Goal: Task Accomplishment & Management: Manage account settings

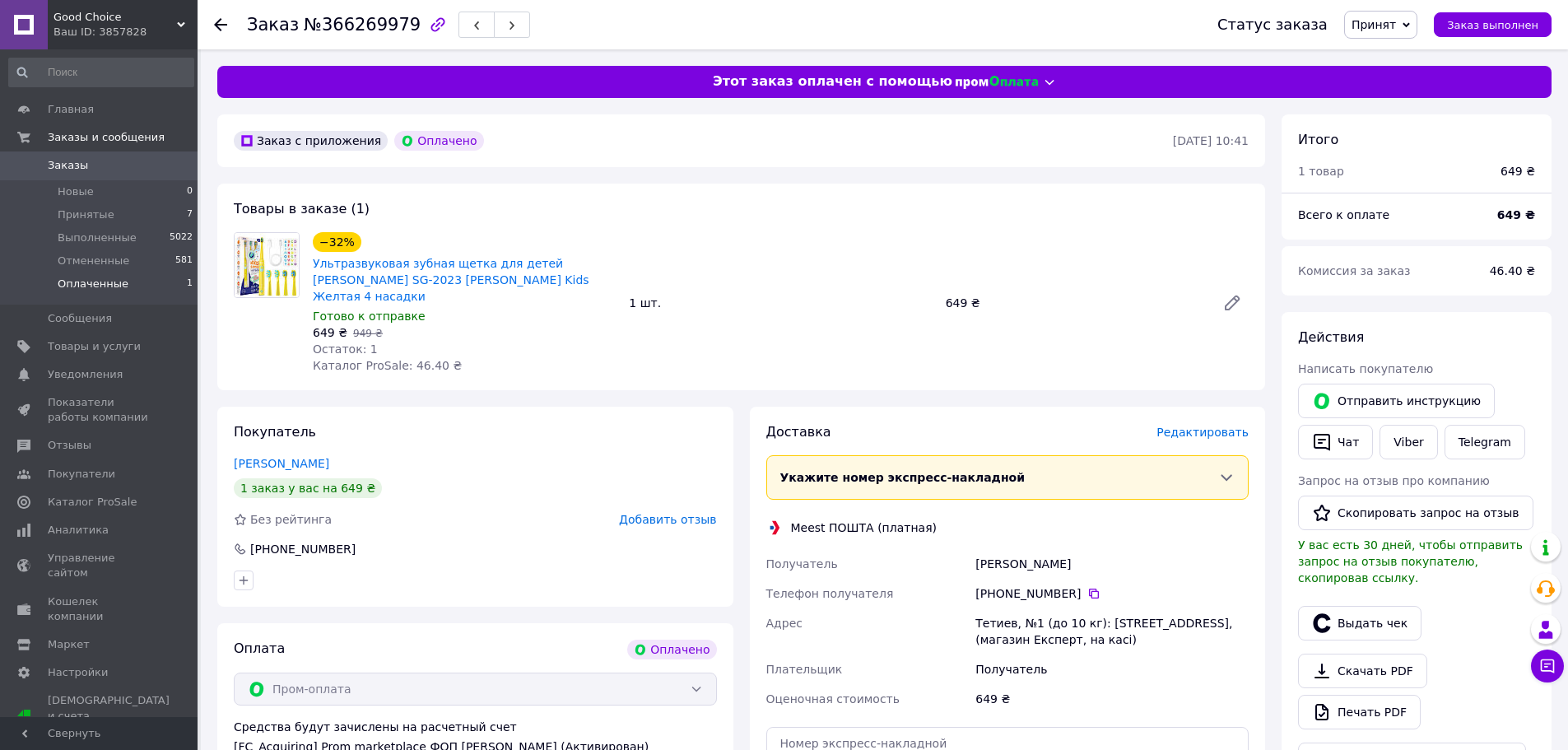
click at [92, 279] on span "Оплаченные" at bounding box center [93, 284] width 71 height 15
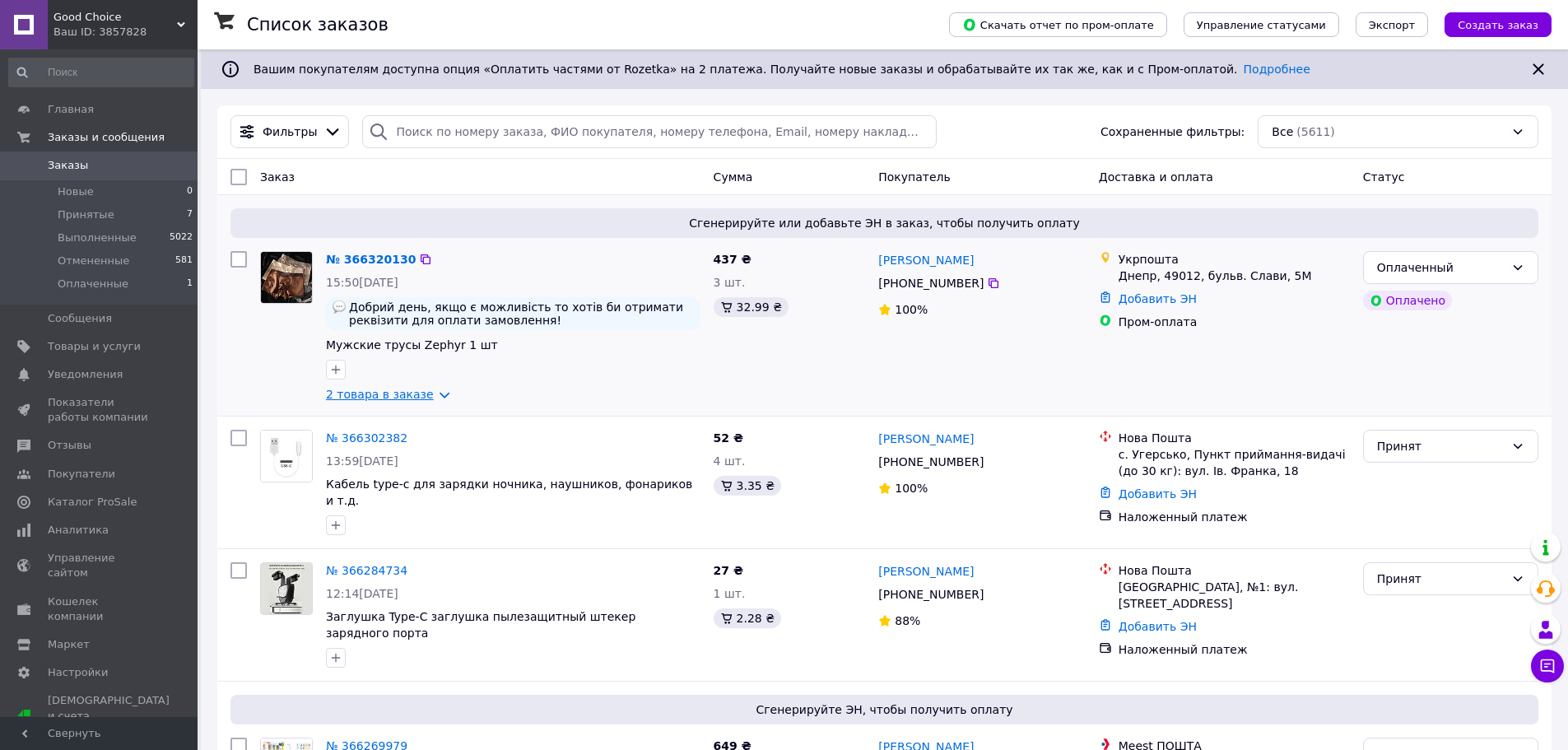
click at [400, 401] on link "2 товара в заказе" at bounding box center [380, 395] width 108 height 13
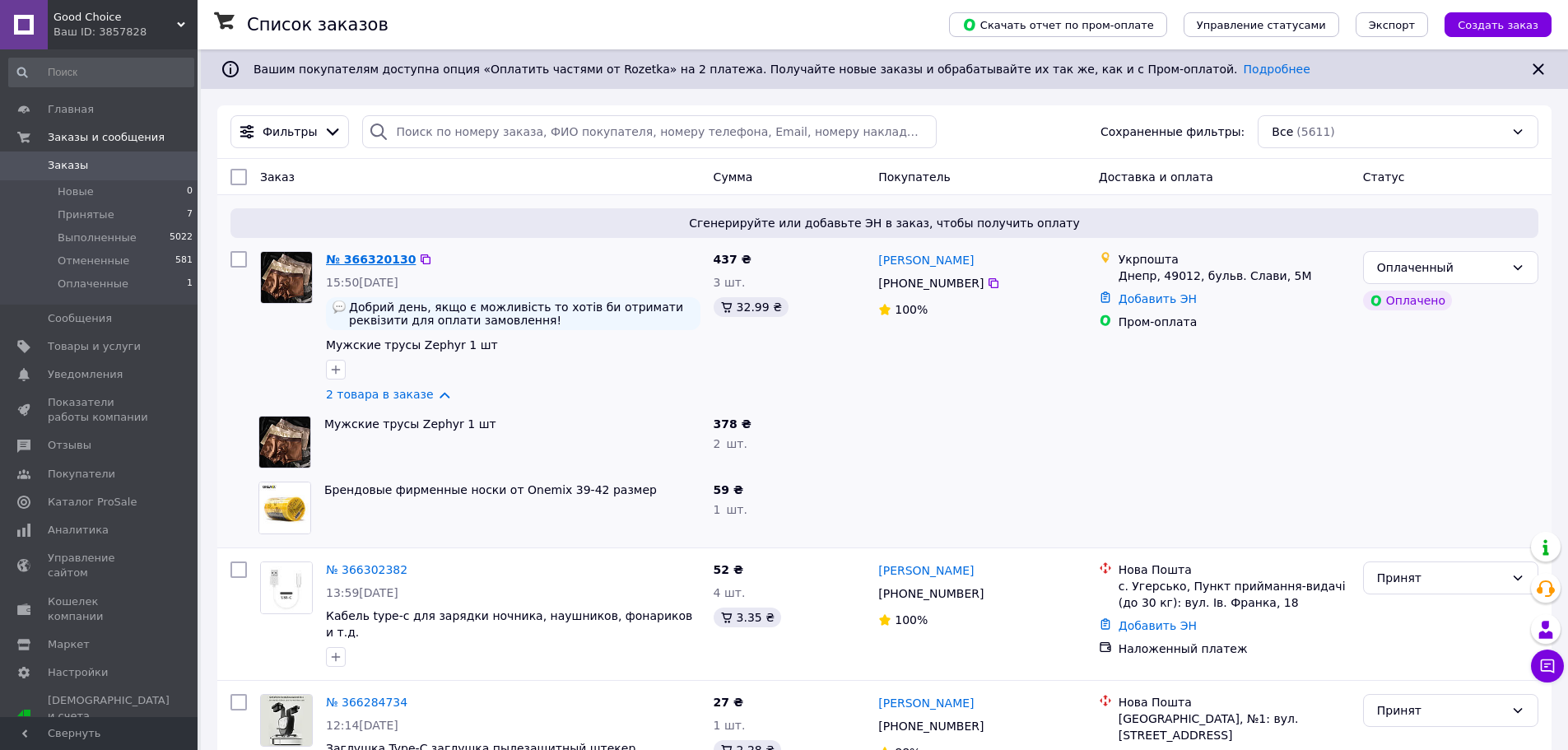
click at [376, 260] on link "№ 366320130" at bounding box center [370, 260] width 90 height 13
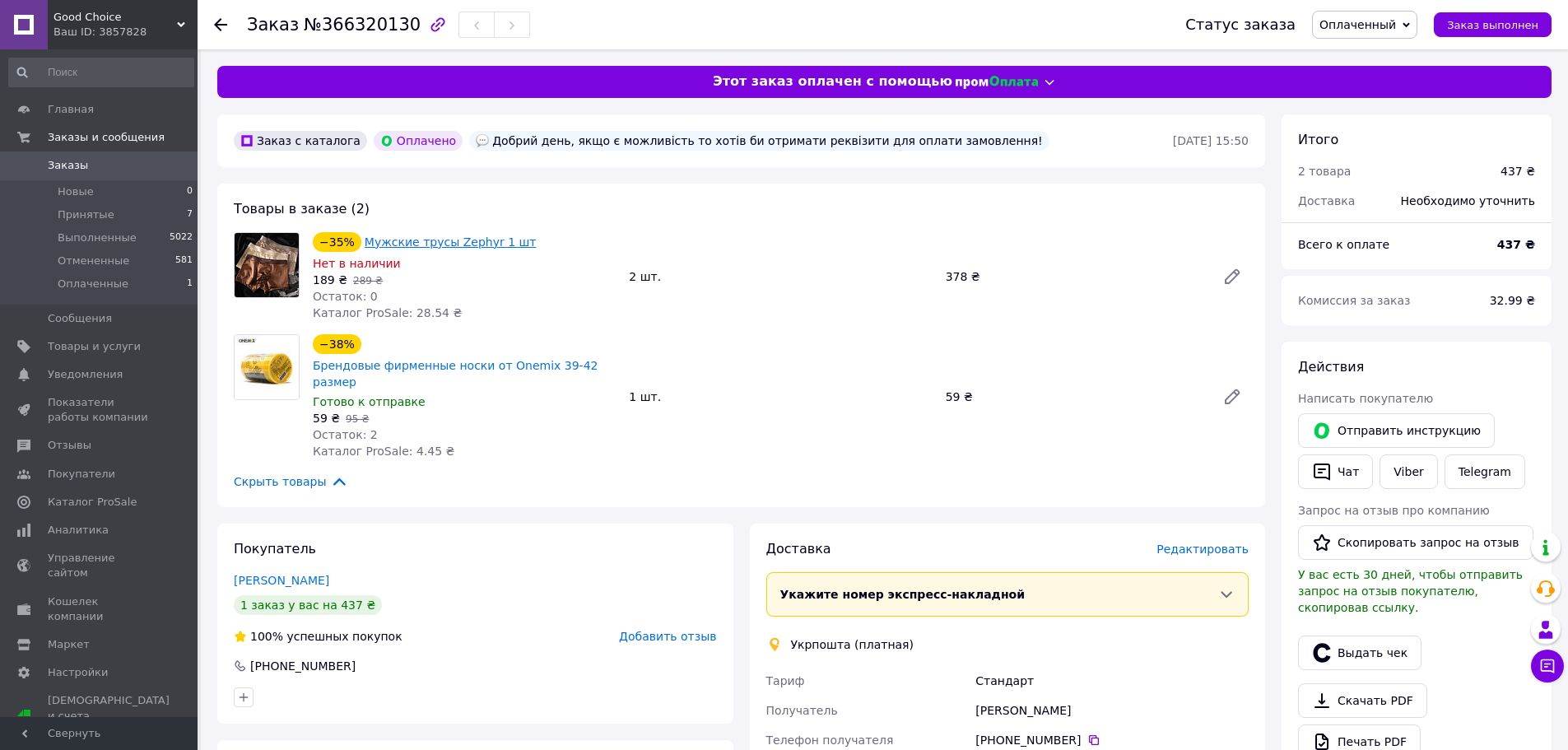
click at [406, 238] on link "Мужские трусы Zephyr 1 шт" at bounding box center [450, 242] width 172 height 13
click at [1398, 481] on link "Viber" at bounding box center [1408, 471] width 58 height 34
click at [1235, 277] on icon at bounding box center [1232, 276] width 13 height 13
click at [1399, 479] on link "Viber" at bounding box center [1408, 471] width 58 height 34
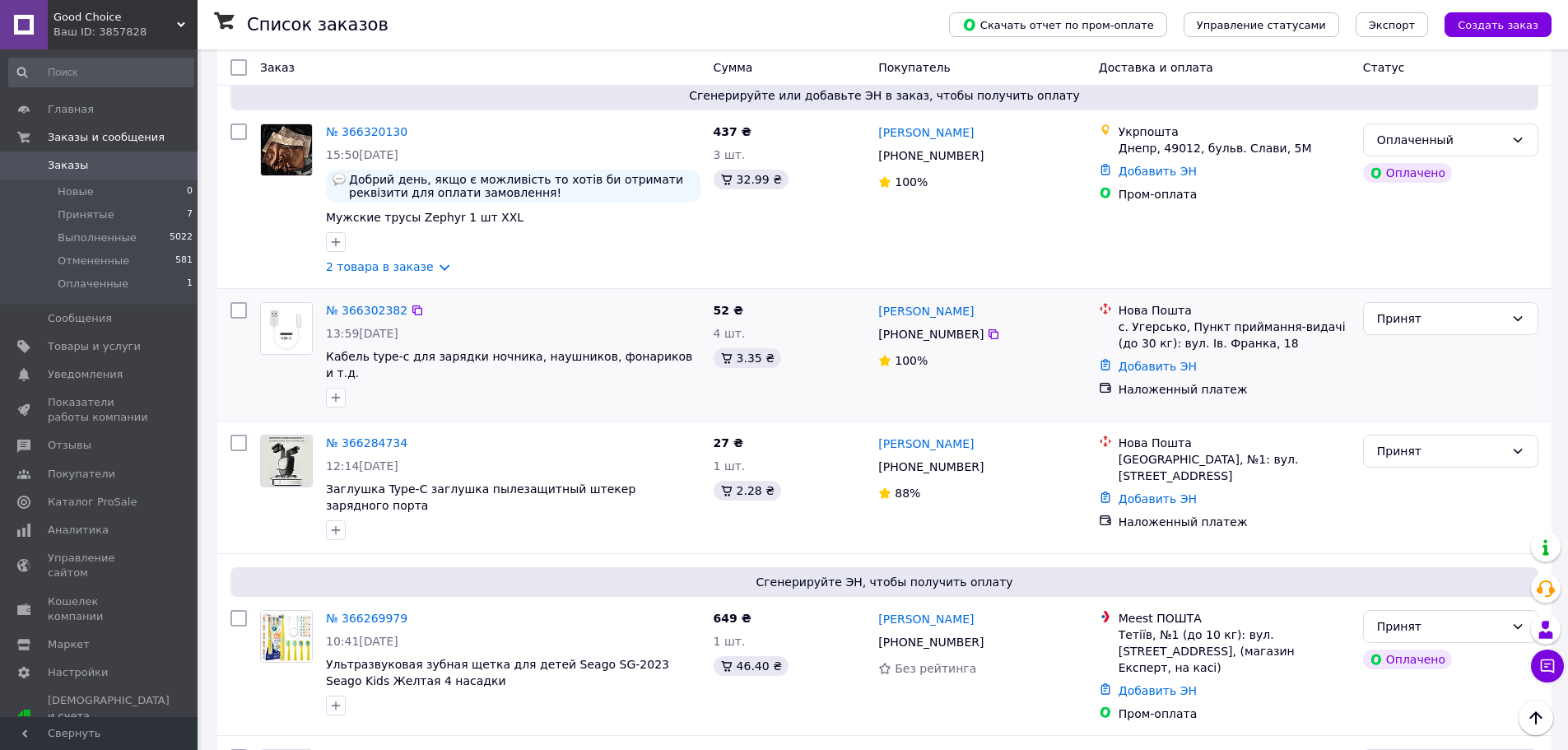
scroll to position [165, 0]
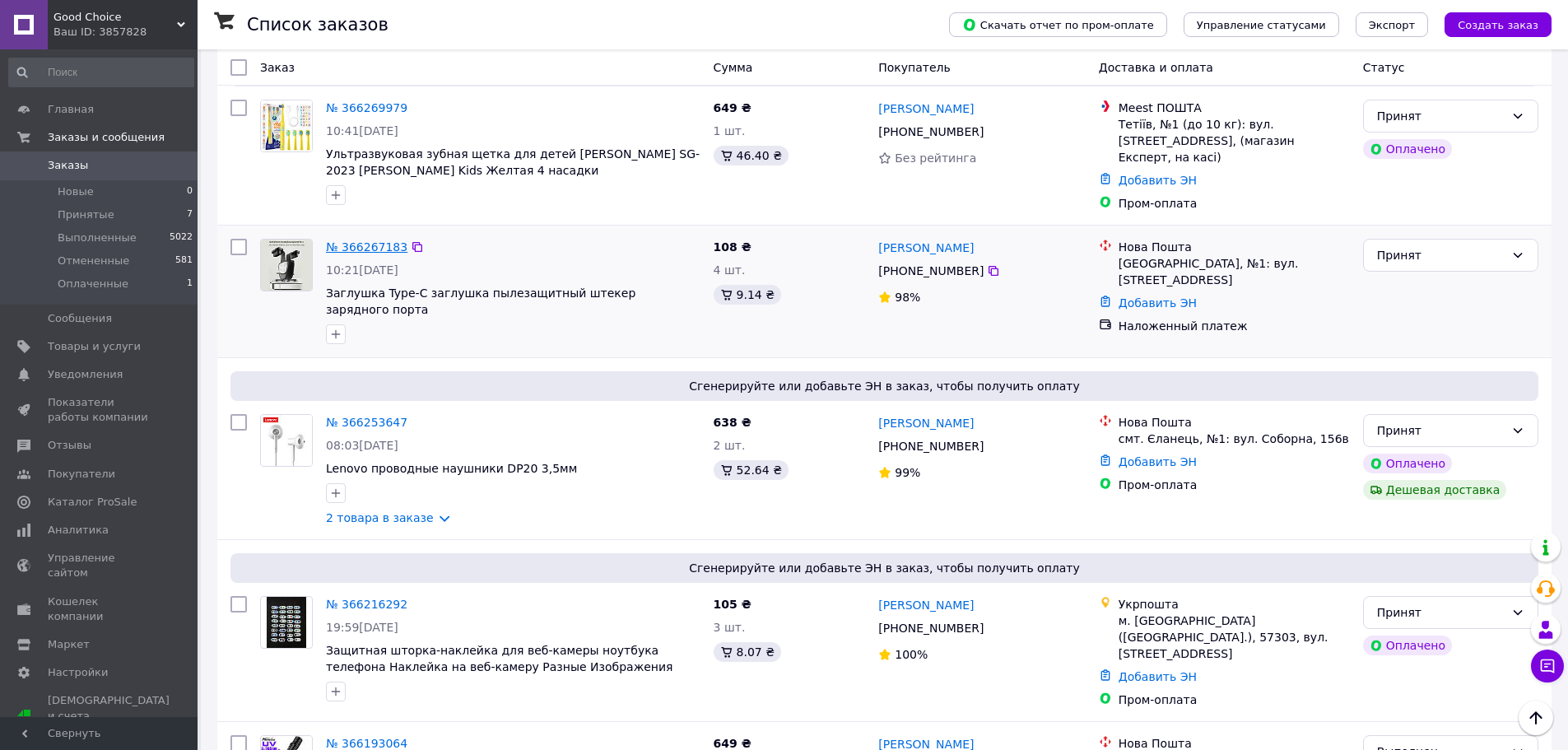
scroll to position [658, 0]
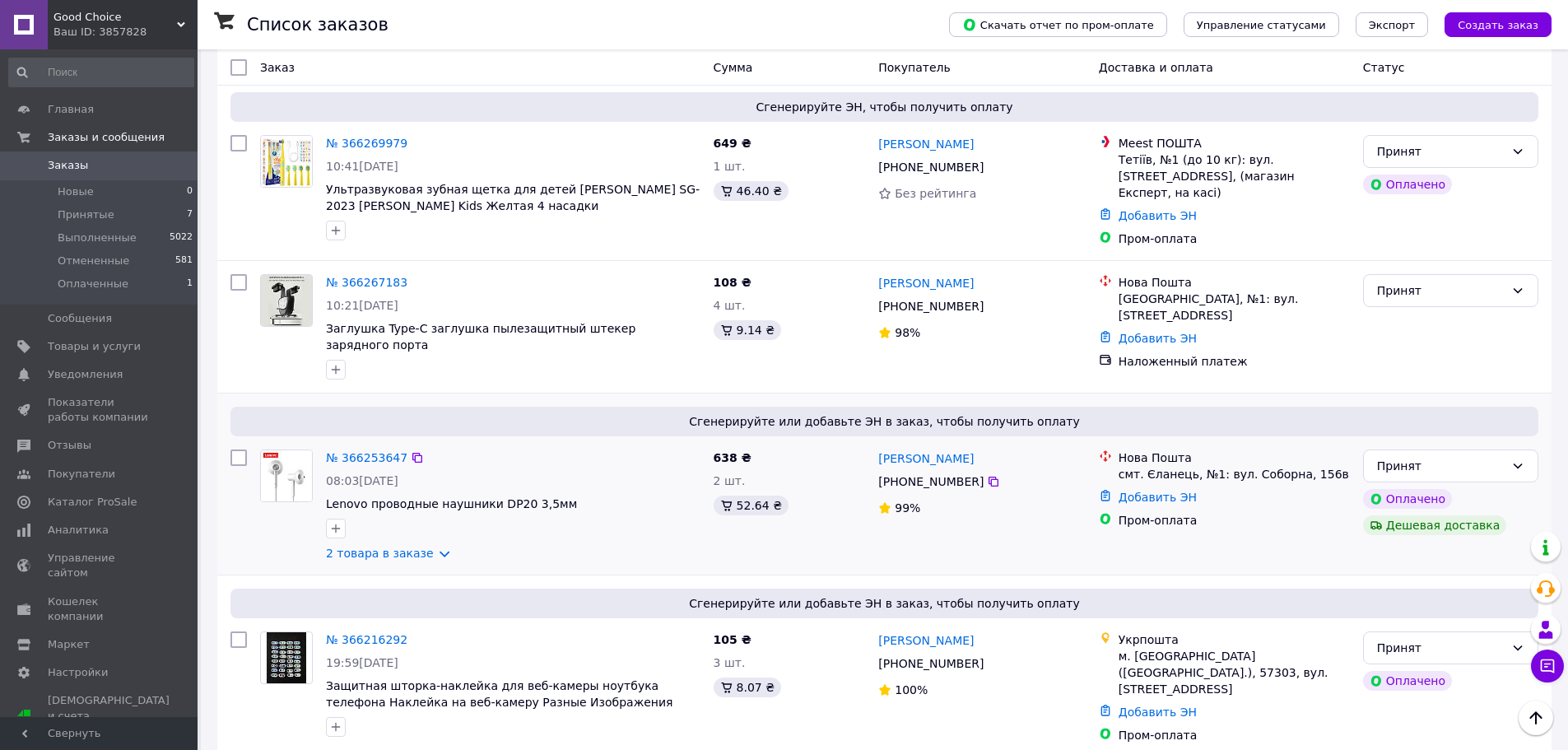
scroll to position [658, 0]
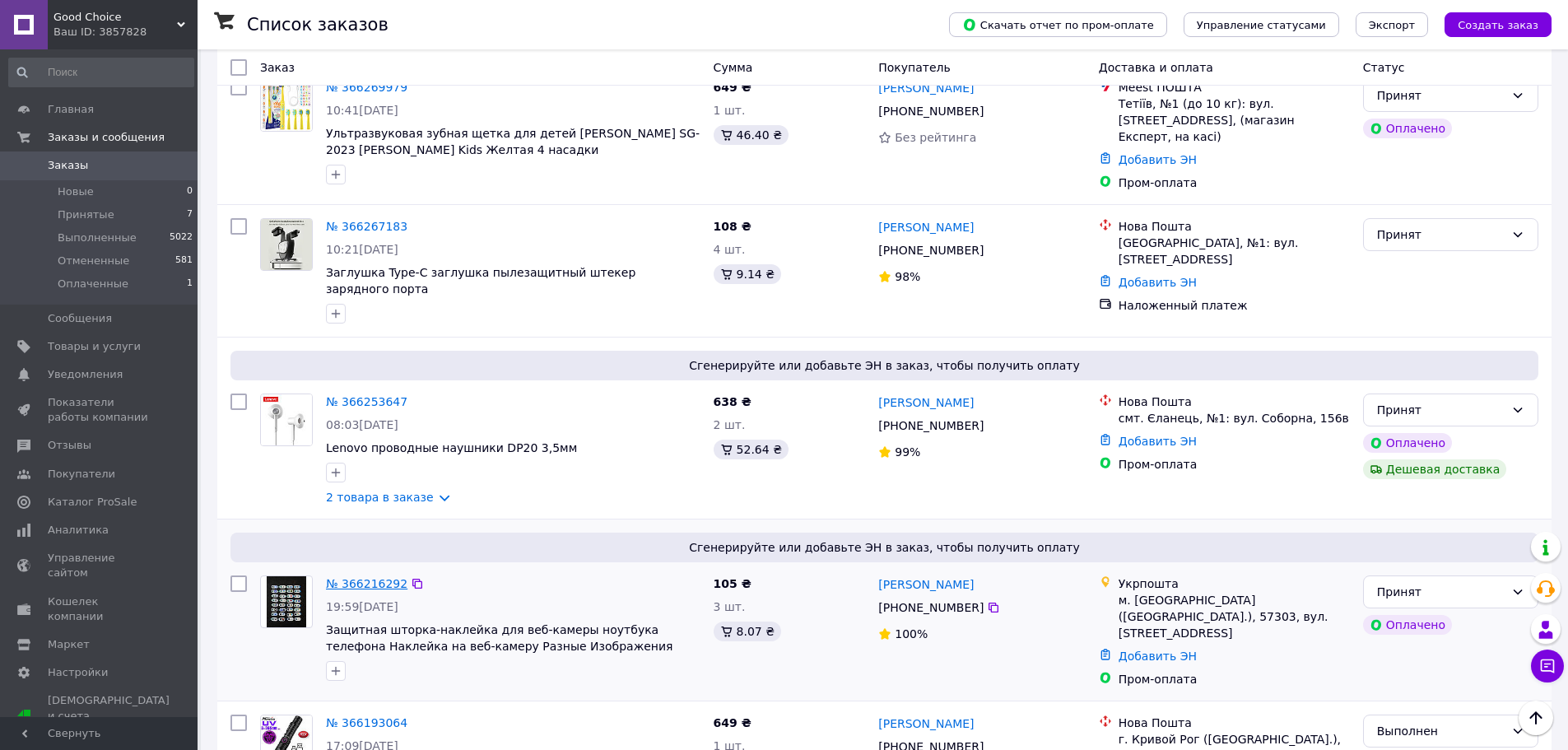
click at [390, 577] on link "№ 366216292" at bounding box center [366, 584] width 81 height 13
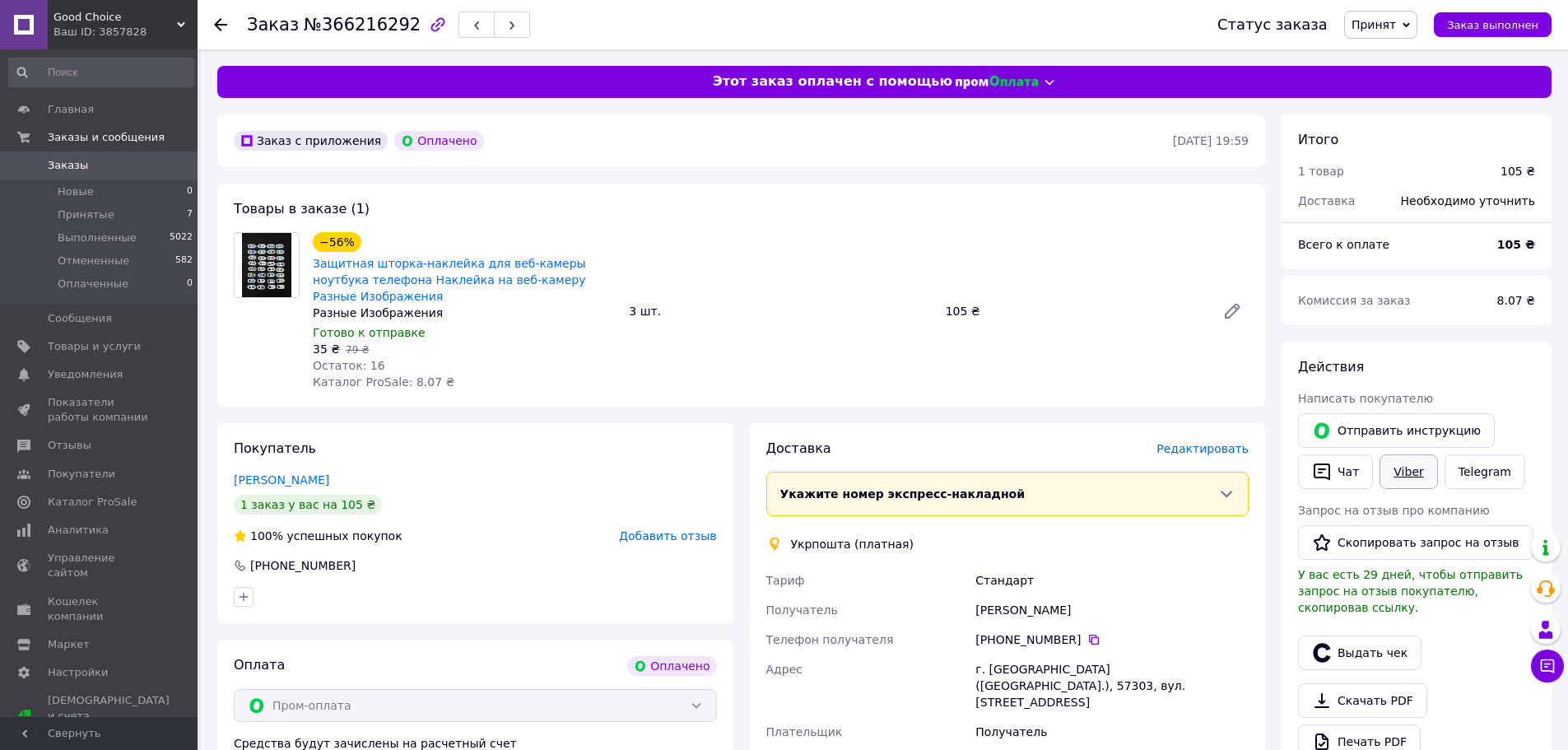
click at [1408, 480] on link "Viber" at bounding box center [1408, 471] width 58 height 34
click at [1402, 464] on link "Viber" at bounding box center [1408, 471] width 58 height 34
click at [72, 254] on span "Отмененные" at bounding box center [93, 261] width 71 height 15
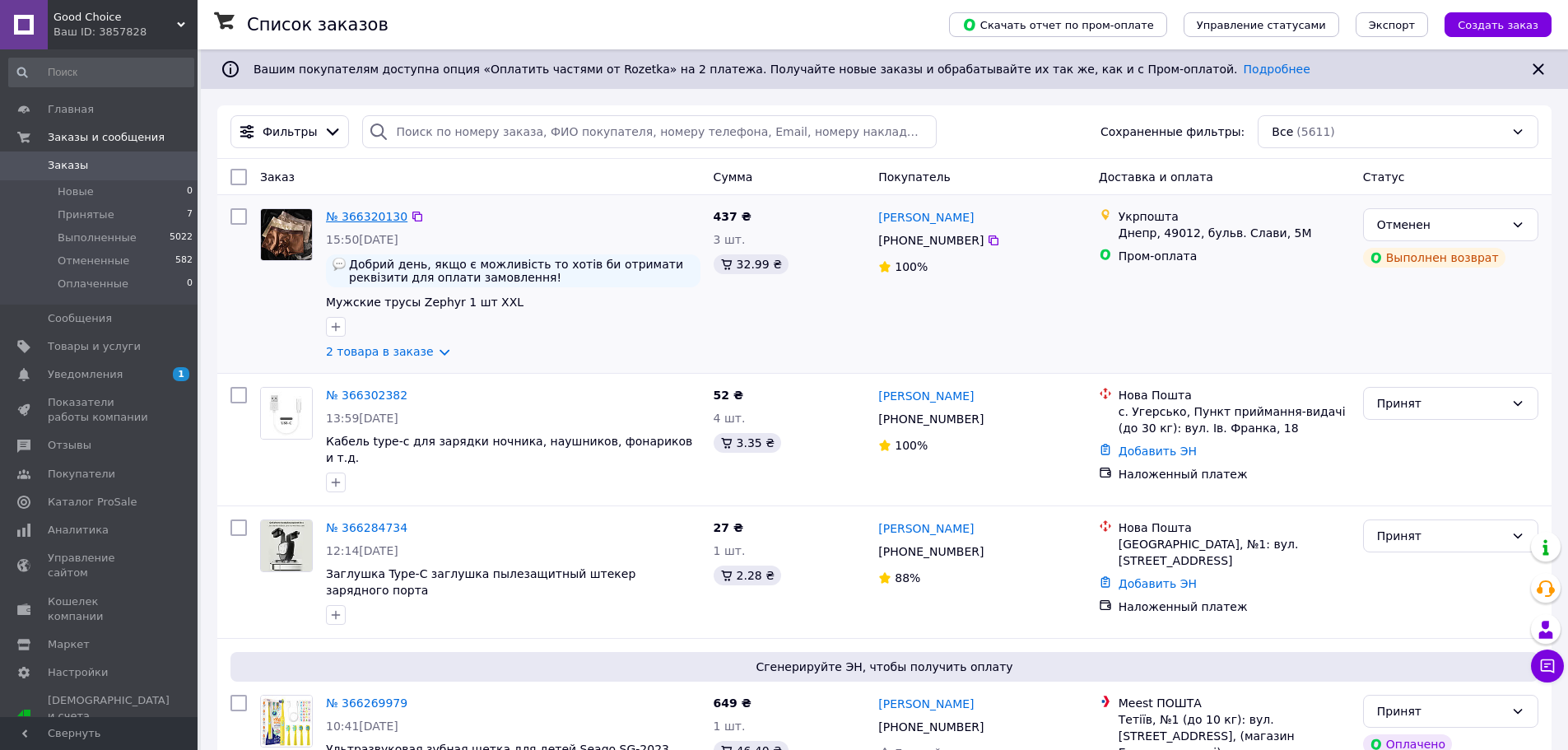
click at [358, 222] on link "№ 366320130" at bounding box center [366, 217] width 81 height 13
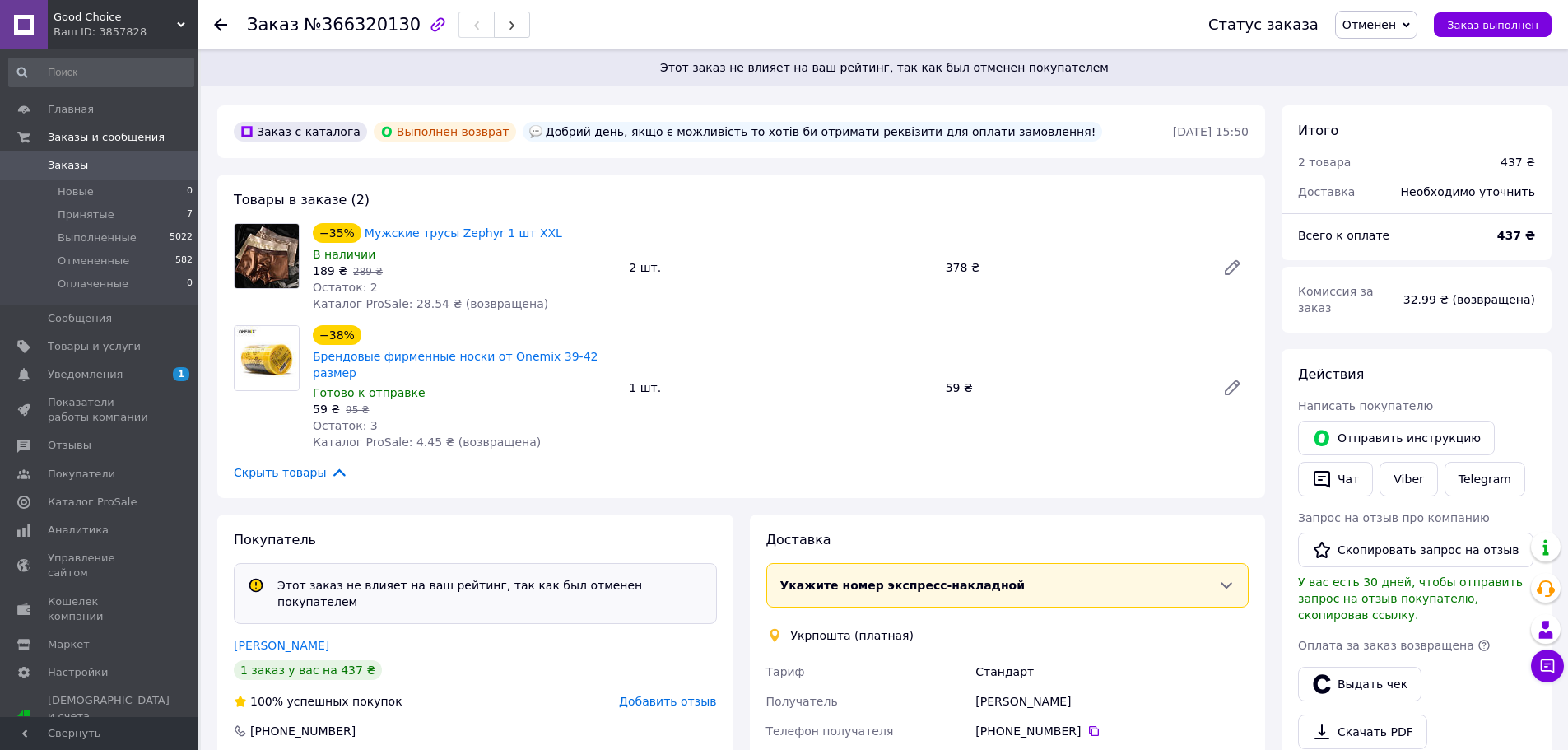
scroll to position [489, 0]
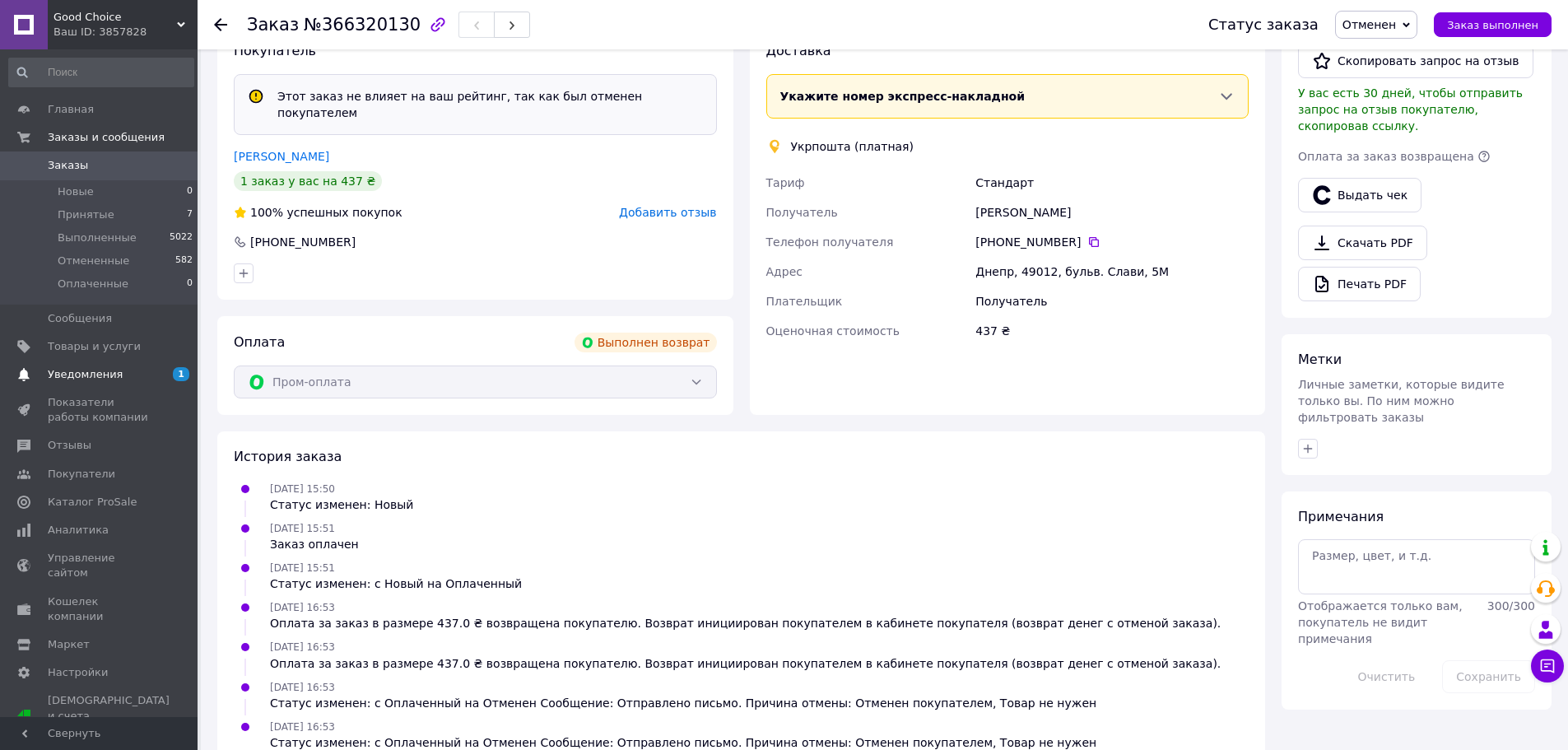
click at [116, 377] on span "Уведомления" at bounding box center [100, 375] width 104 height 15
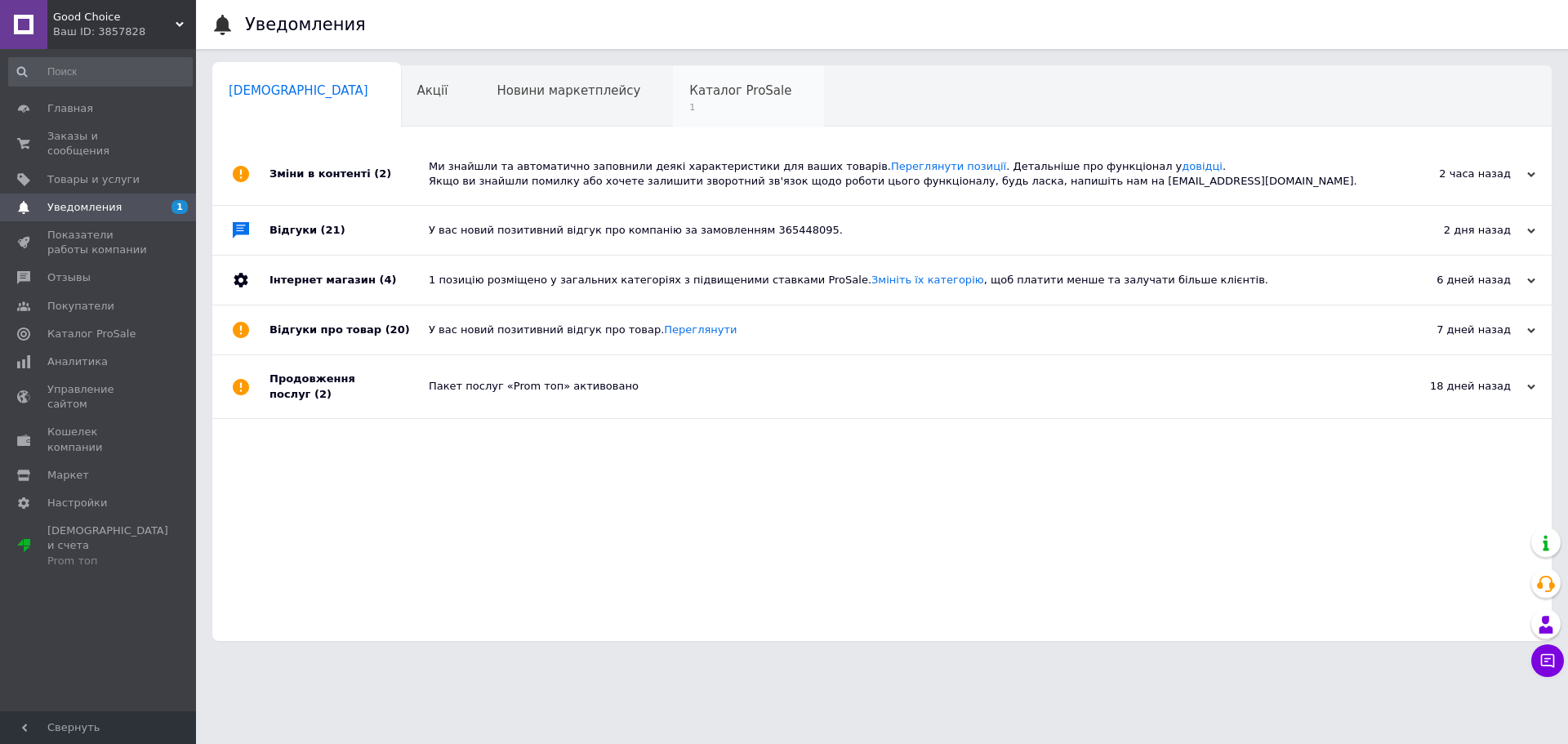
click at [689, 102] on span "1" at bounding box center [740, 107] width 102 height 12
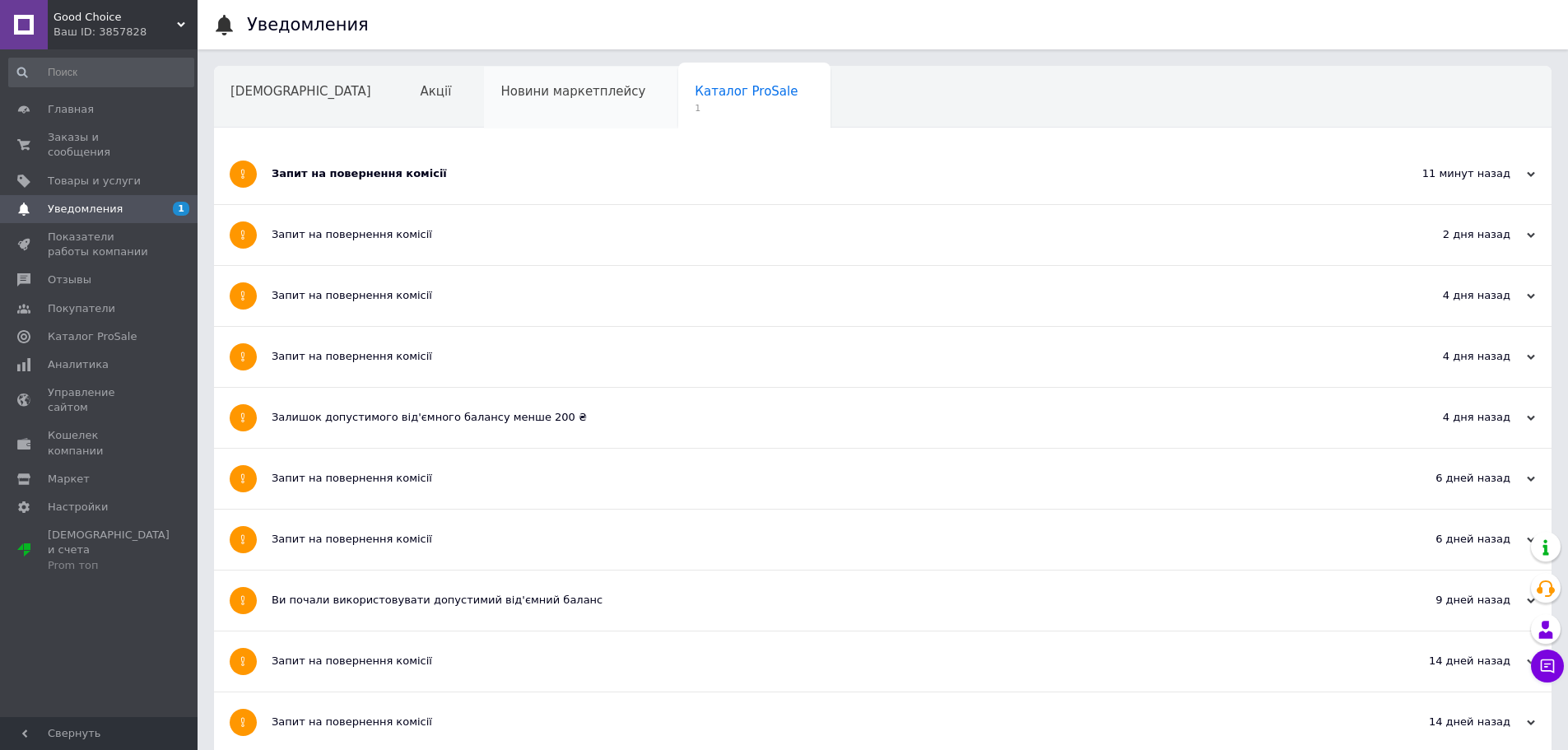
click at [508, 107] on div "Новини маркетплейсу" at bounding box center [580, 97] width 194 height 62
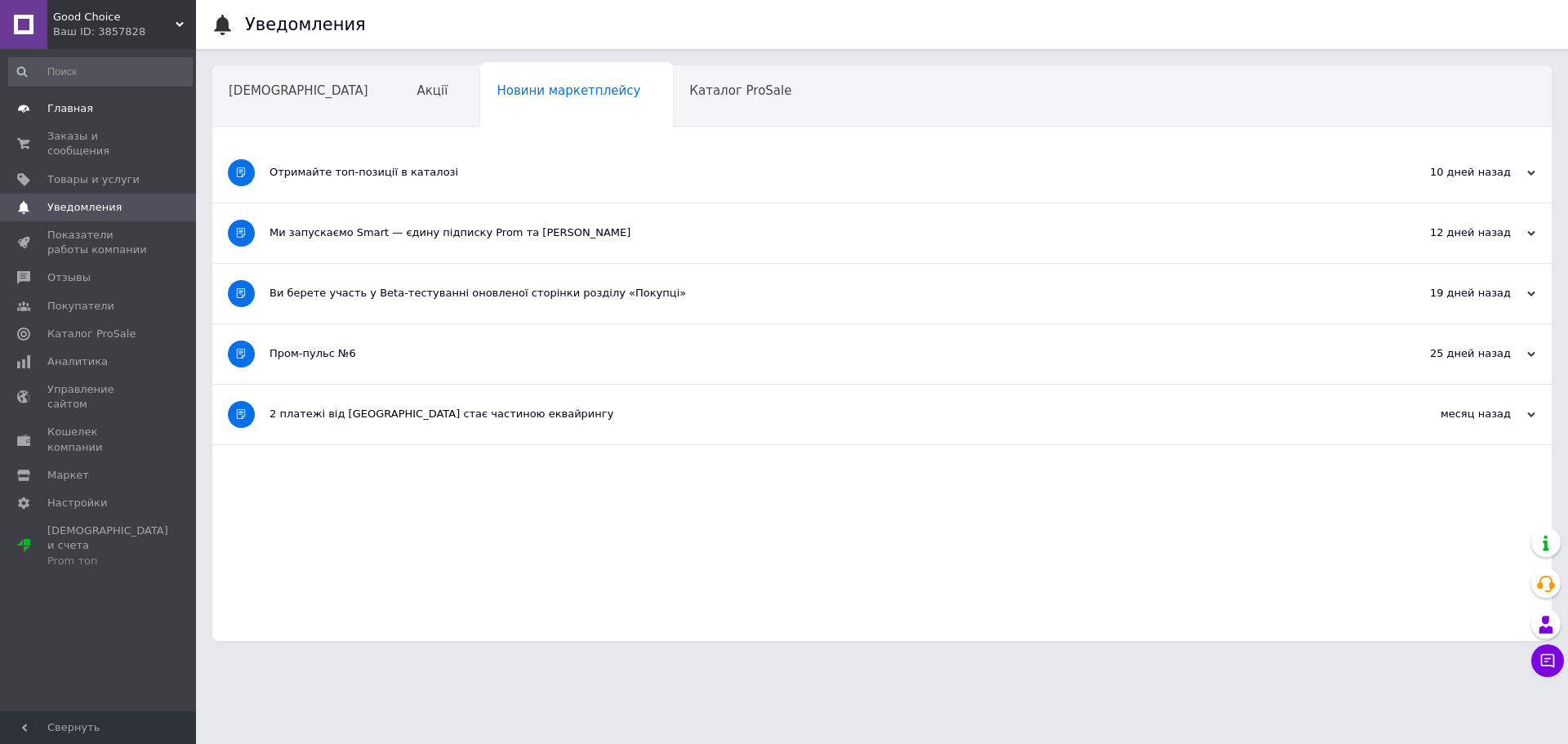
click at [77, 109] on span "Главная" at bounding box center [70, 109] width 46 height 15
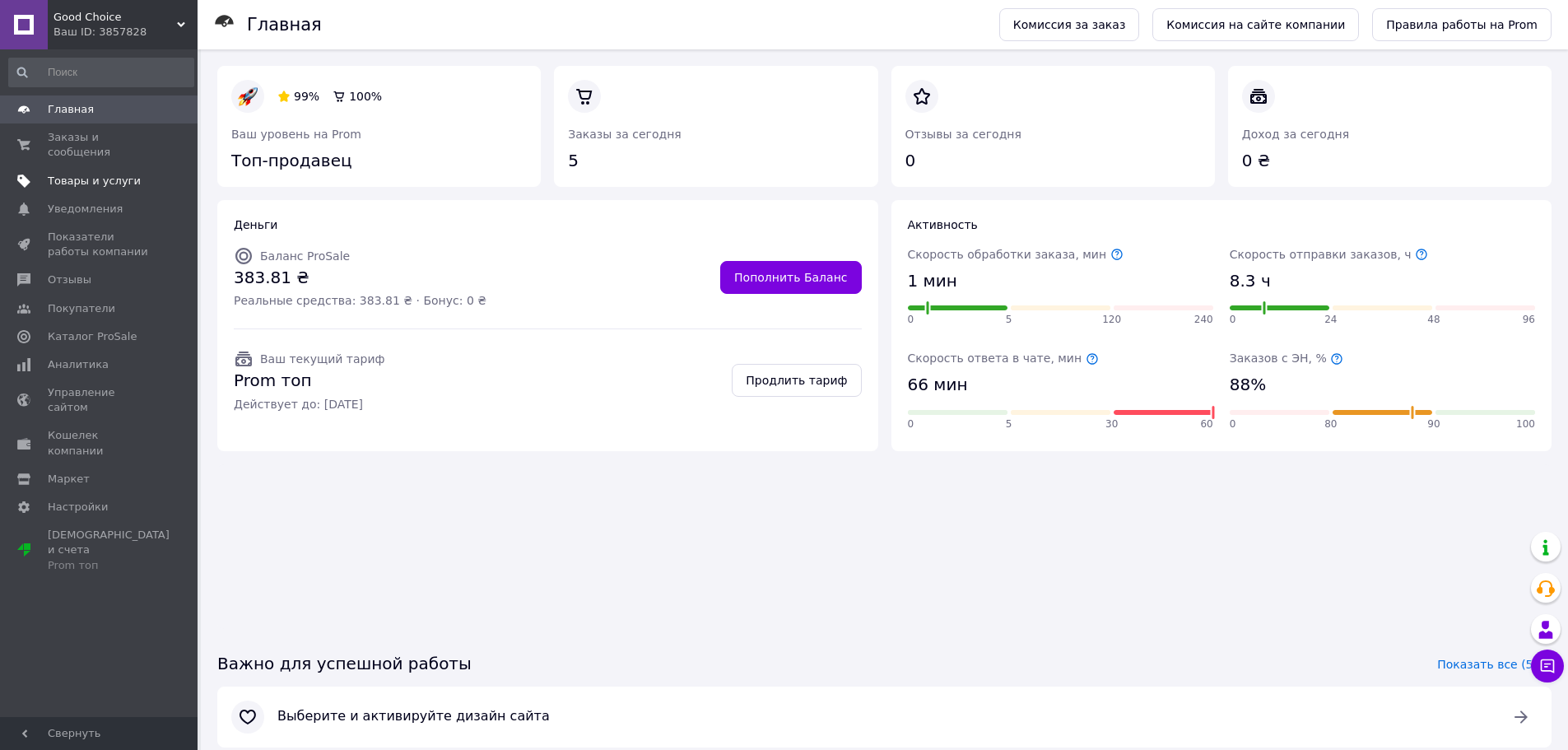
click at [105, 174] on span "Товары и услуги" at bounding box center [94, 181] width 93 height 15
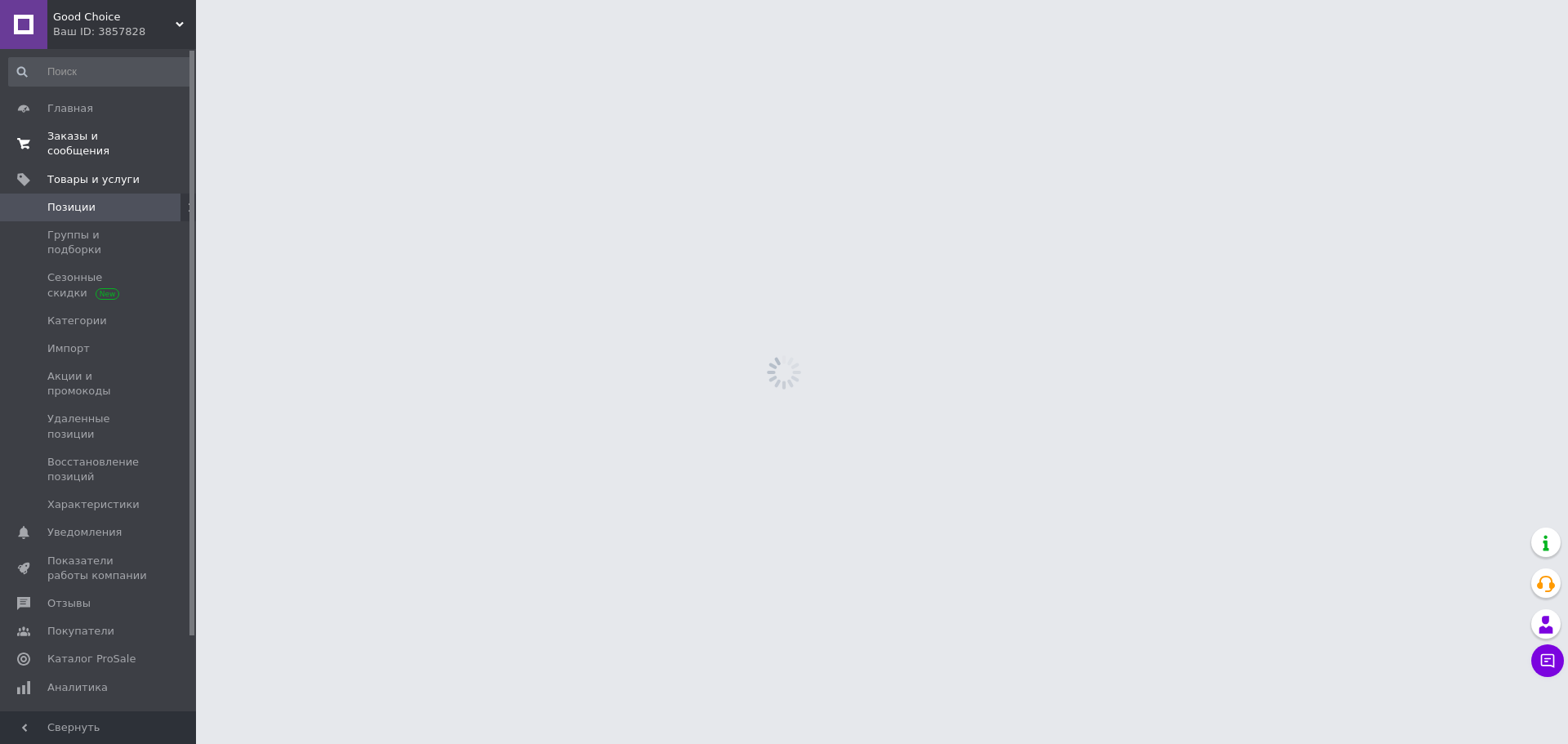
click at [102, 143] on span "Заказы и сообщения" at bounding box center [99, 143] width 103 height 29
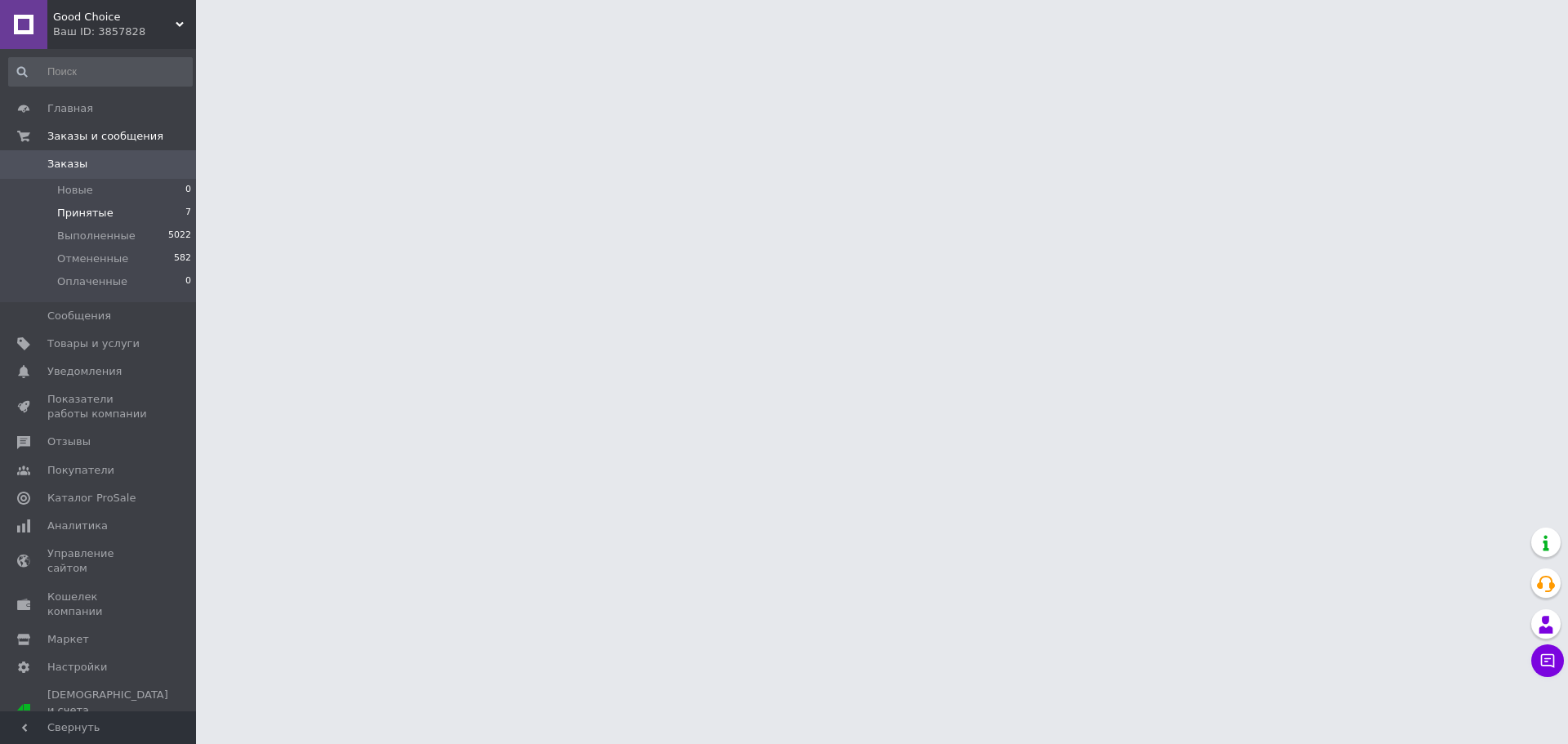
click at [91, 216] on span "Принятые" at bounding box center [86, 213] width 57 height 15
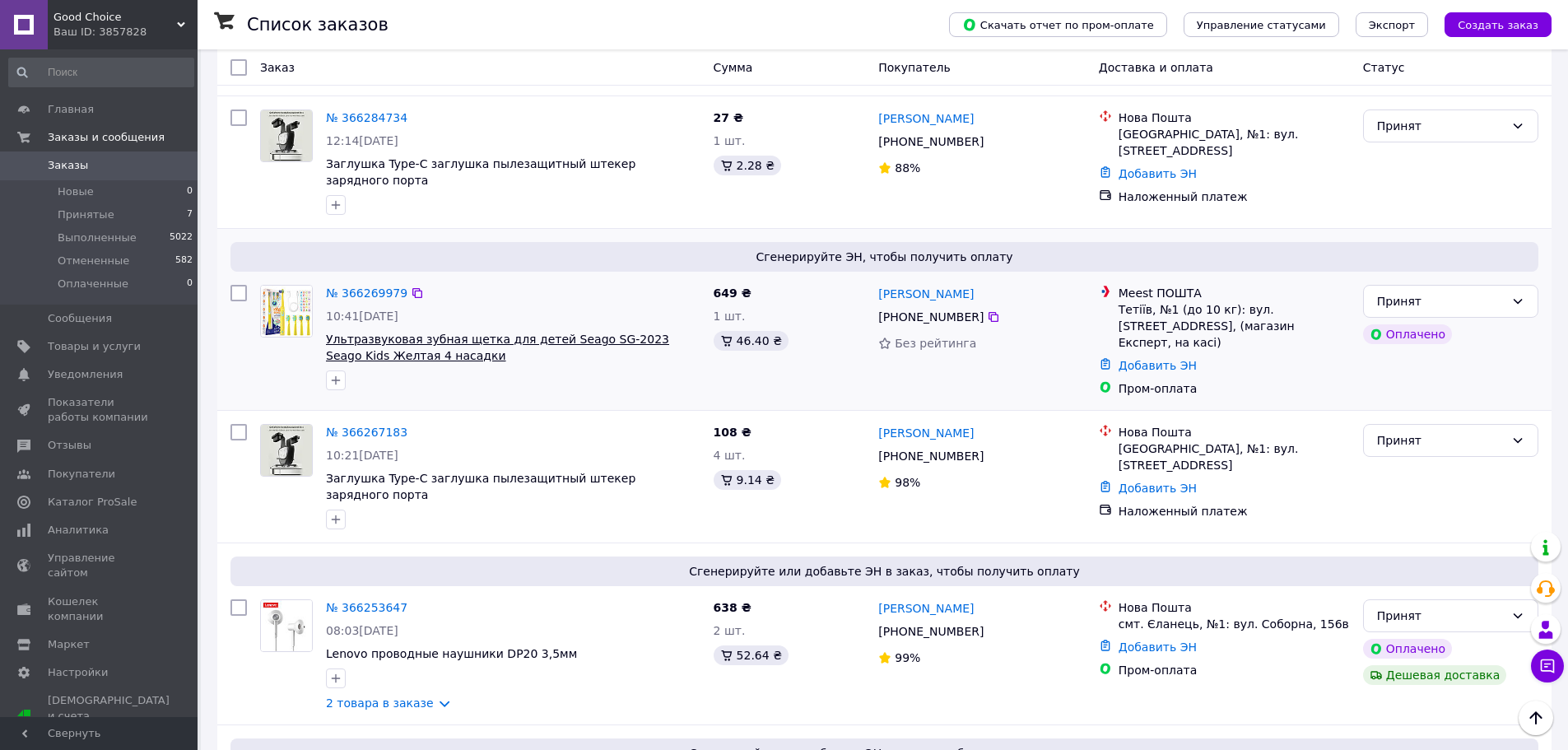
scroll to position [412, 0]
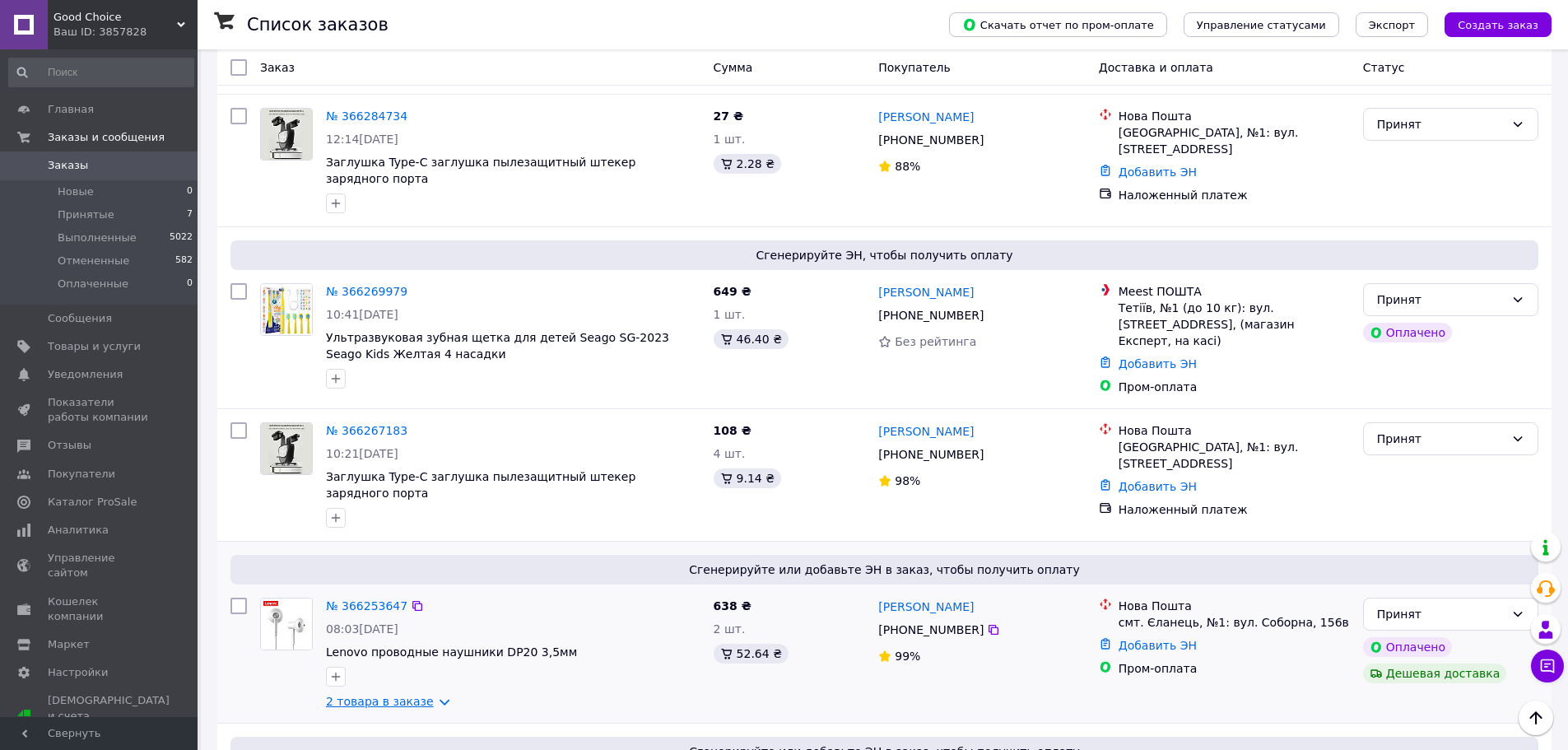
click at [359, 695] on link "2 товара в заказе" at bounding box center [380, 701] width 108 height 13
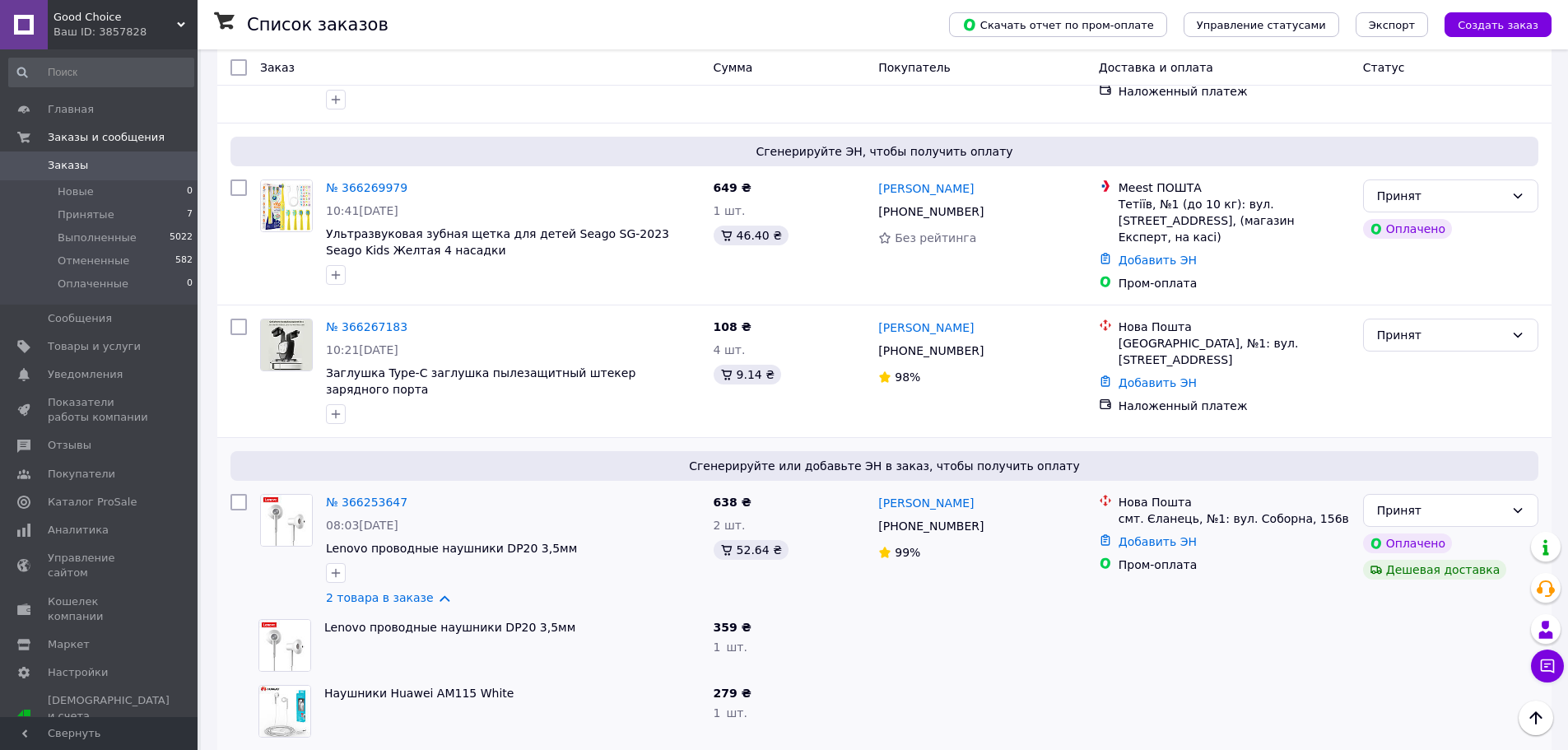
scroll to position [494, 0]
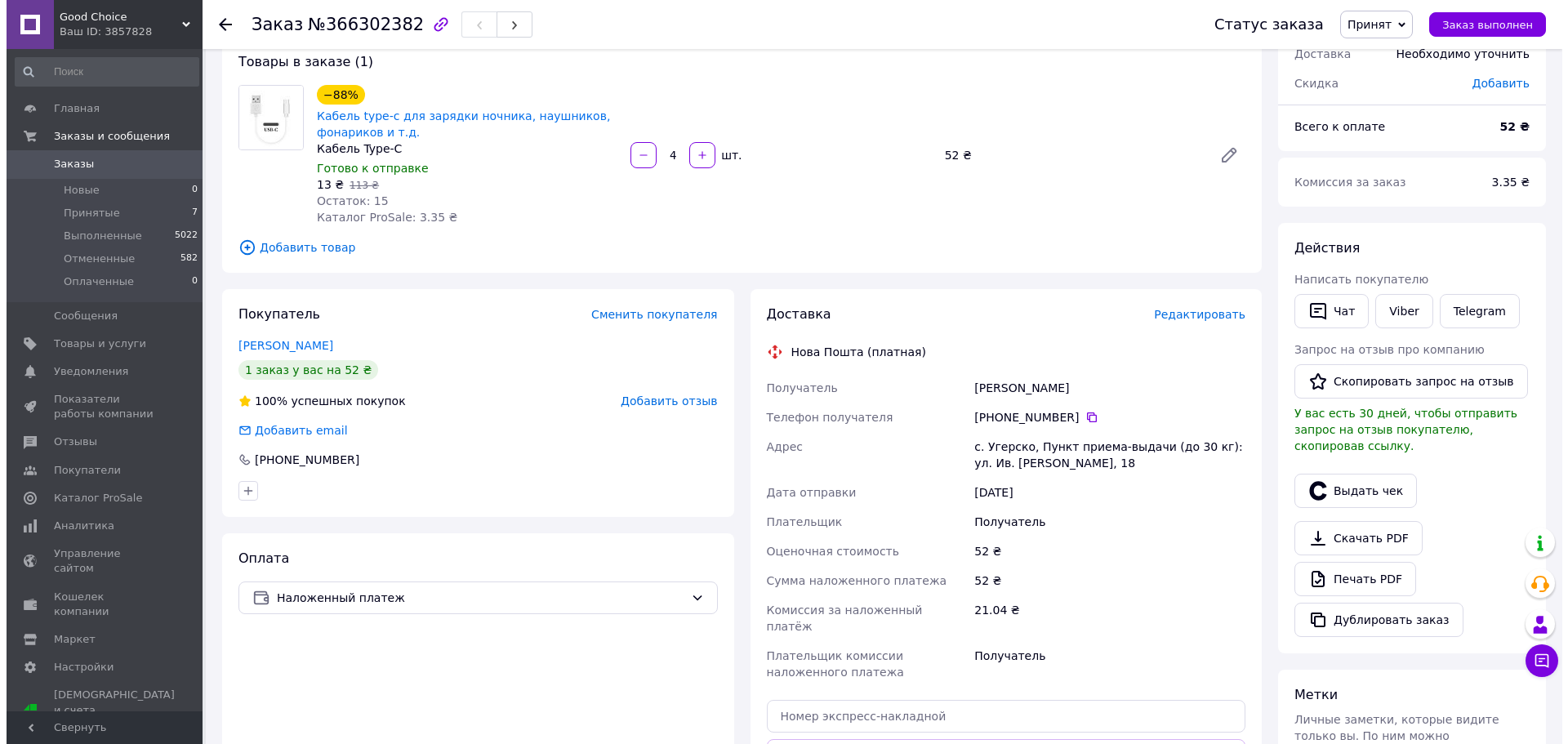
scroll to position [327, 0]
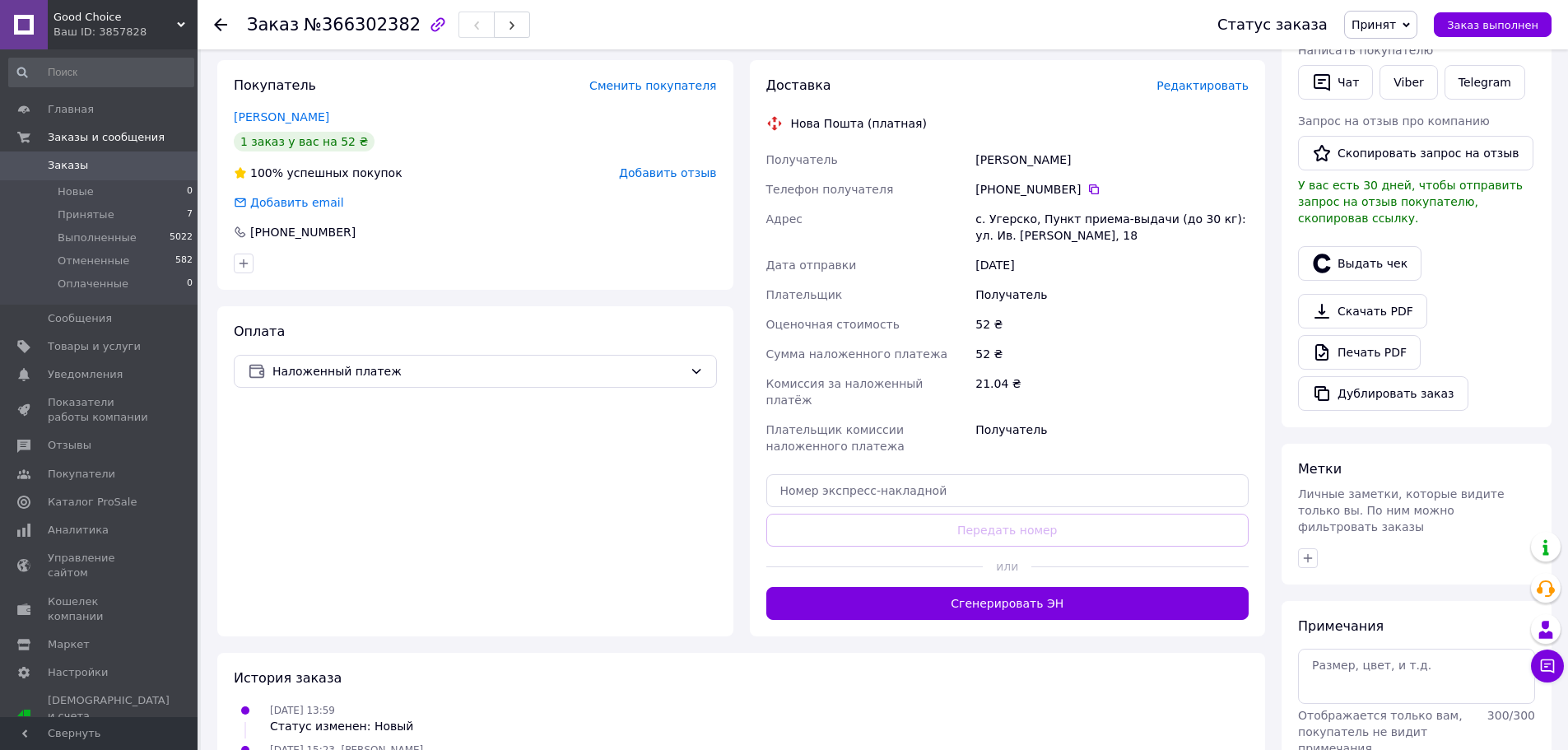
click at [1198, 81] on span "Редактировать" at bounding box center [1203, 86] width 92 height 13
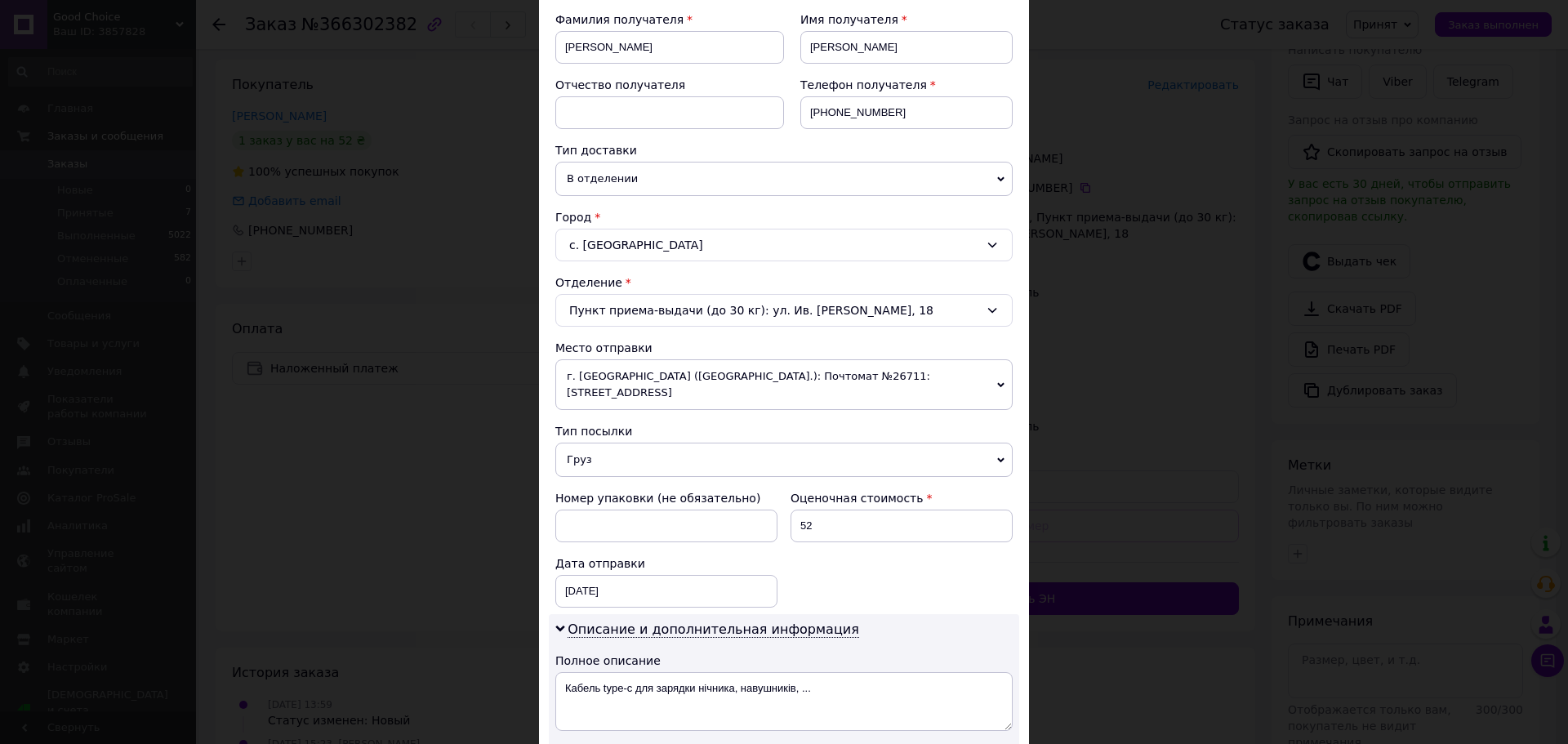
scroll to position [245, 0]
click at [674, 171] on span "В отделении" at bounding box center [783, 177] width 457 height 34
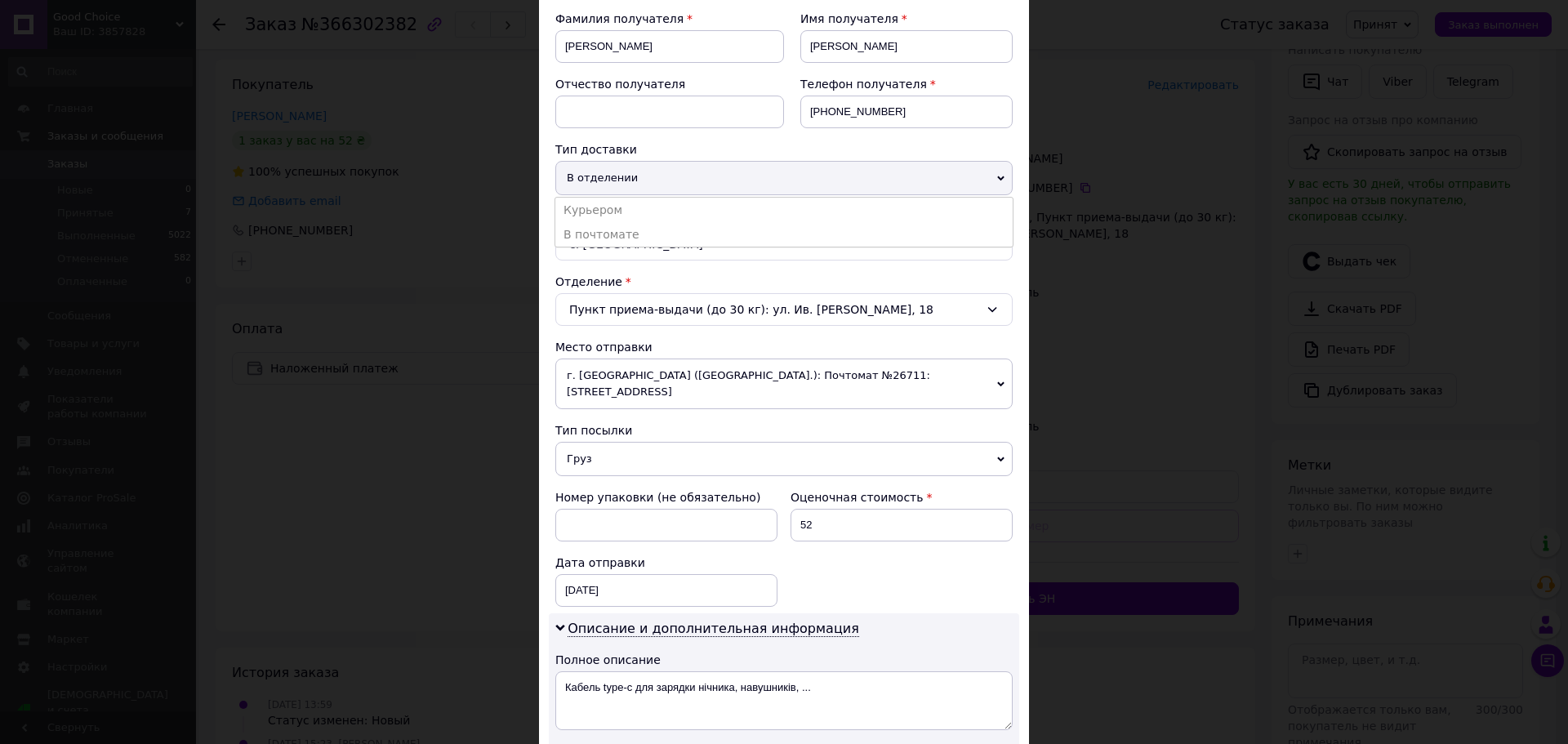
click at [674, 171] on span "В отделении" at bounding box center [783, 177] width 457 height 34
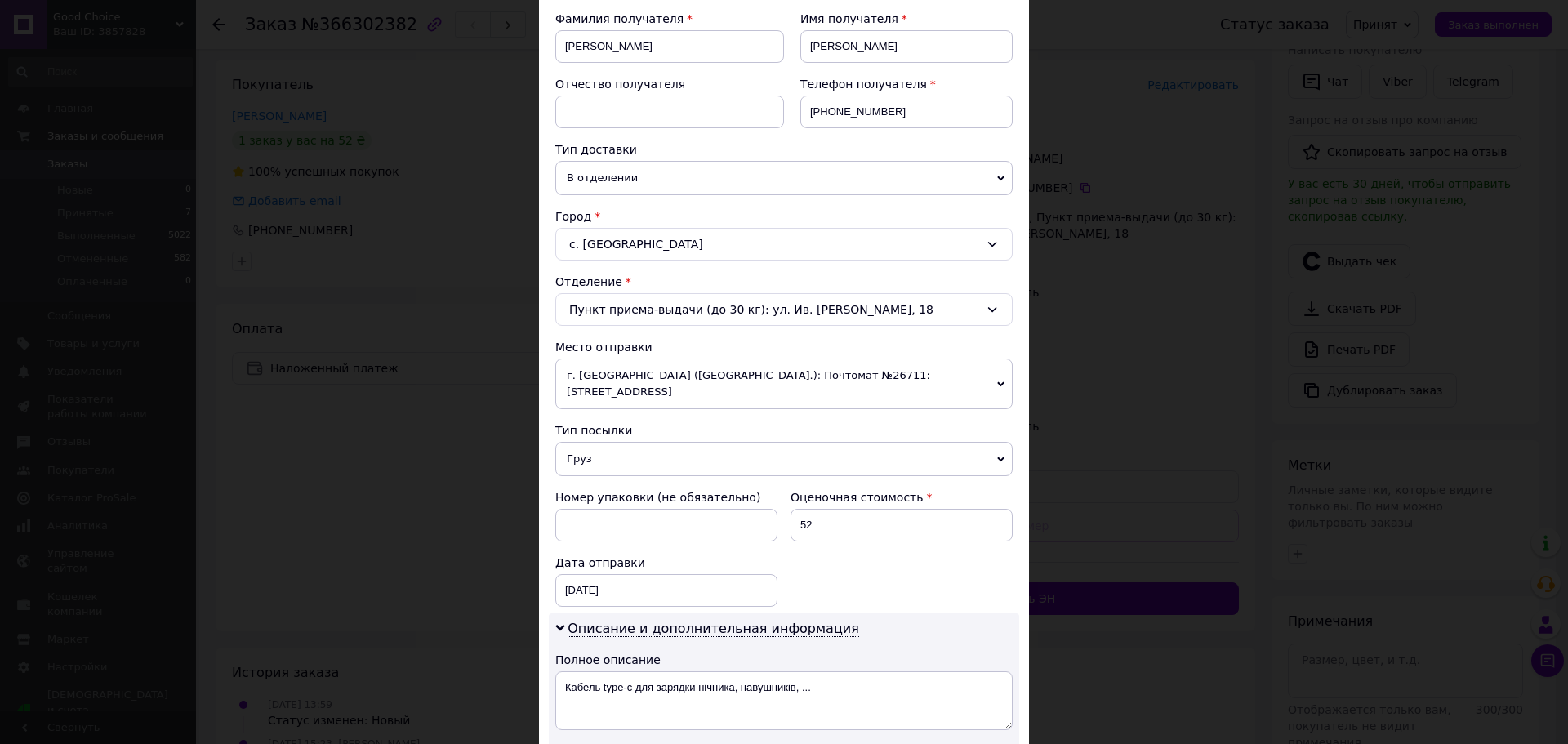
click at [661, 442] on span "Груз" at bounding box center [783, 458] width 457 height 34
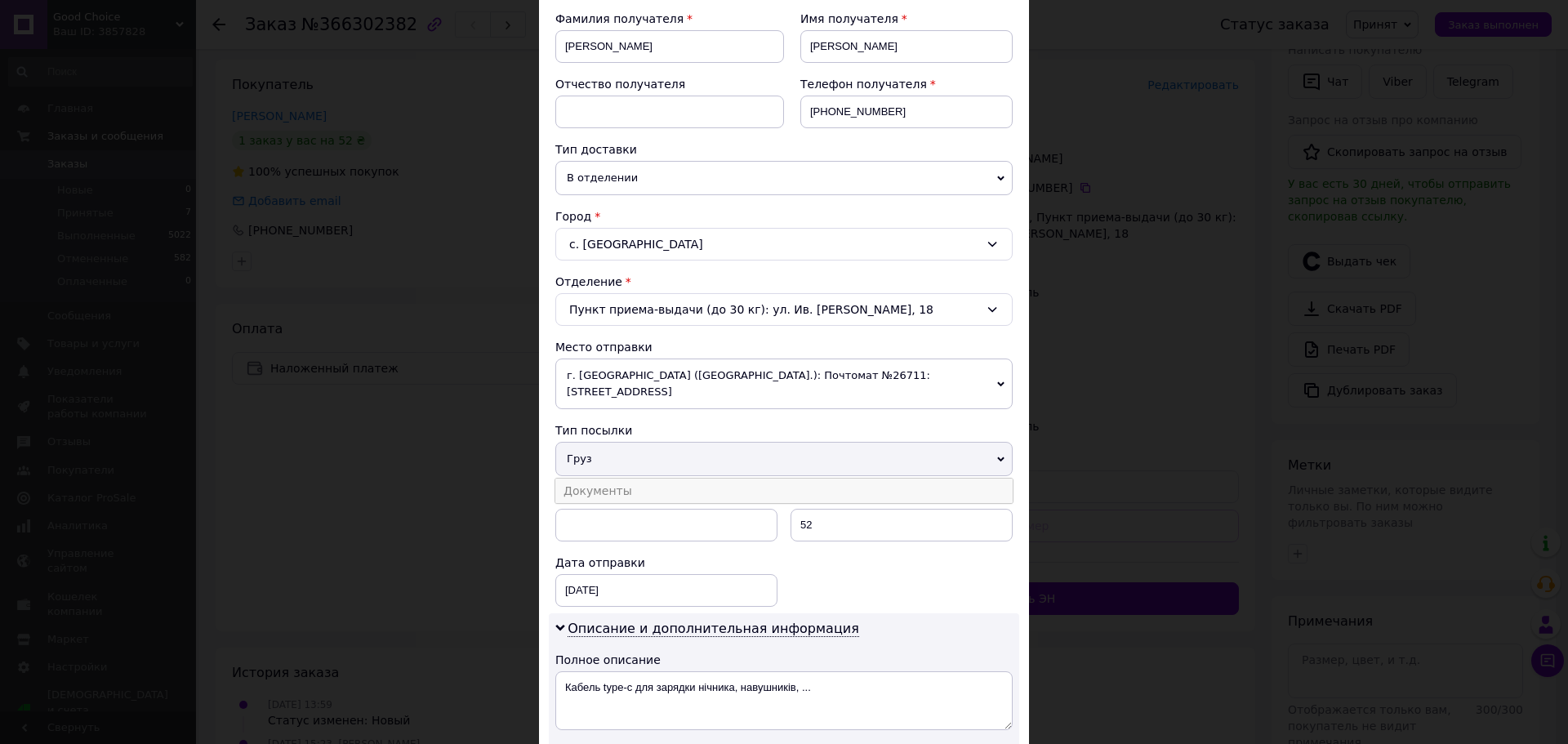
click at [622, 478] on li "Документы" at bounding box center [783, 490] width 457 height 24
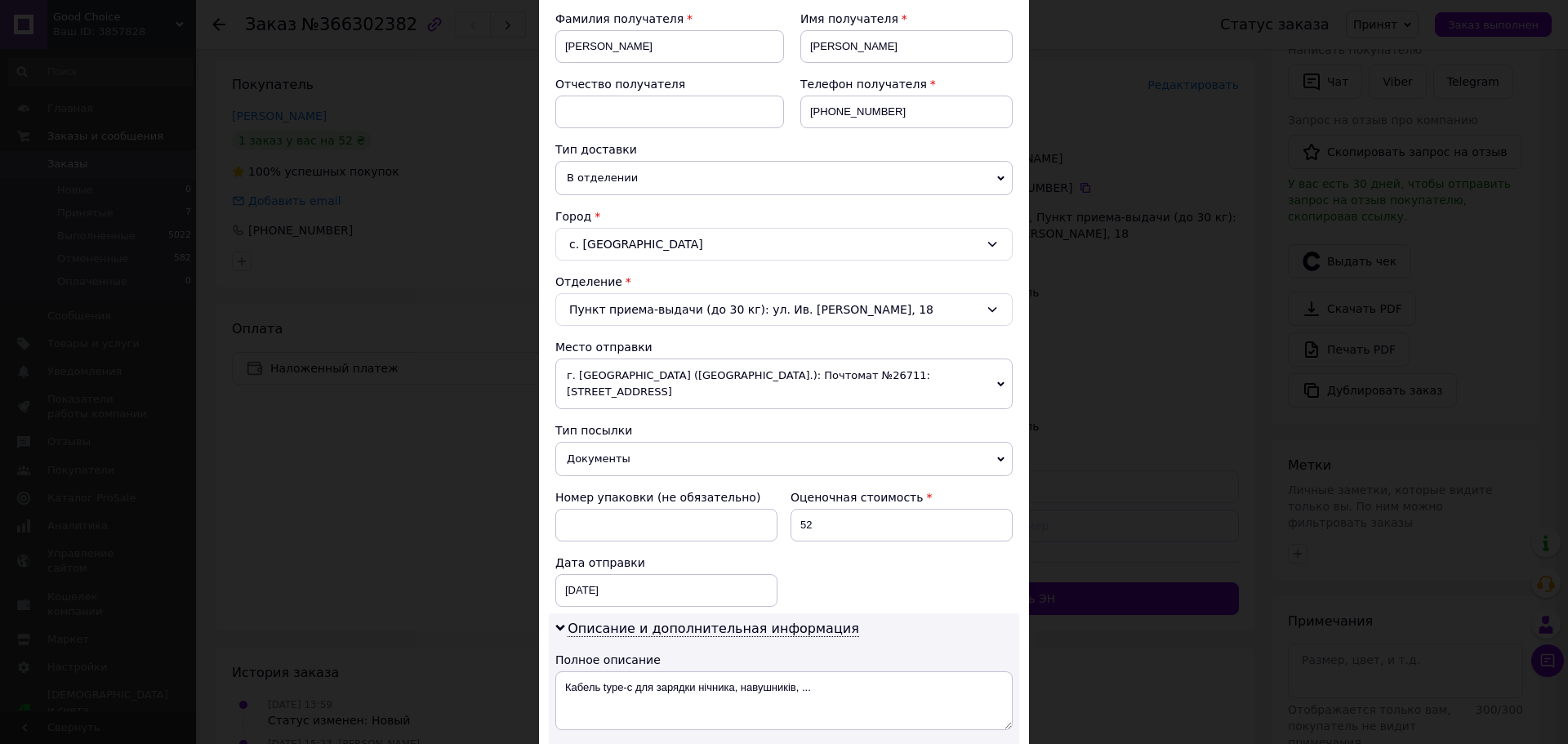
click at [637, 653] on div "Описание и дополнительная информация Полное описание Кабель type-с для зарядки …" at bounding box center [784, 721] width 471 height 215
click at [633, 672] on textarea "Кабель type-с для зарядки нічника, навушників, ..." at bounding box center [783, 701] width 457 height 59
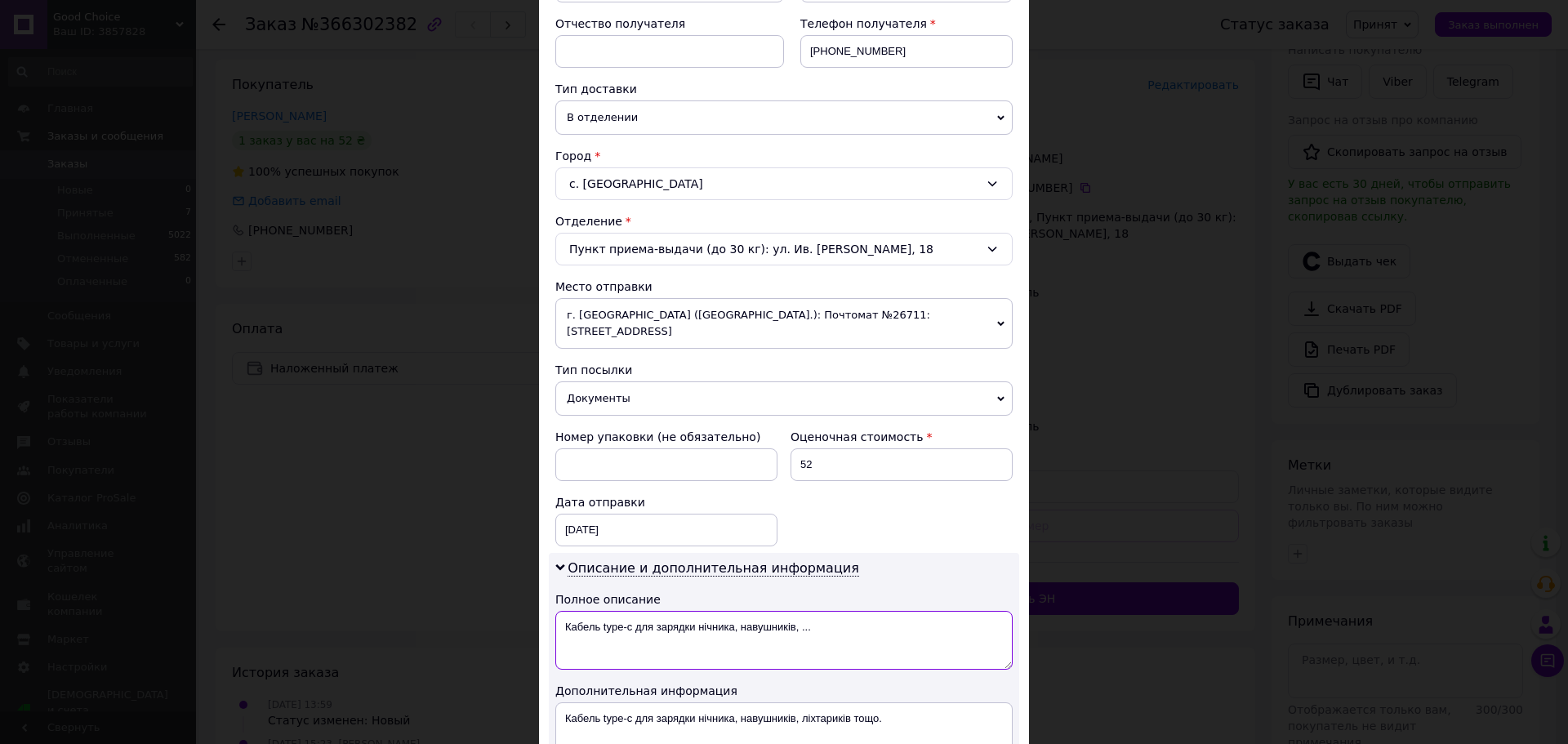
drag, startPoint x: 568, startPoint y: 671, endPoint x: 893, endPoint y: 746, distance: 333.5
click at [893, 743] on html "Good Choice Ваш ID: 3857828 Сайт Good Choice Кабинет покупателя Проверить состо…" at bounding box center [784, 251] width 1568 height 1156
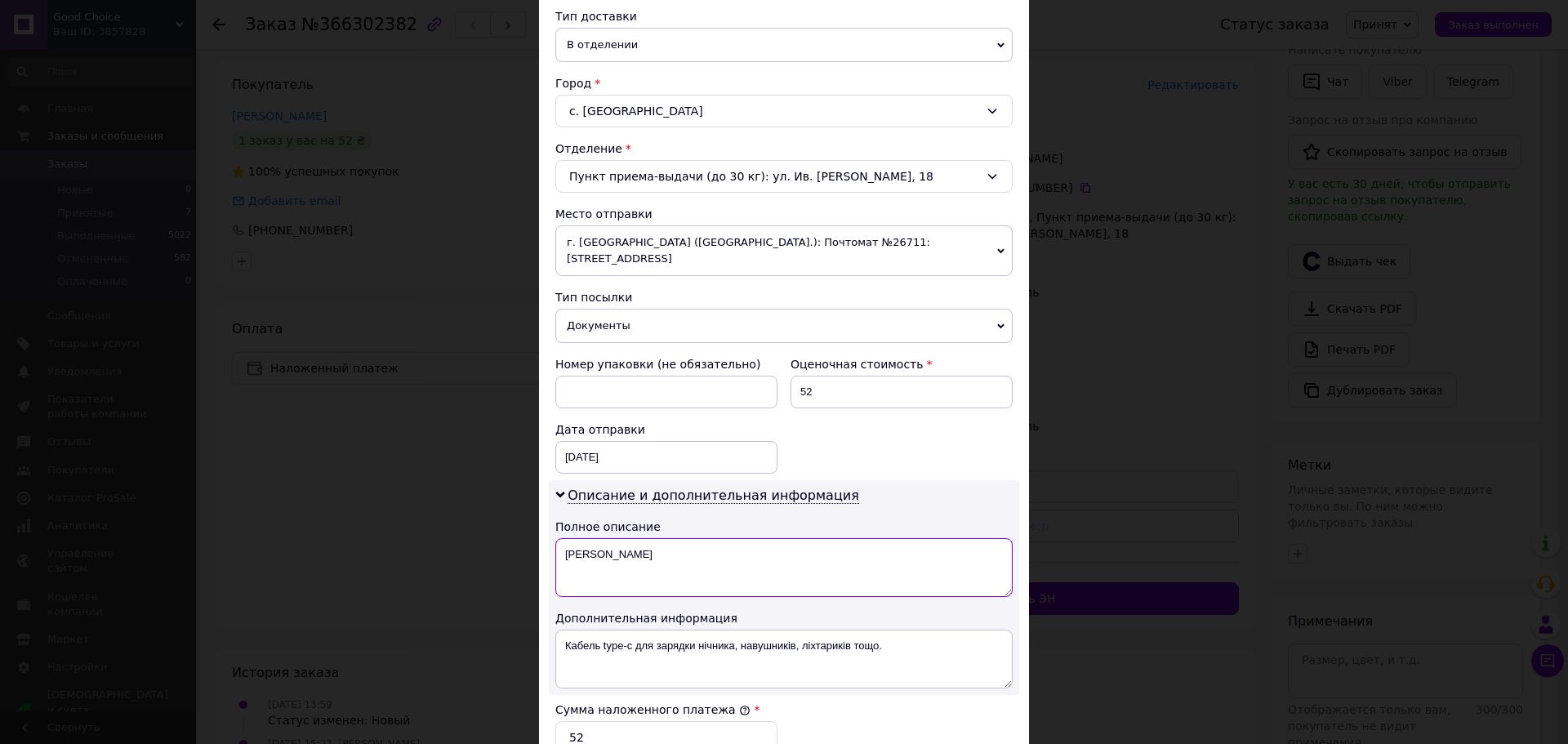
type textarea "К"
drag, startPoint x: 567, startPoint y: 628, endPoint x: 978, endPoint y: 666, distance: 412.8
click at [978, 666] on textarea "Кабель type-с для зарядки нічника, навушників, ліхтариків тощо." at bounding box center [783, 659] width 457 height 59
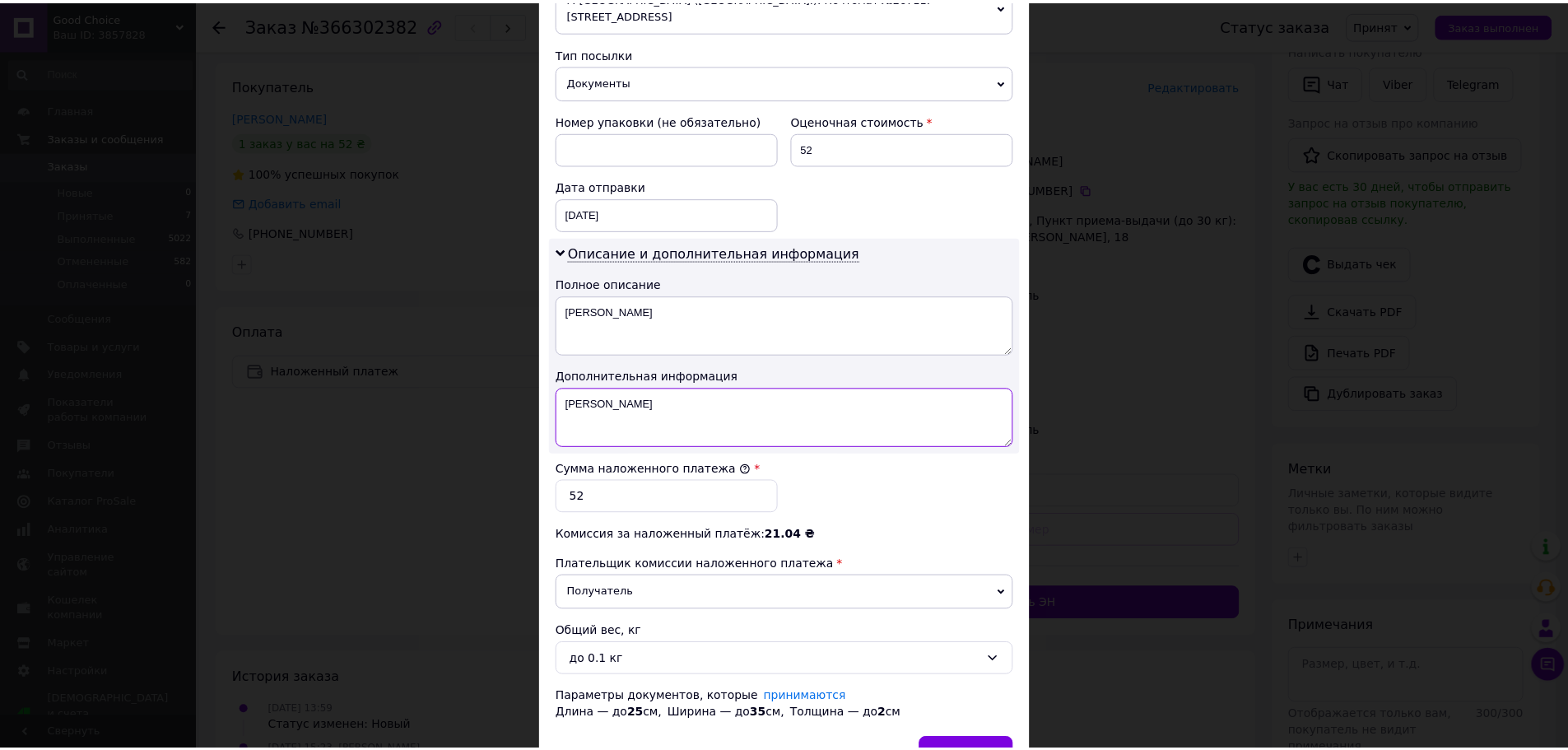
scroll to position [707, 0]
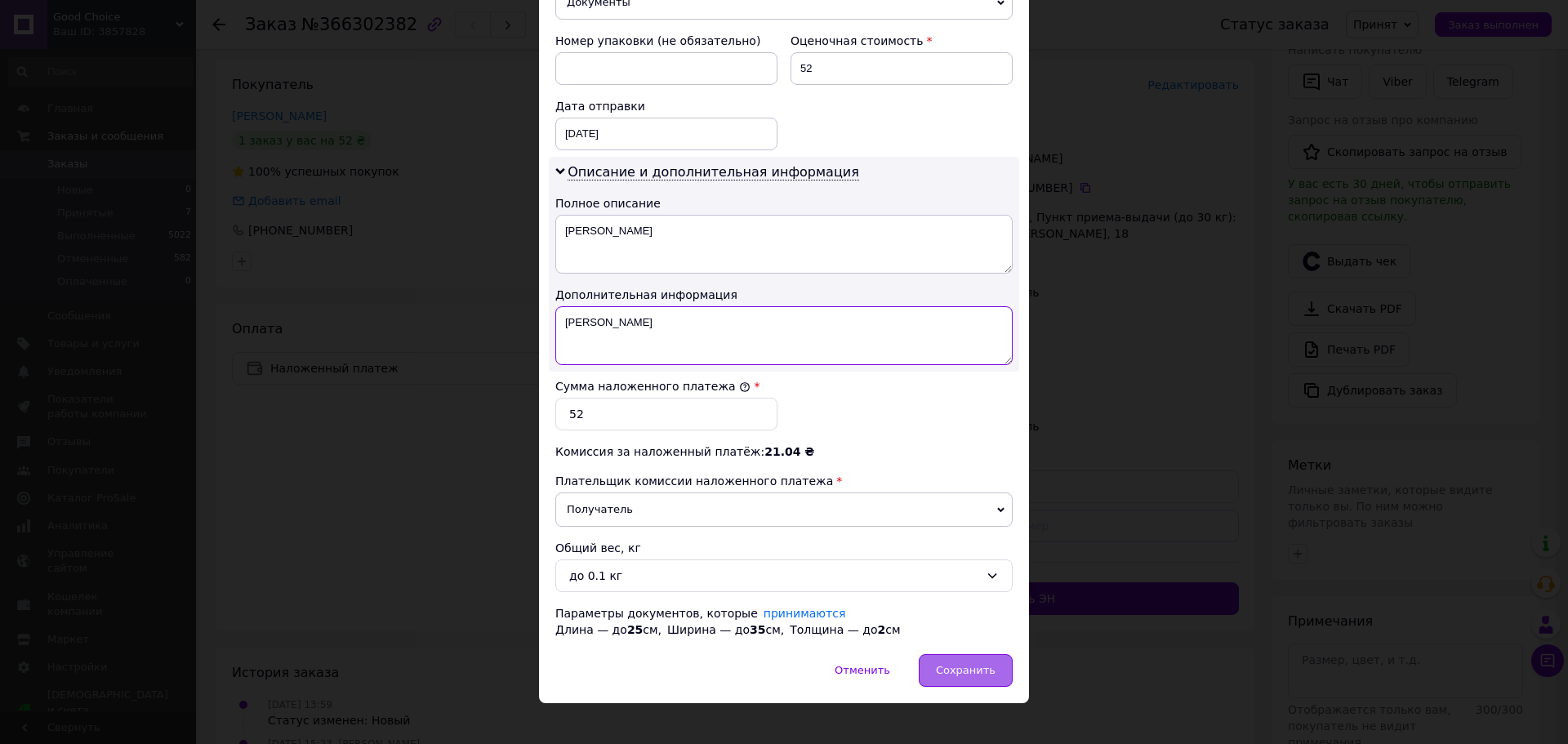
type textarea "К"
click at [953, 664] on span "Сохранить" at bounding box center [966, 670] width 60 height 12
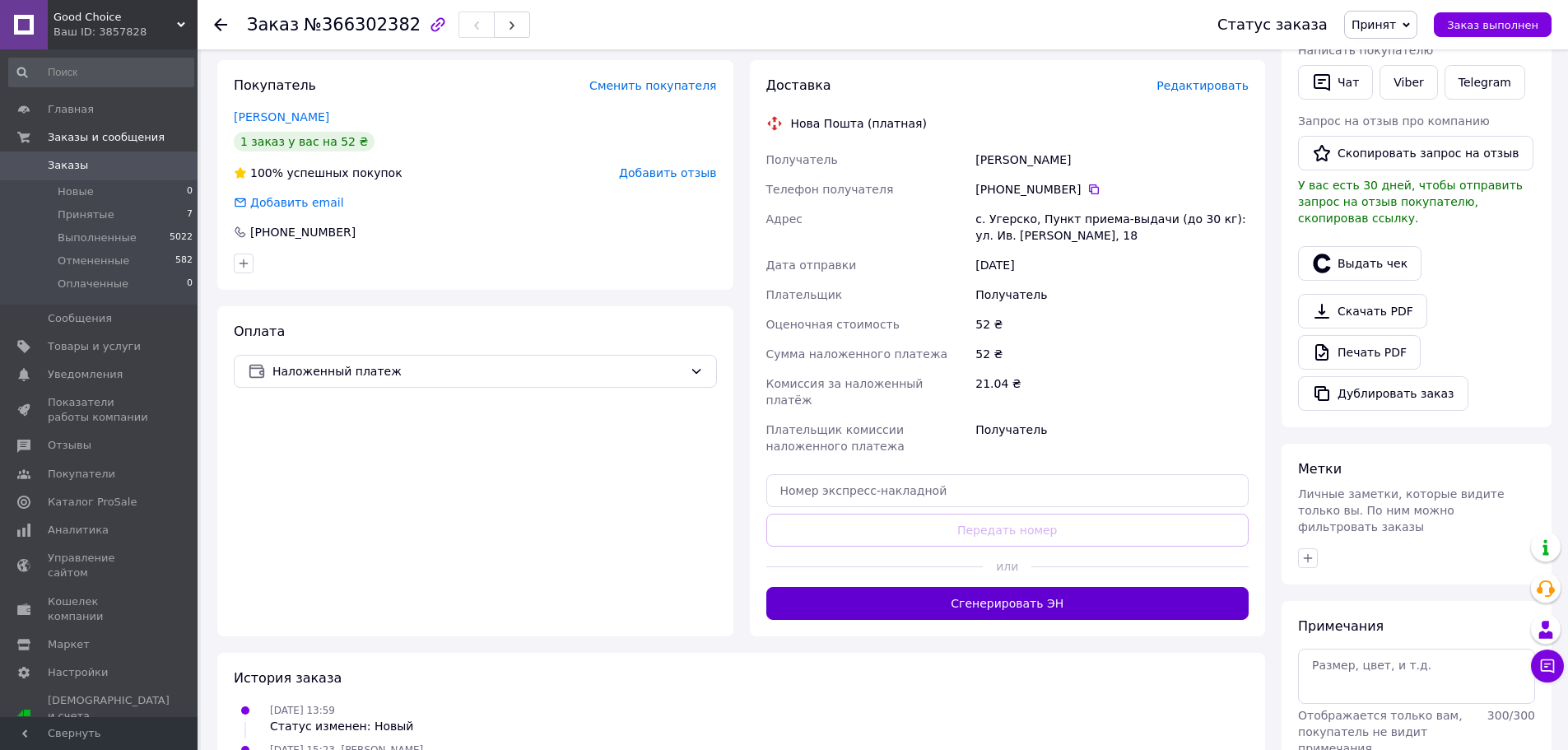
click at [1068, 587] on button "Сгенерировать ЭН" at bounding box center [1007, 603] width 483 height 33
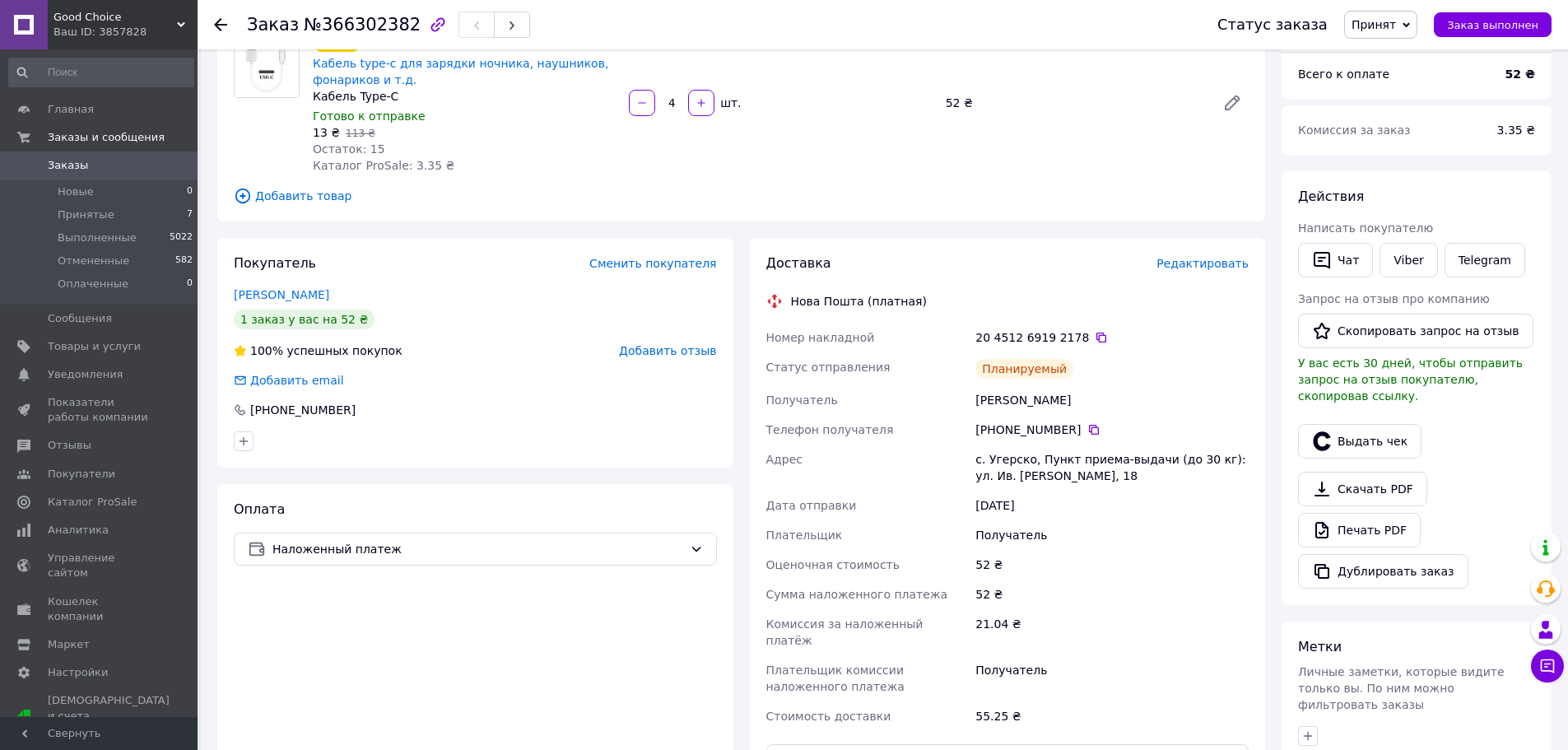
scroll to position [0, 0]
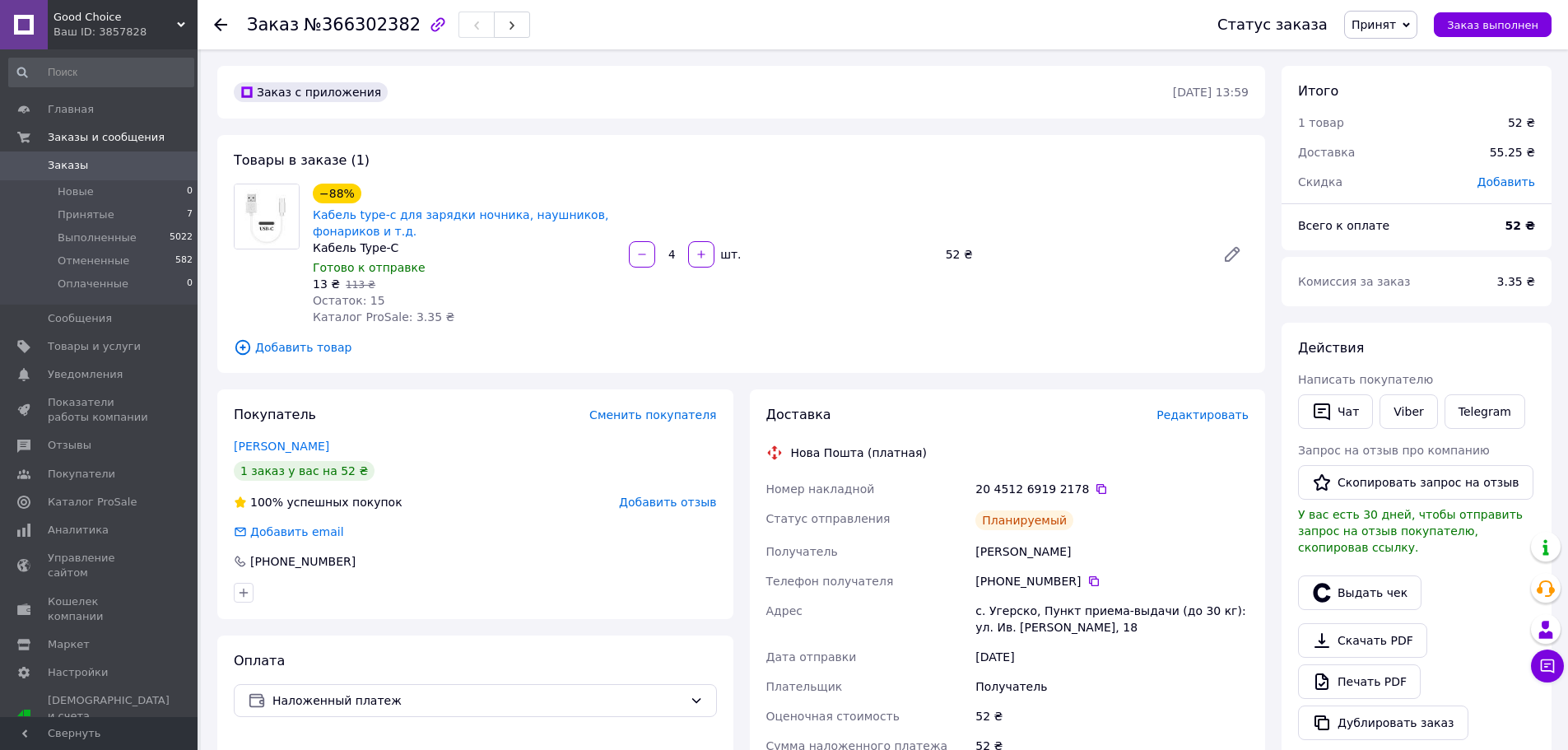
click at [270, 226] on img at bounding box center [266, 217] width 64 height 64
click at [1229, 251] on icon at bounding box center [1232, 254] width 20 height 20
drag, startPoint x: 1027, startPoint y: 610, endPoint x: 967, endPoint y: 621, distance: 61.0
click at [967, 621] on div "Номер накладной 20 4512 6919 2178   Статус отправления Планируемый Получатель К…" at bounding box center [1008, 679] width 490 height 408
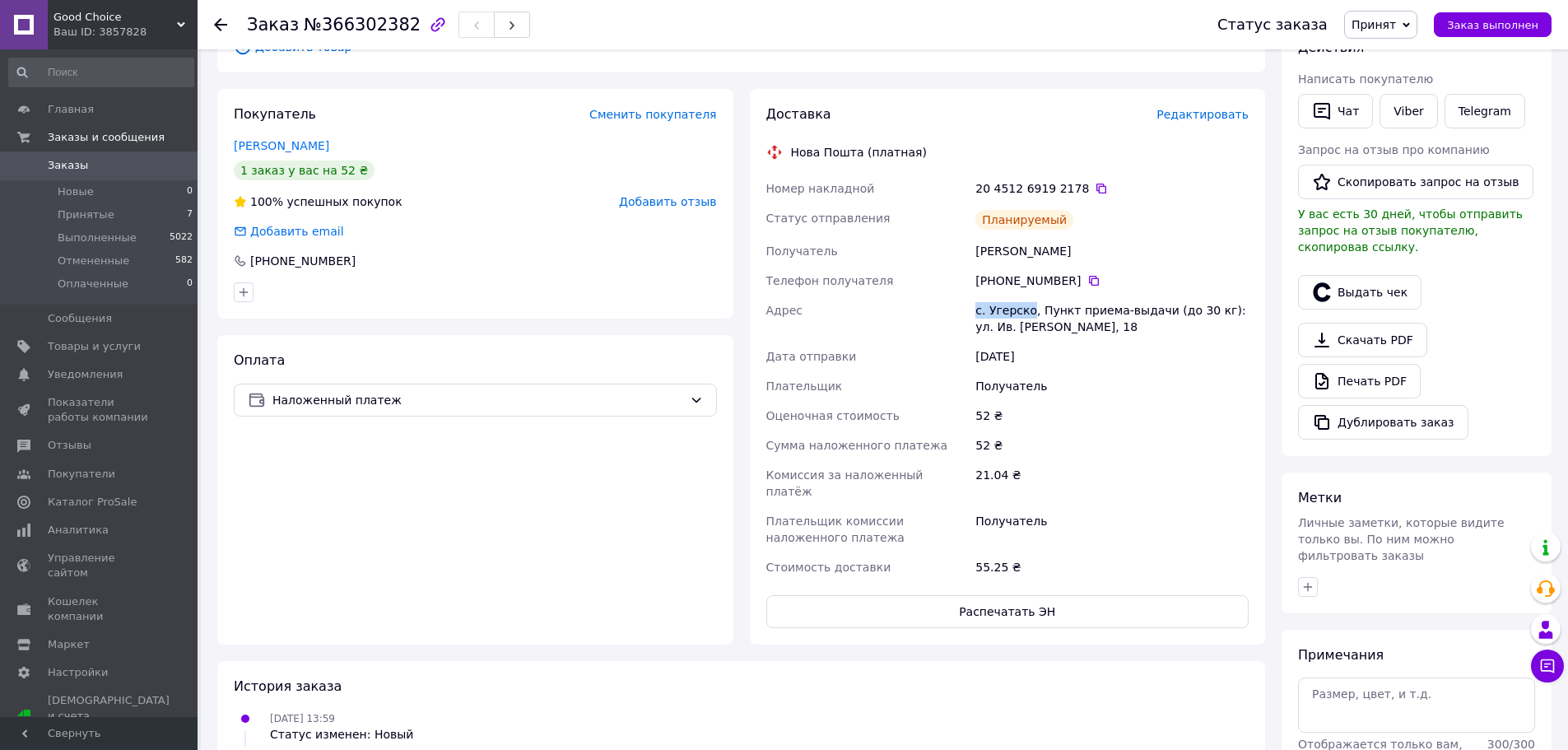
scroll to position [329, 0]
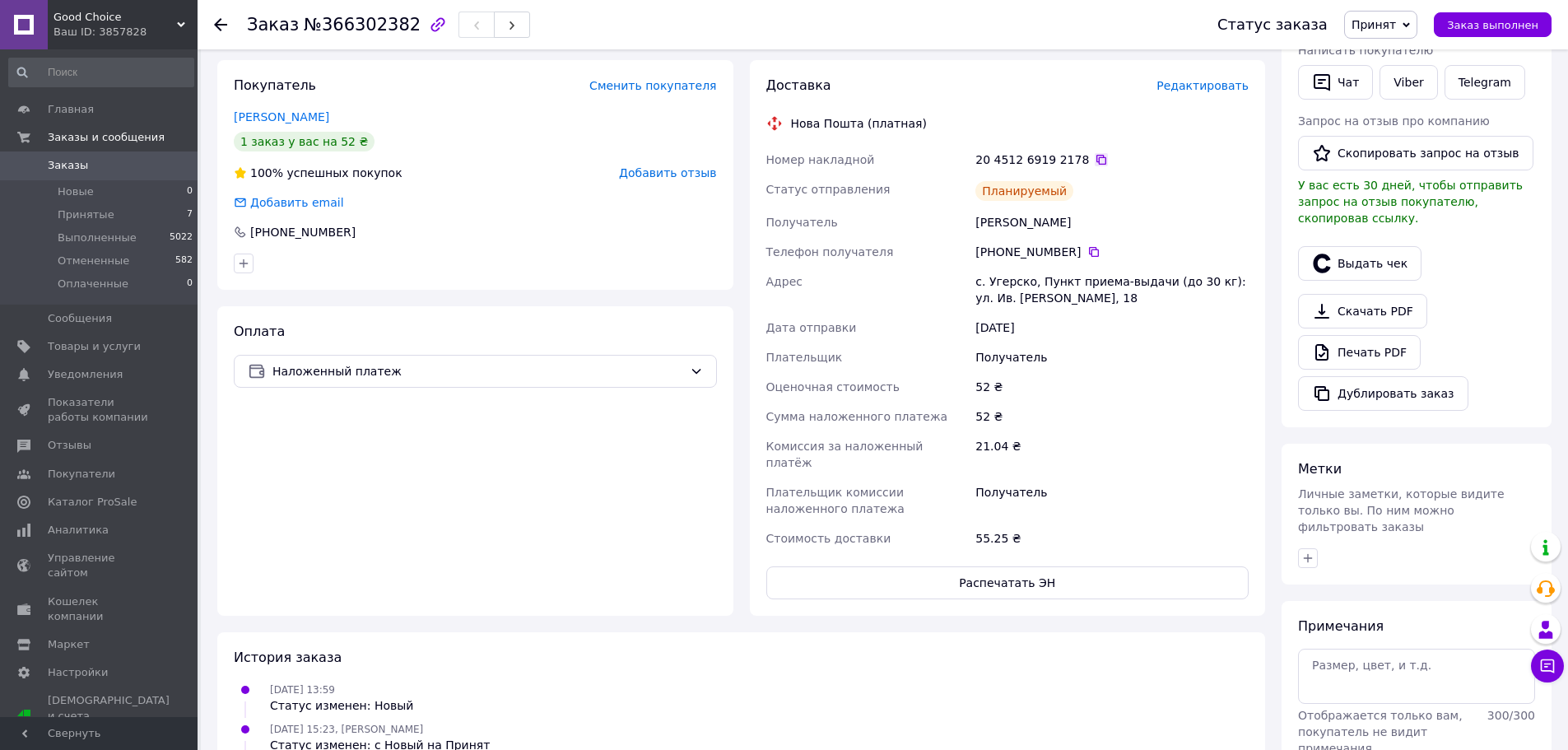
click at [1094, 158] on icon at bounding box center [1101, 160] width 13 height 13
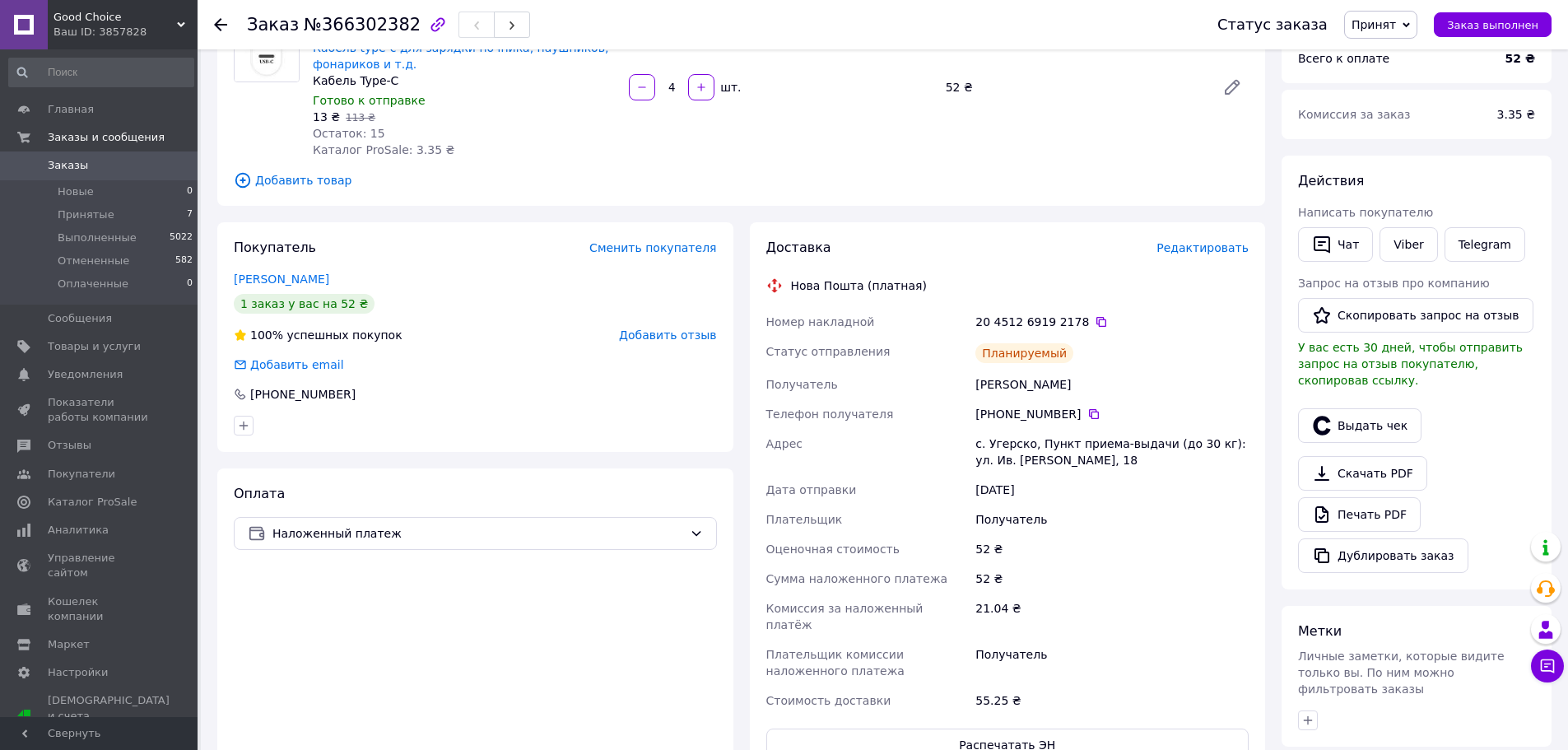
scroll to position [0, 0]
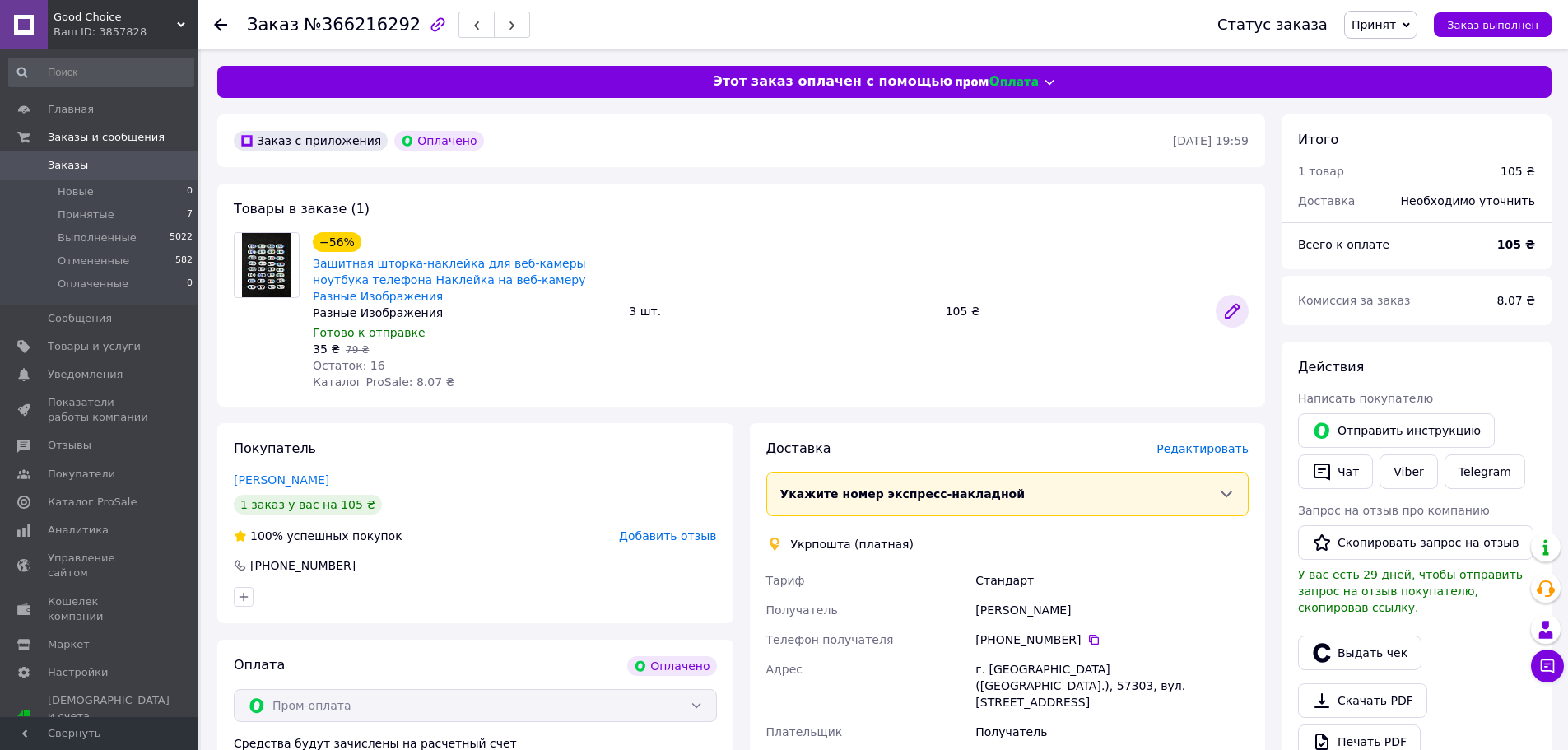
click at [1227, 302] on icon at bounding box center [1232, 312] width 20 height 20
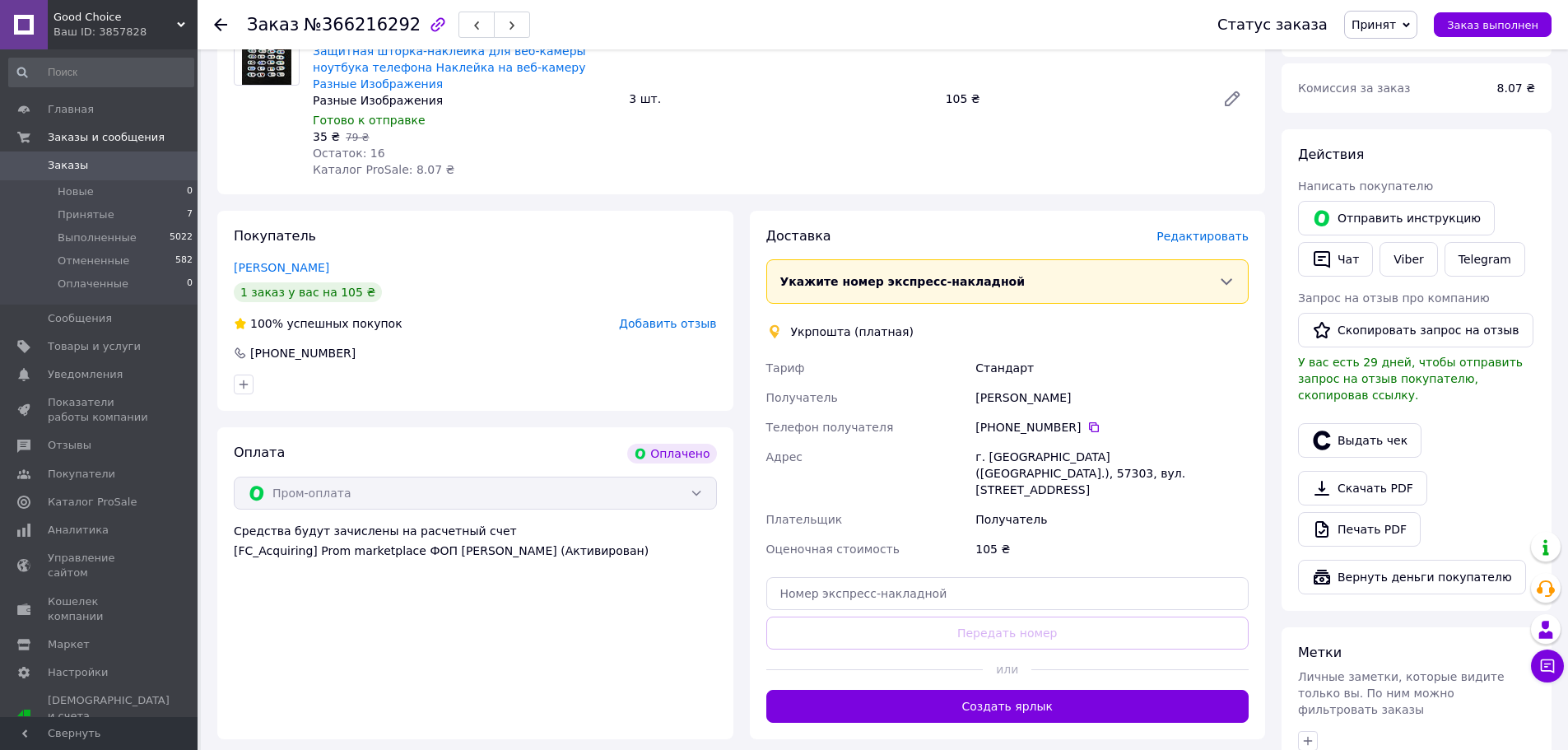
scroll to position [247, 0]
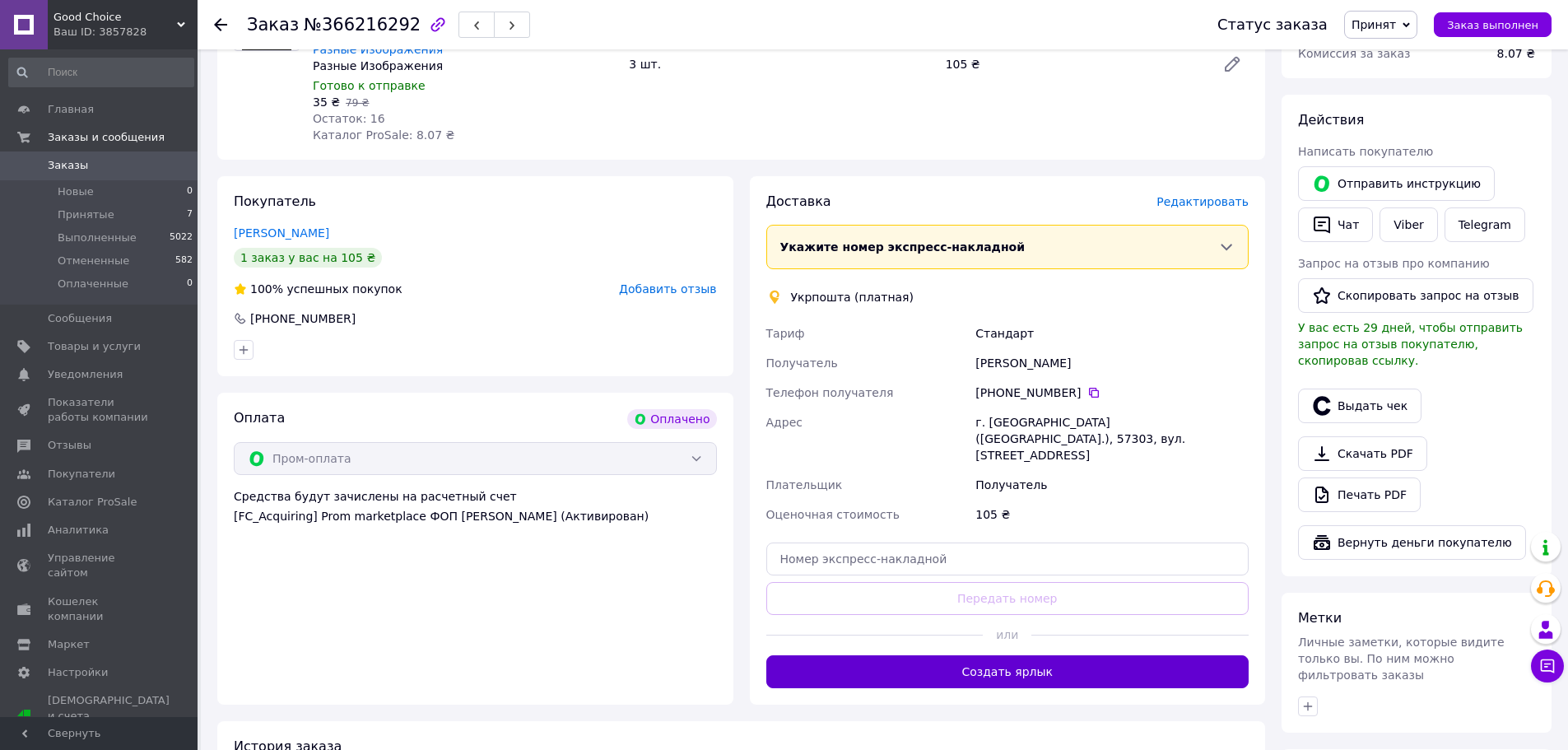
click at [1092, 655] on button "Создать ярлык" at bounding box center [1007, 671] width 483 height 33
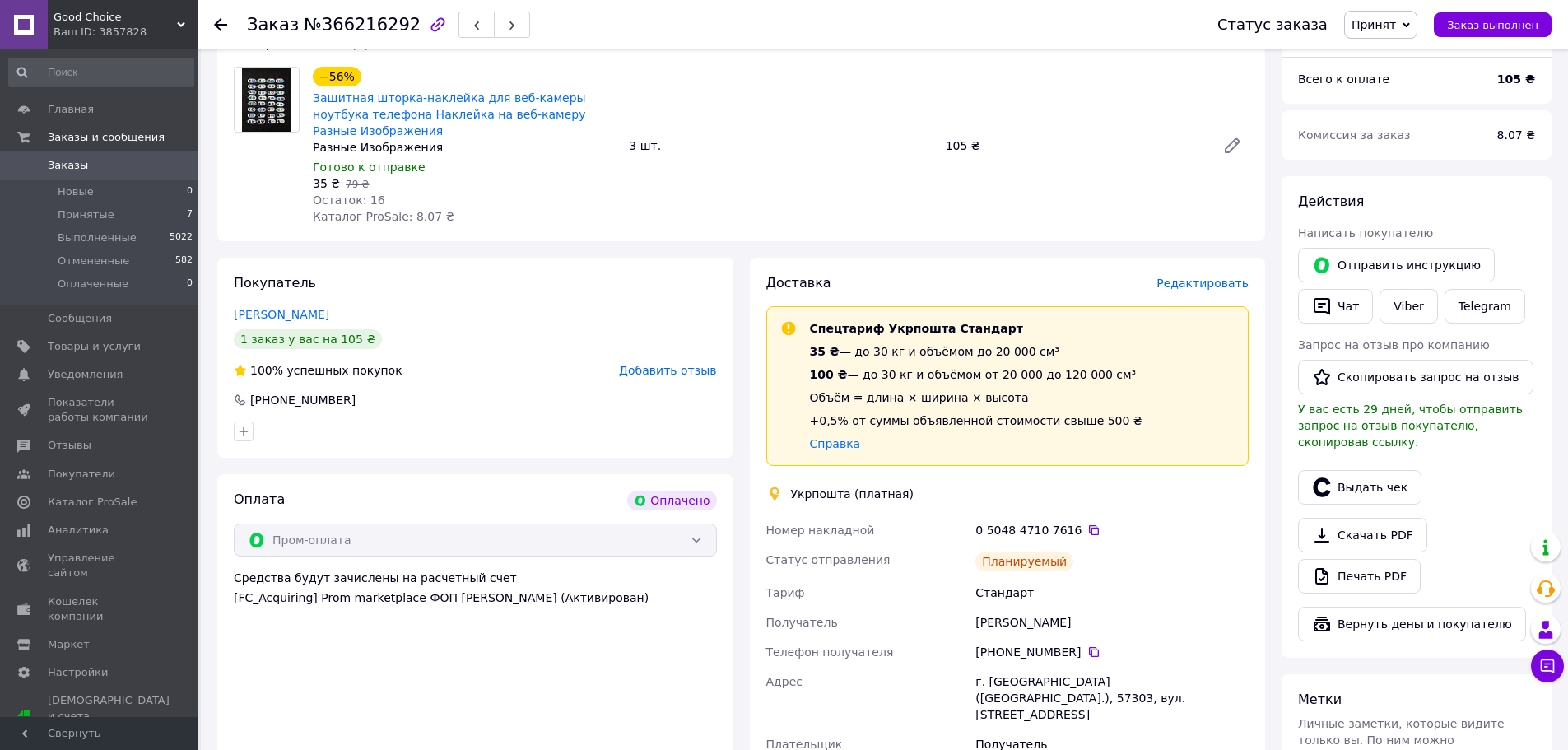
scroll to position [0, 0]
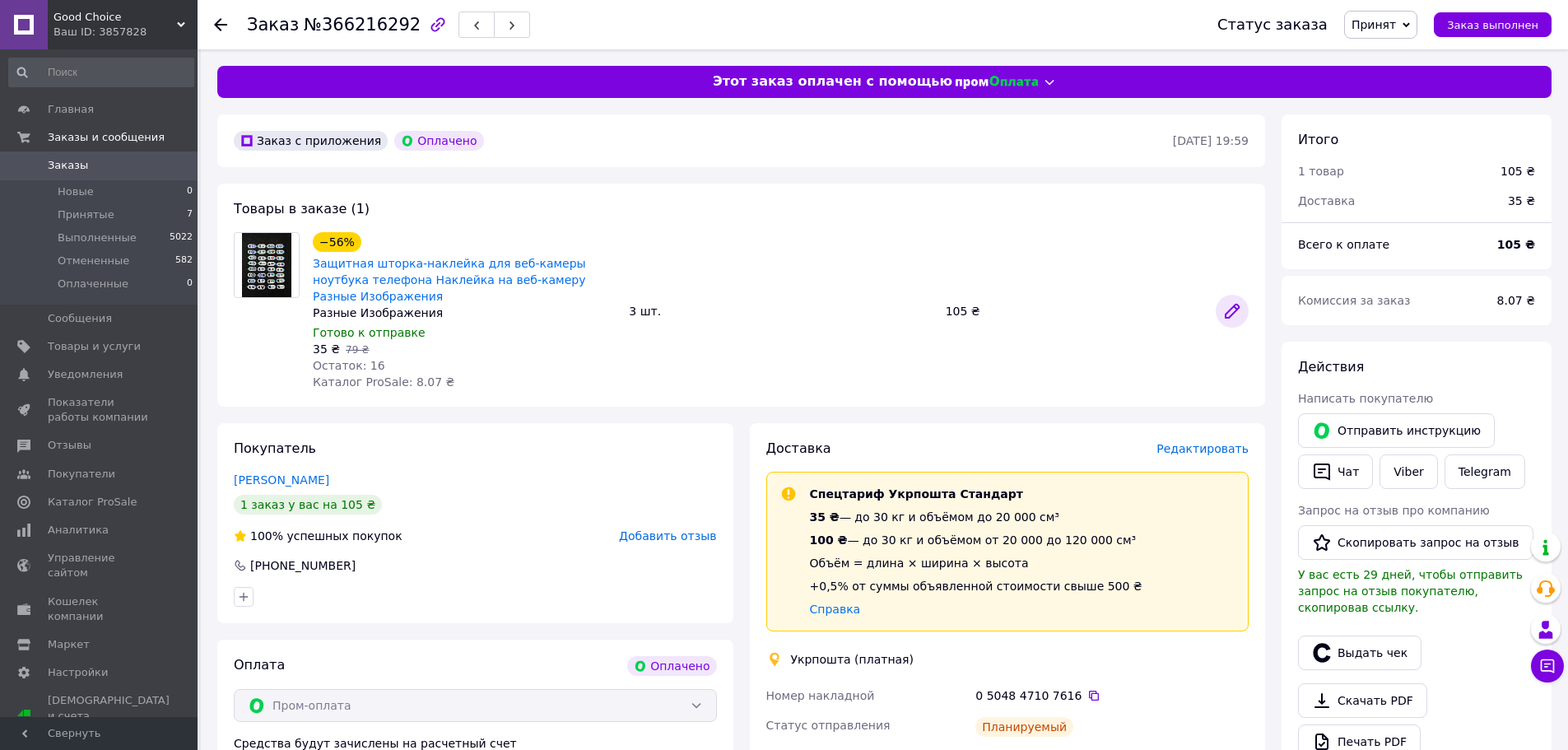
click at [1228, 307] on icon at bounding box center [1232, 312] width 13 height 13
click at [1353, 636] on button "Выдать чек" at bounding box center [1360, 653] width 123 height 34
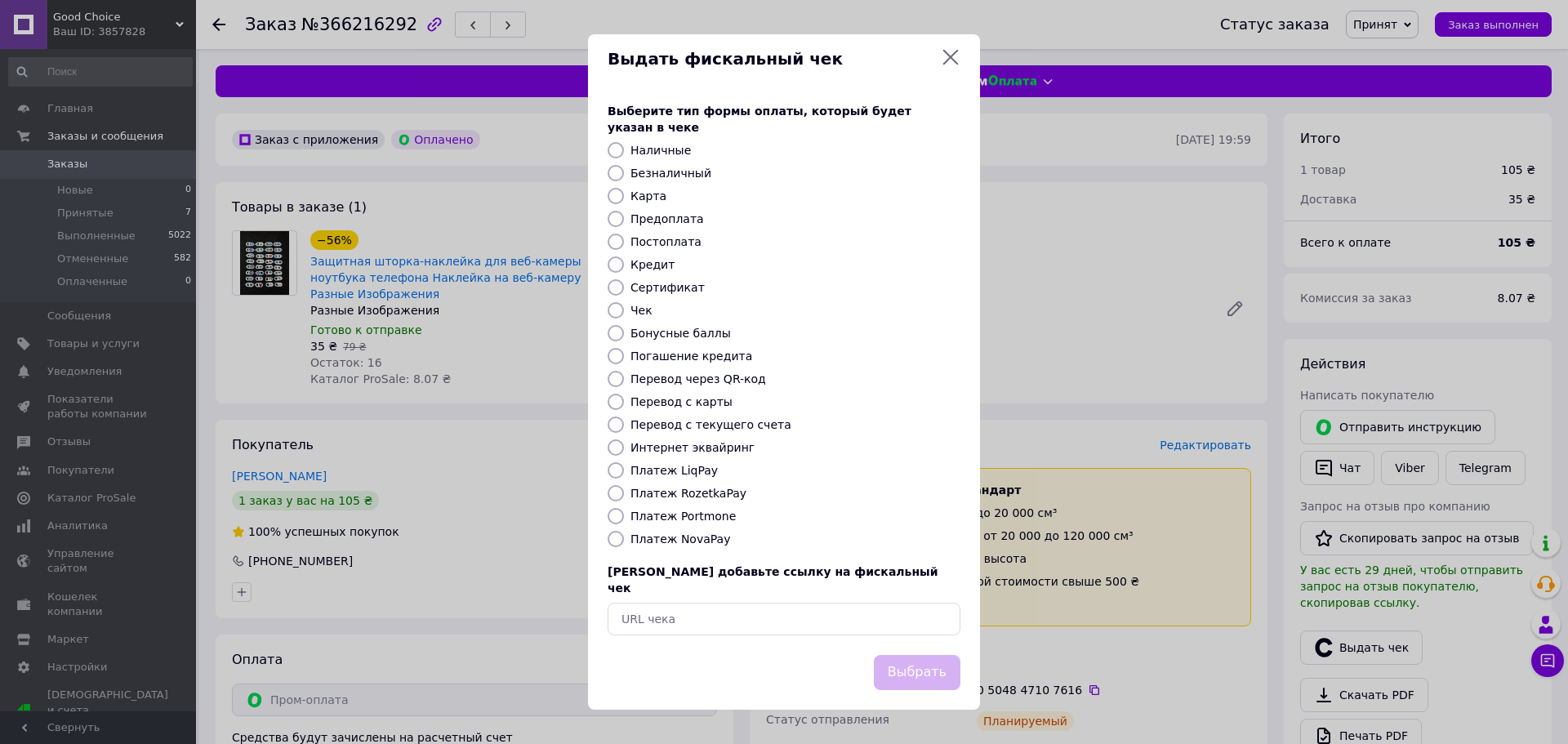
click at [707, 487] on label "Платеж RozetkaPay" at bounding box center [688, 493] width 116 height 13
click at [624, 487] on input "Платеж RozetkaPay" at bounding box center [616, 493] width 17 height 17
radio input "true"
click at [916, 660] on button "Выбрать" at bounding box center [917, 672] width 87 height 35
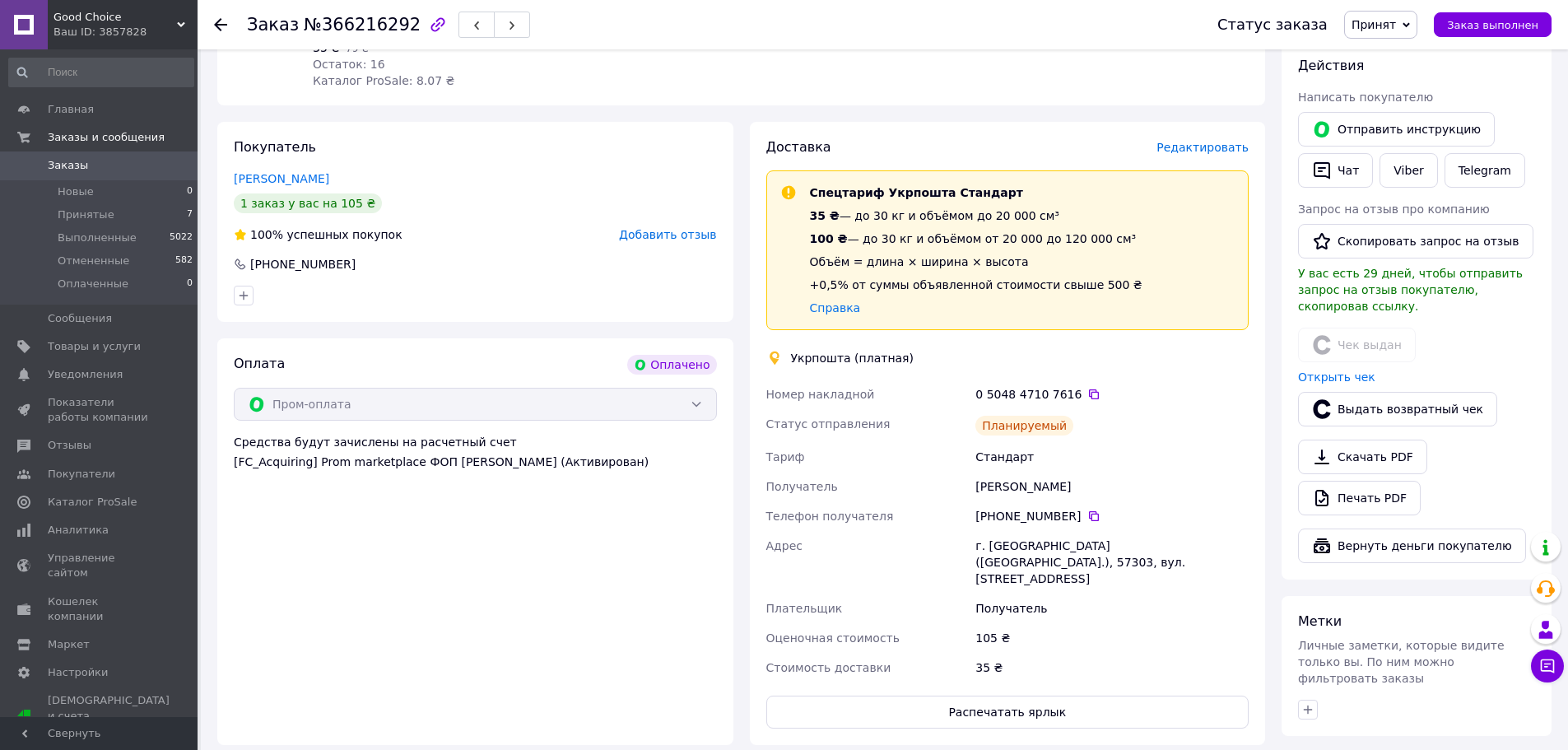
scroll to position [329, 0]
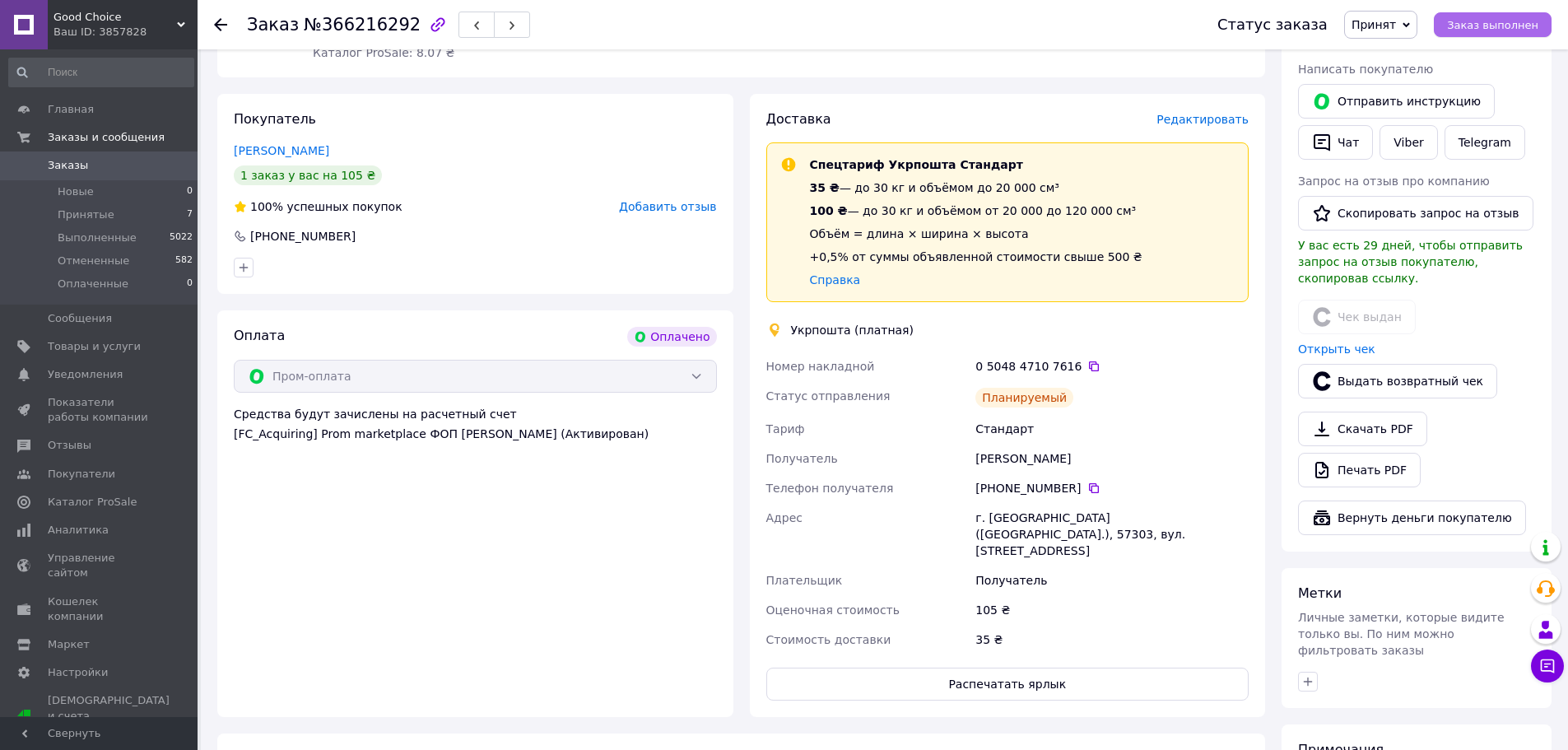
click at [1507, 24] on span "Заказ выполнен" at bounding box center [1492, 25] width 92 height 13
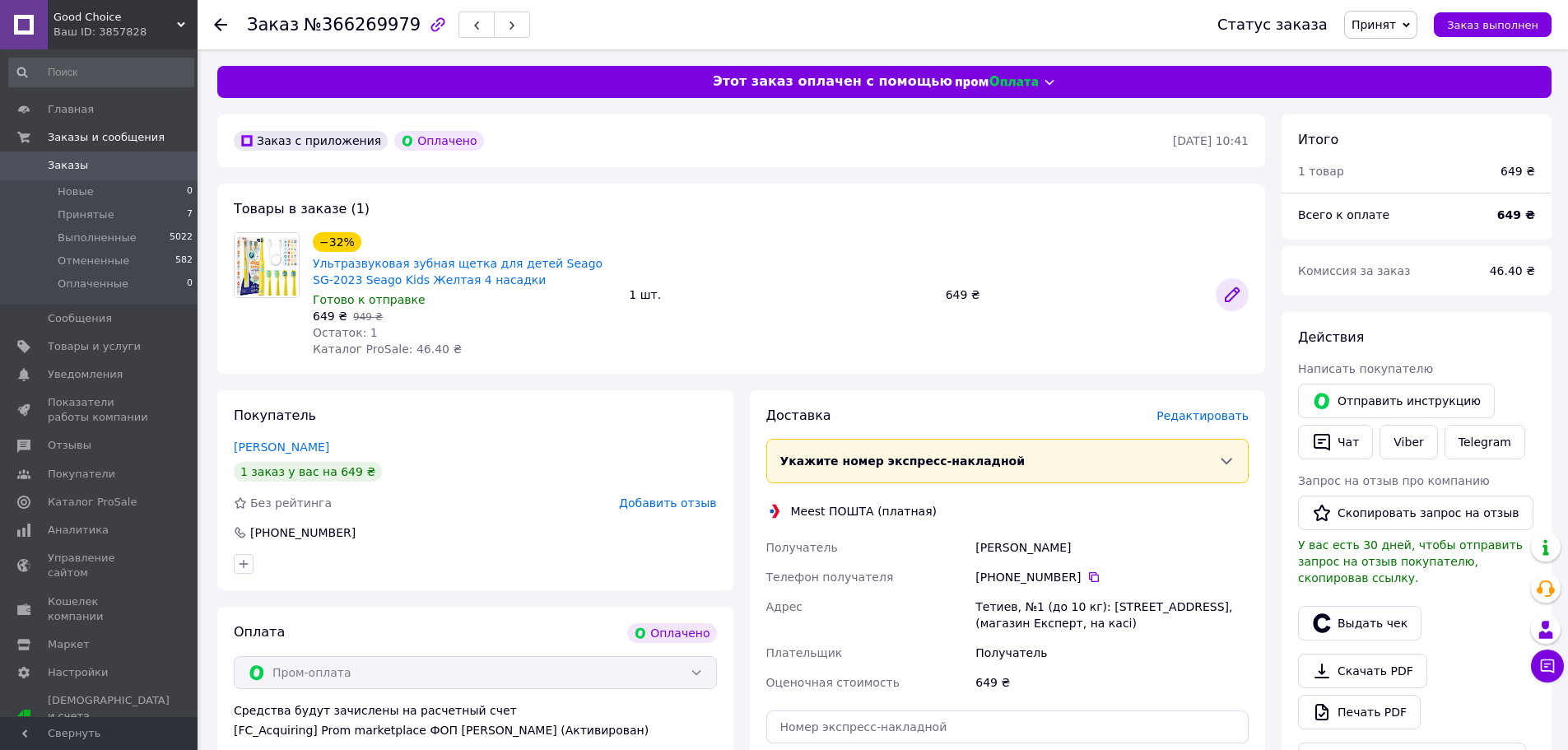
click at [1228, 301] on icon at bounding box center [1232, 295] width 13 height 13
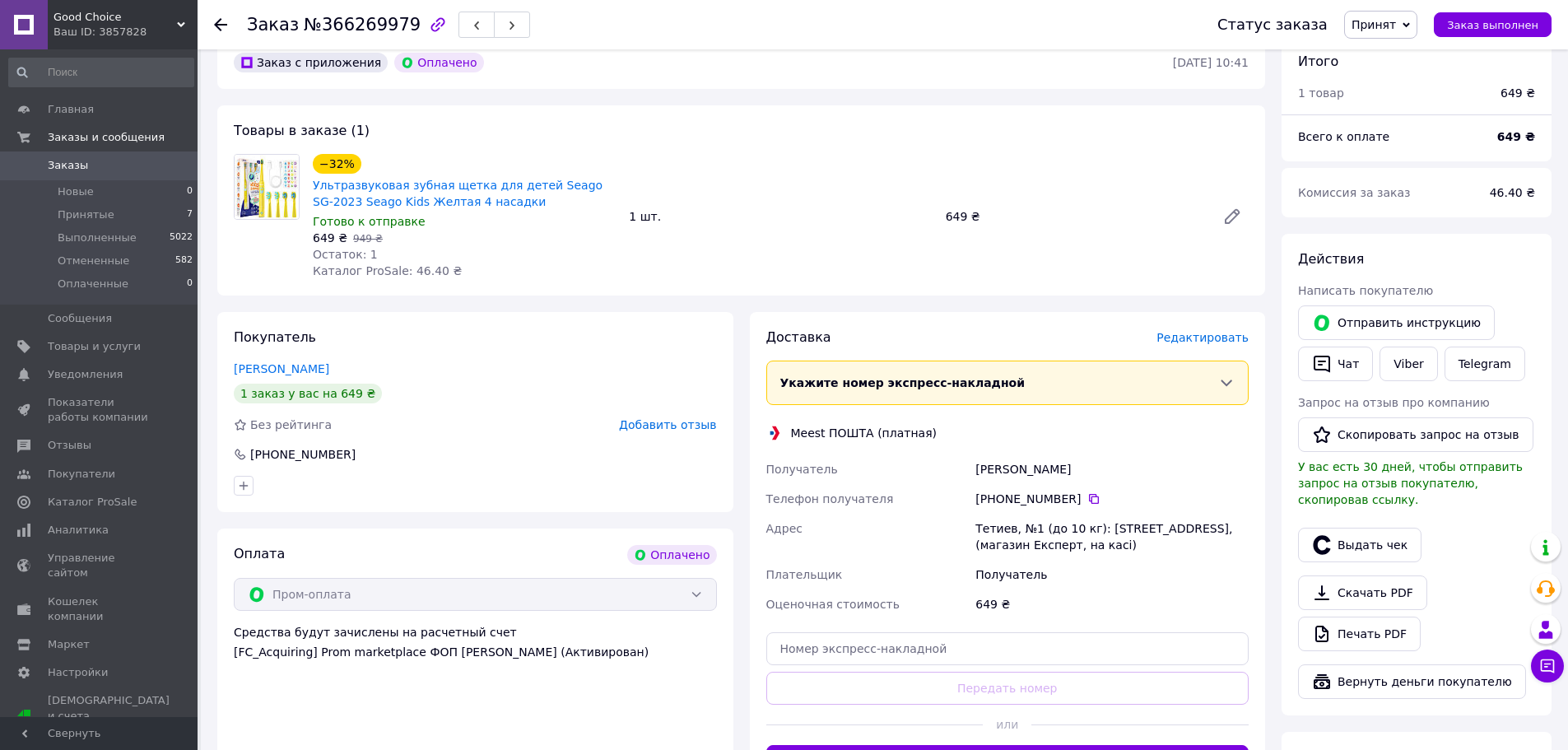
scroll to position [329, 0]
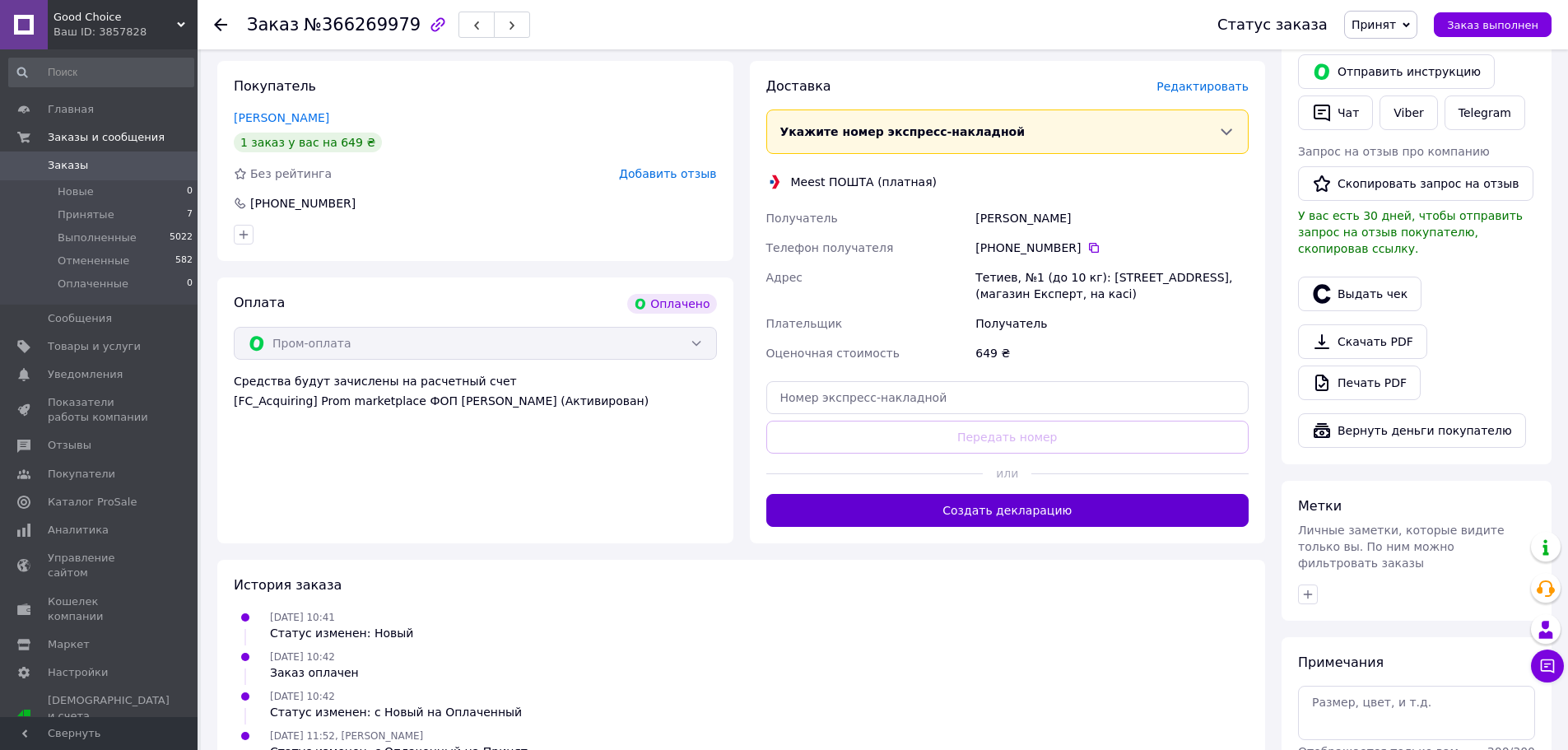
click at [989, 513] on button "Создать декларацию" at bounding box center [1007, 510] width 483 height 33
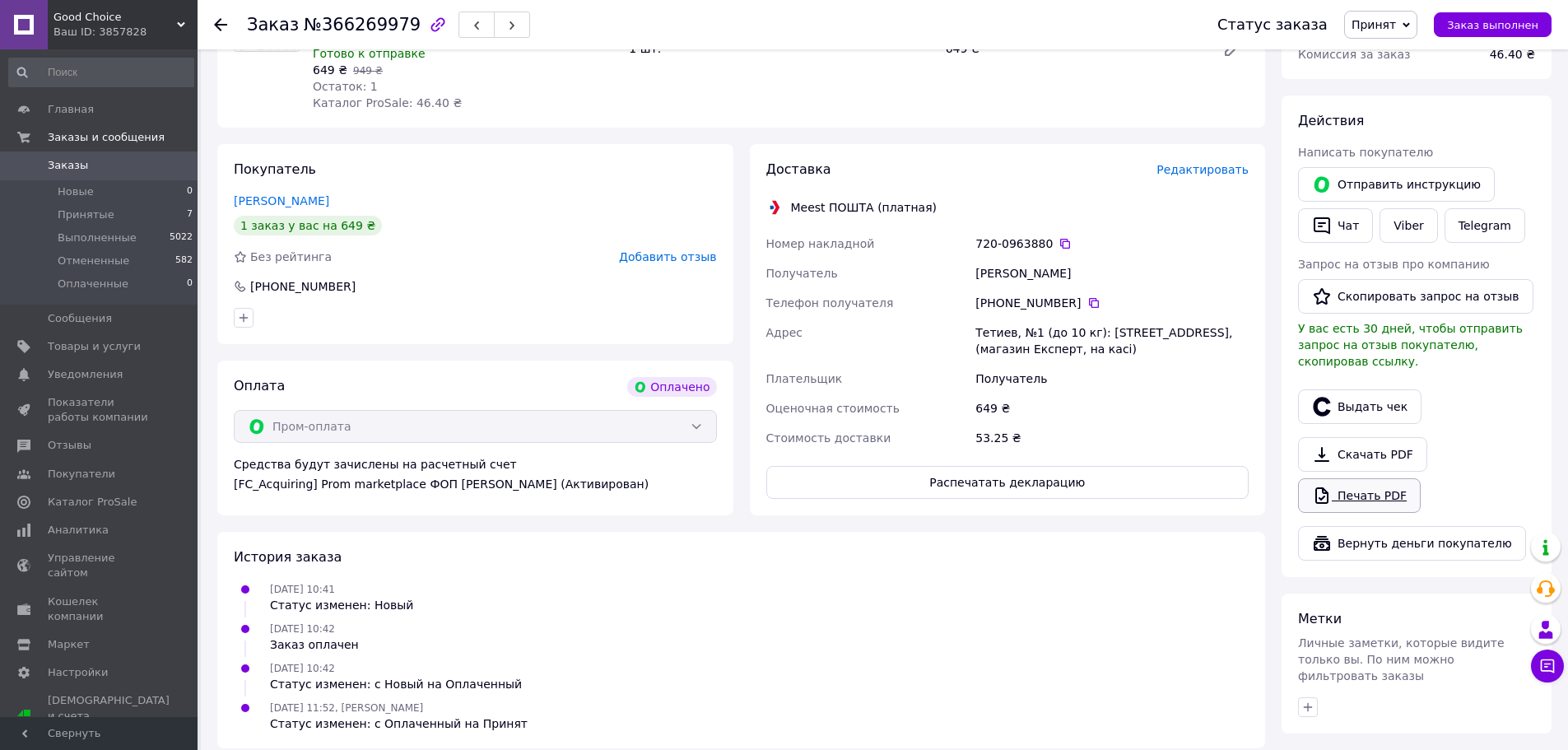
scroll to position [247, 0]
click at [1342, 389] on button "Выдать чек" at bounding box center [1360, 406] width 123 height 34
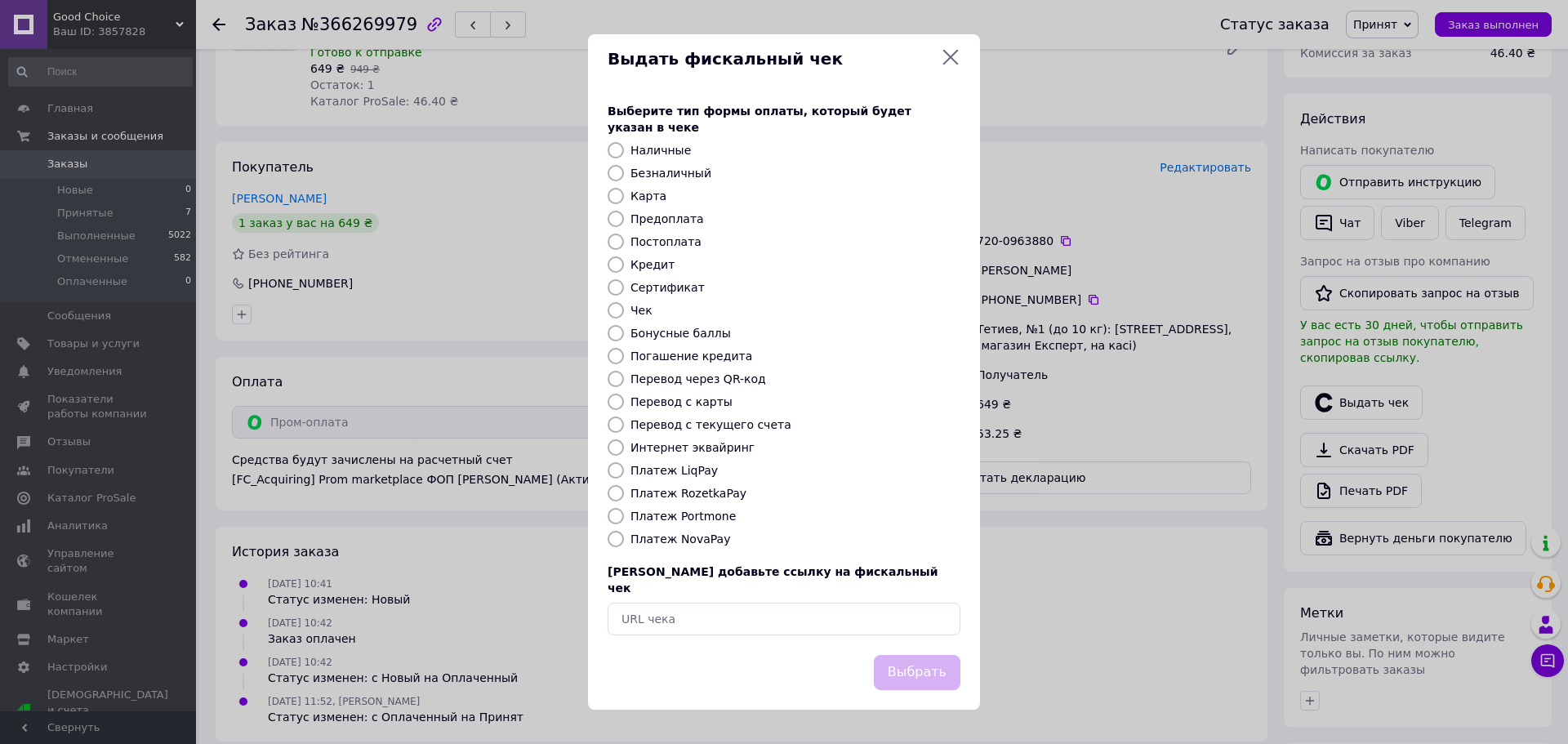
click at [699, 487] on label "Платеж RozetkaPay" at bounding box center [688, 493] width 116 height 13
click at [624, 487] on input "Платеж RozetkaPay" at bounding box center [616, 493] width 17 height 17
radio input "true"
click at [914, 659] on button "Выбрать" at bounding box center [917, 672] width 87 height 35
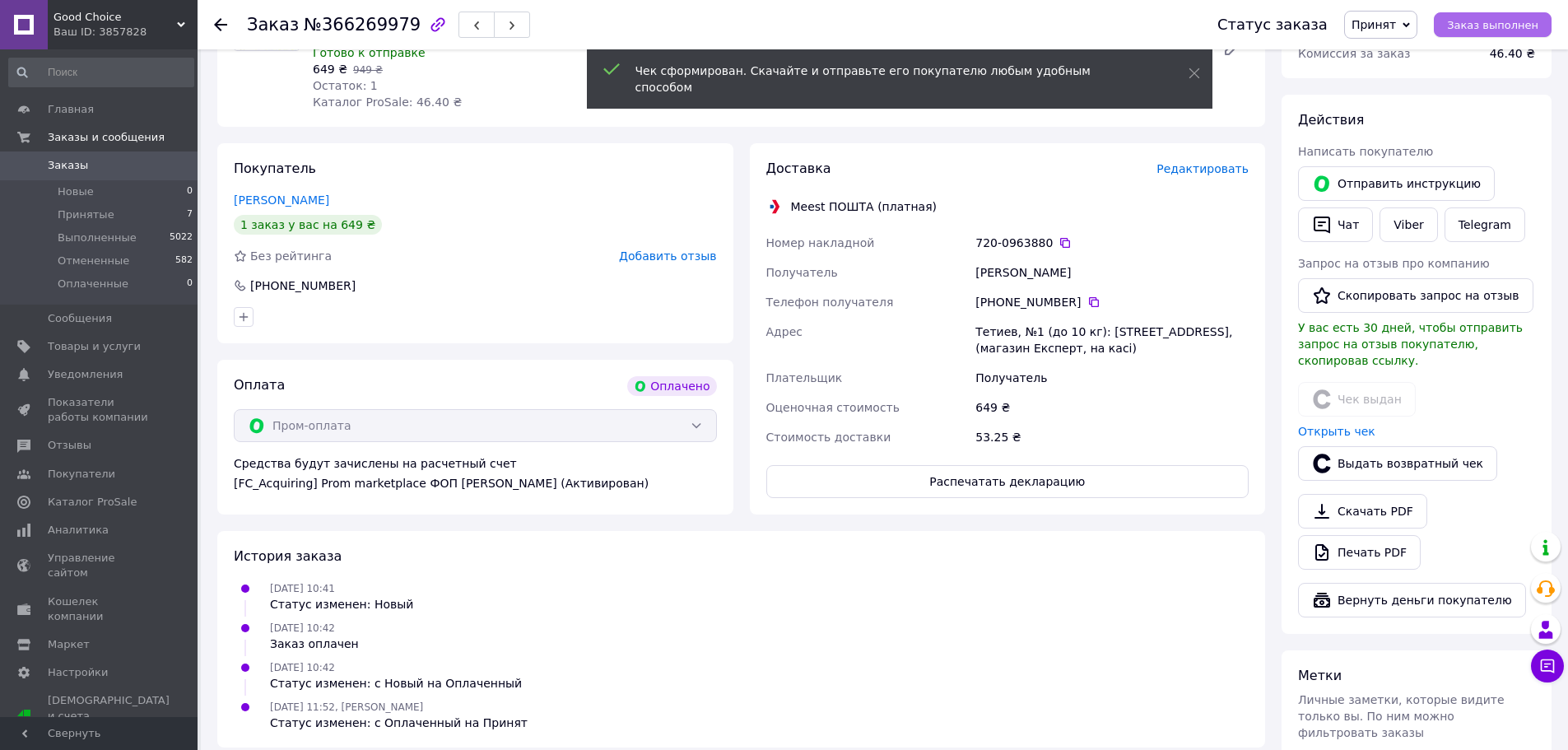
click at [1489, 22] on span "Заказ выполнен" at bounding box center [1492, 25] width 92 height 13
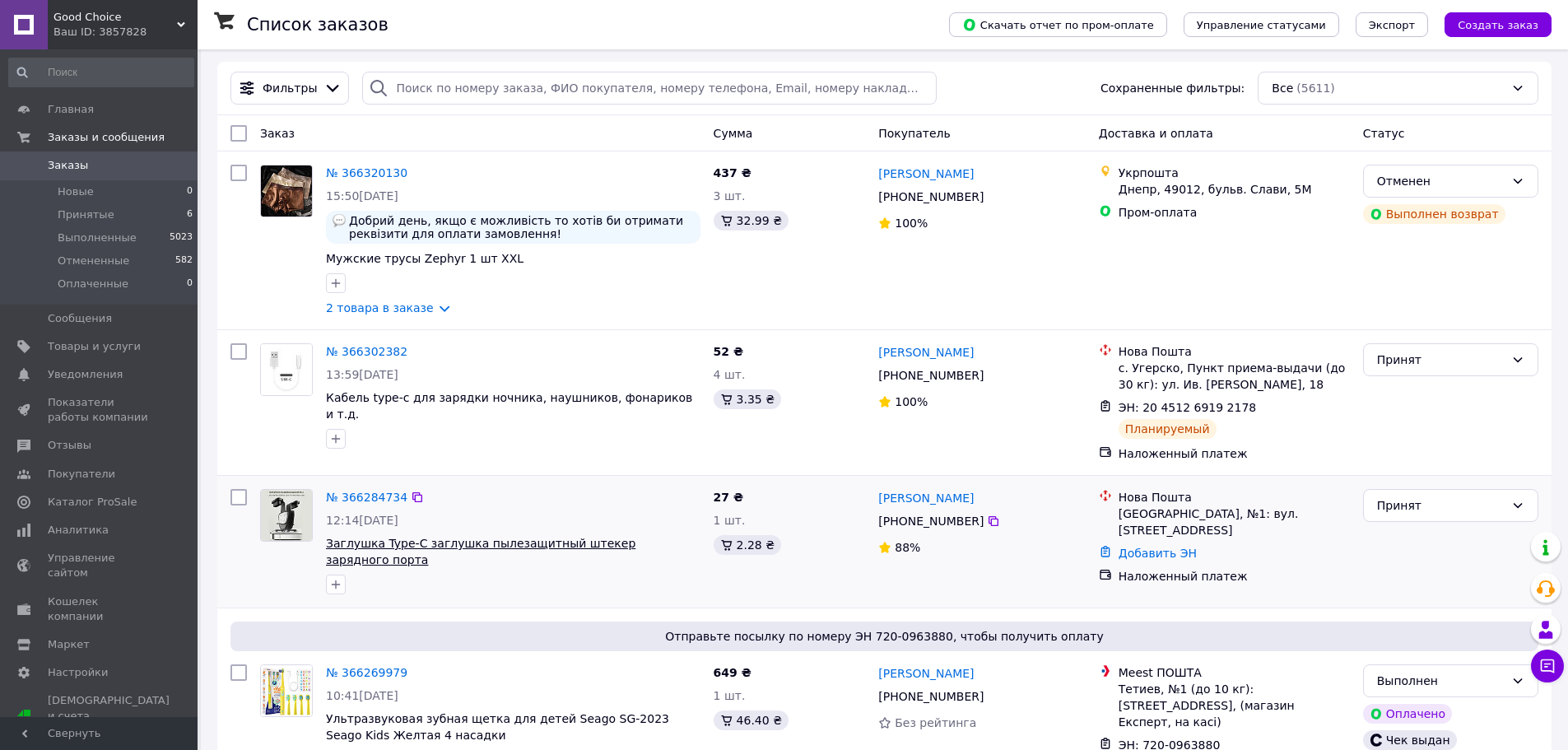
scroll to position [82, 0]
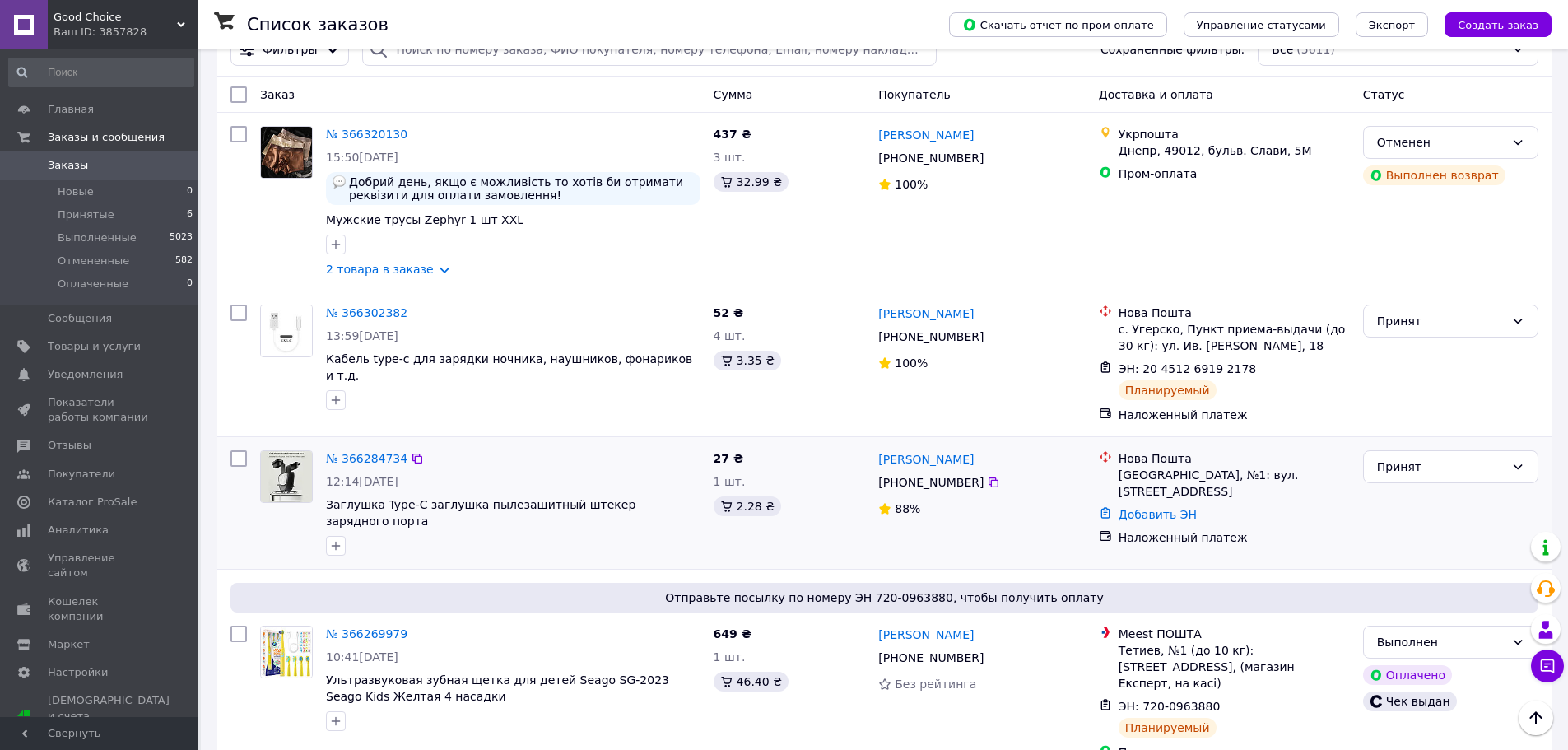
click at [369, 459] on link "№ 366284734" at bounding box center [366, 459] width 81 height 13
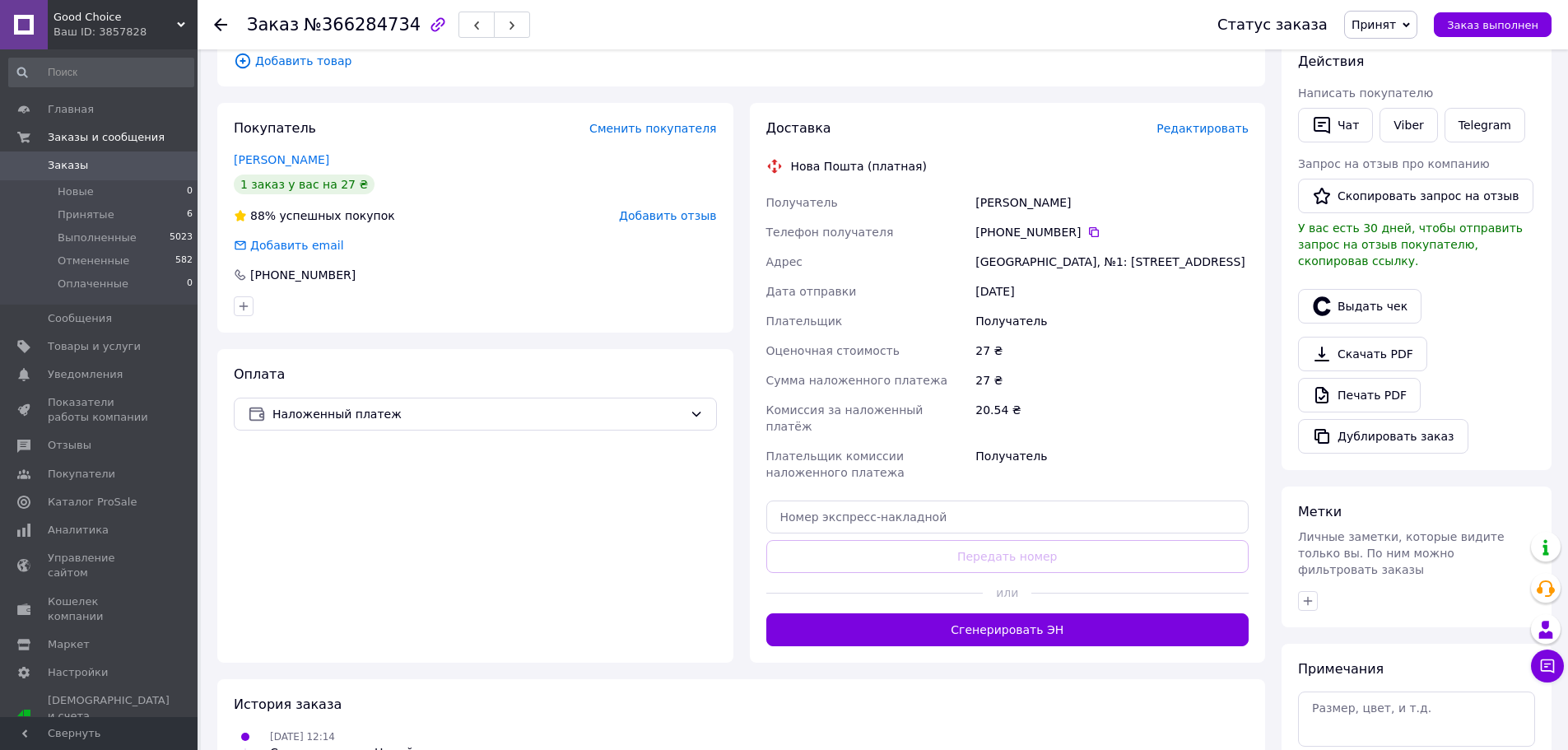
scroll to position [329, 0]
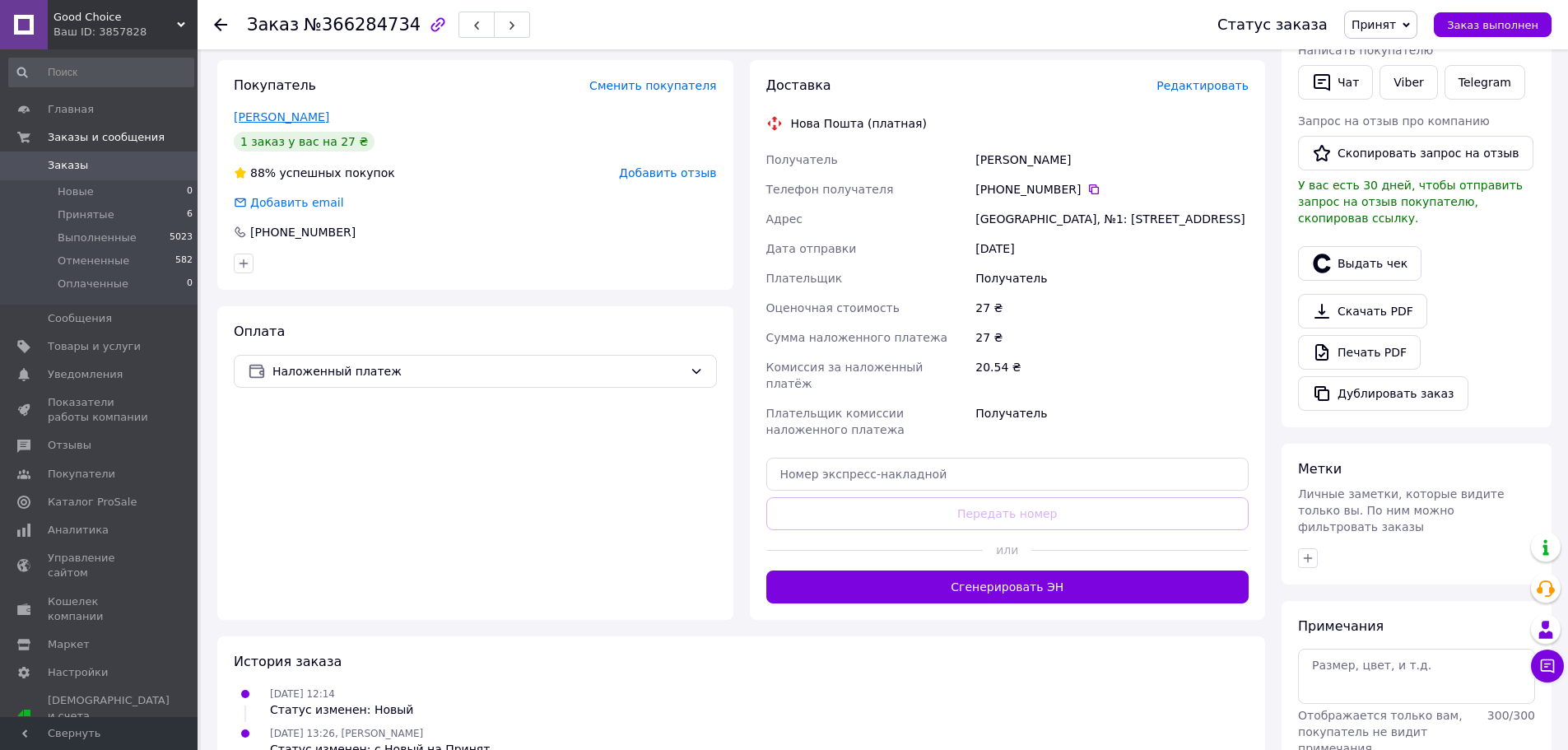
click at [278, 113] on link "[PERSON_NAME]" at bounding box center [281, 117] width 96 height 13
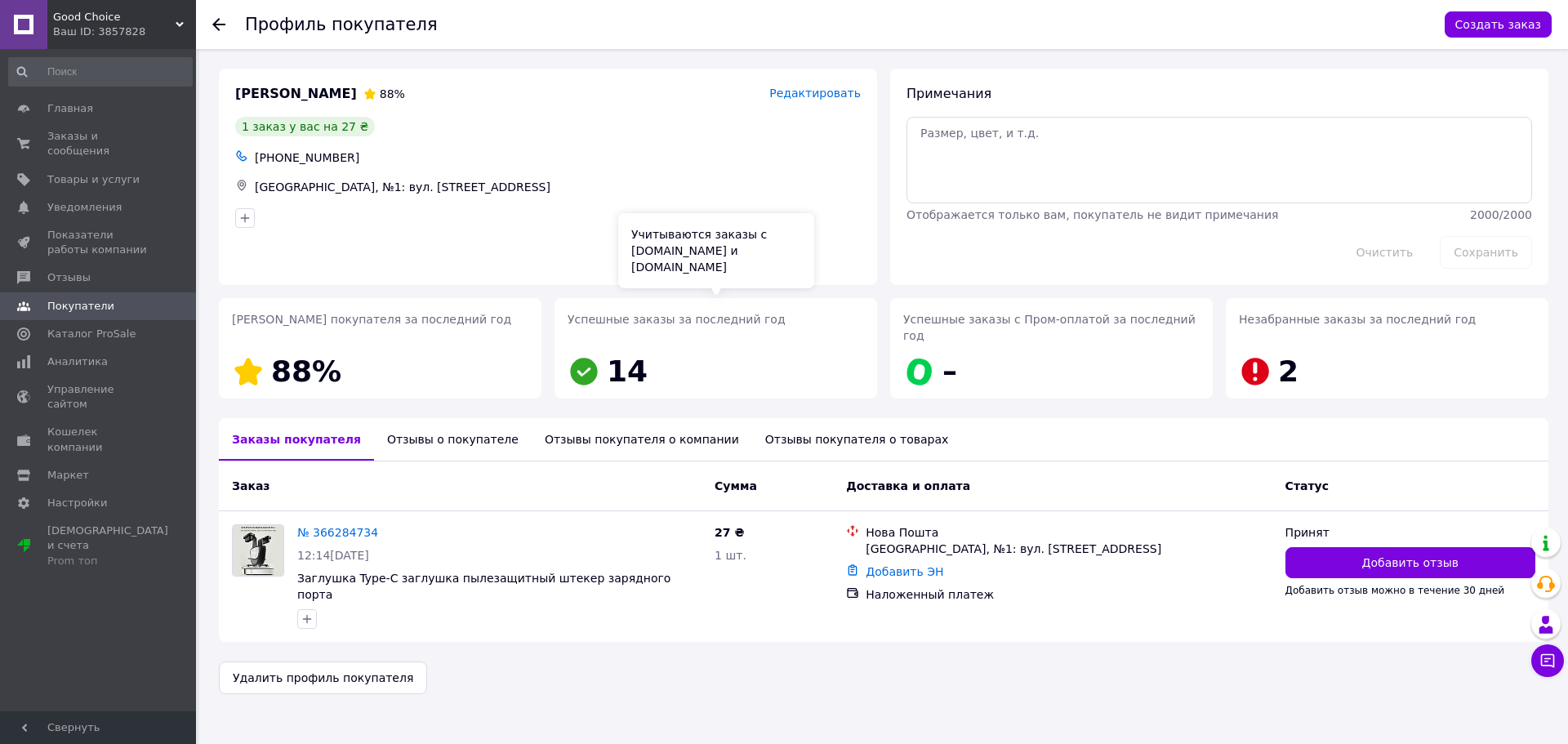
scroll to position [2, 0]
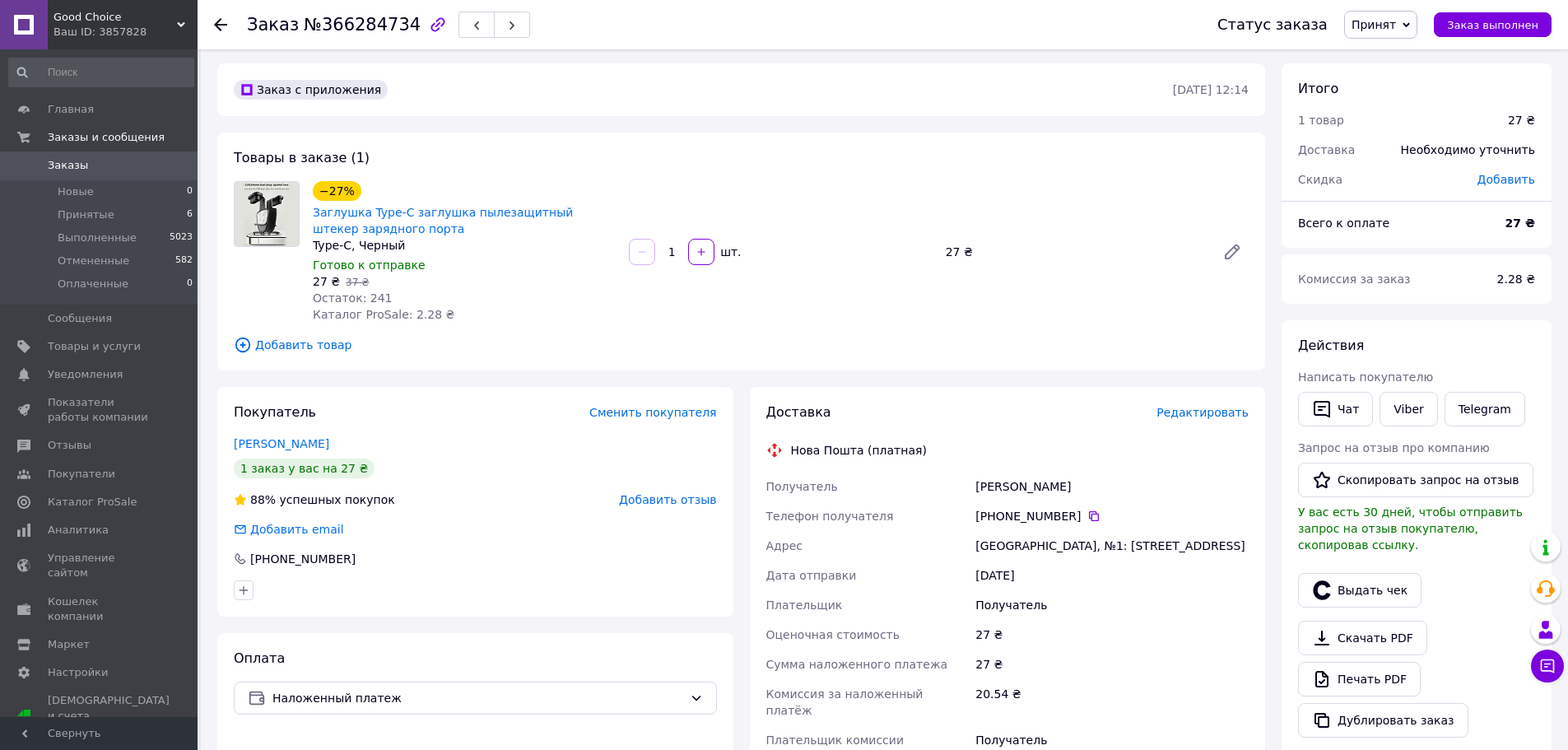
click at [1206, 414] on span "Редактировать" at bounding box center [1203, 412] width 92 height 13
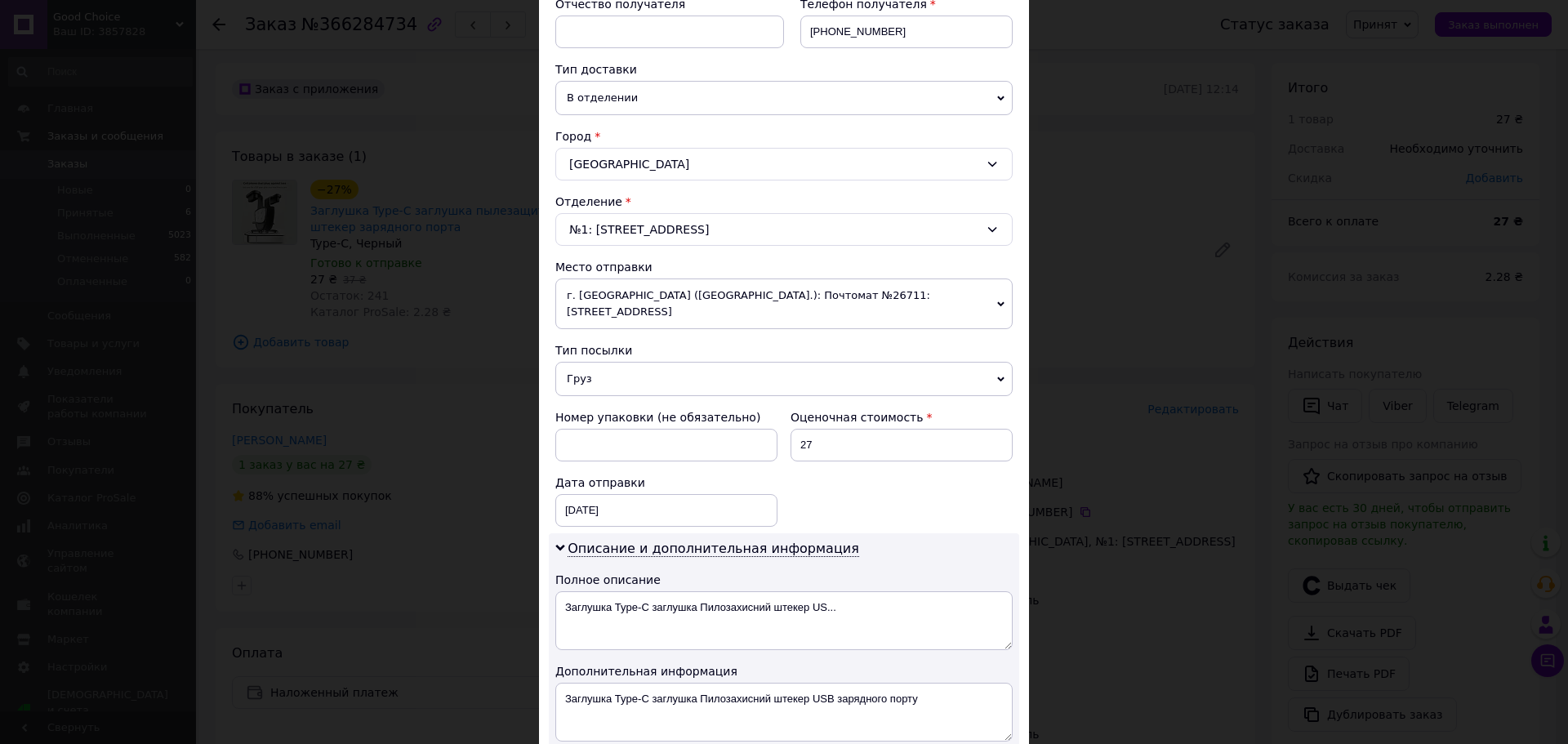
scroll to position [327, 0]
click at [679, 360] on span "Груз" at bounding box center [783, 377] width 457 height 34
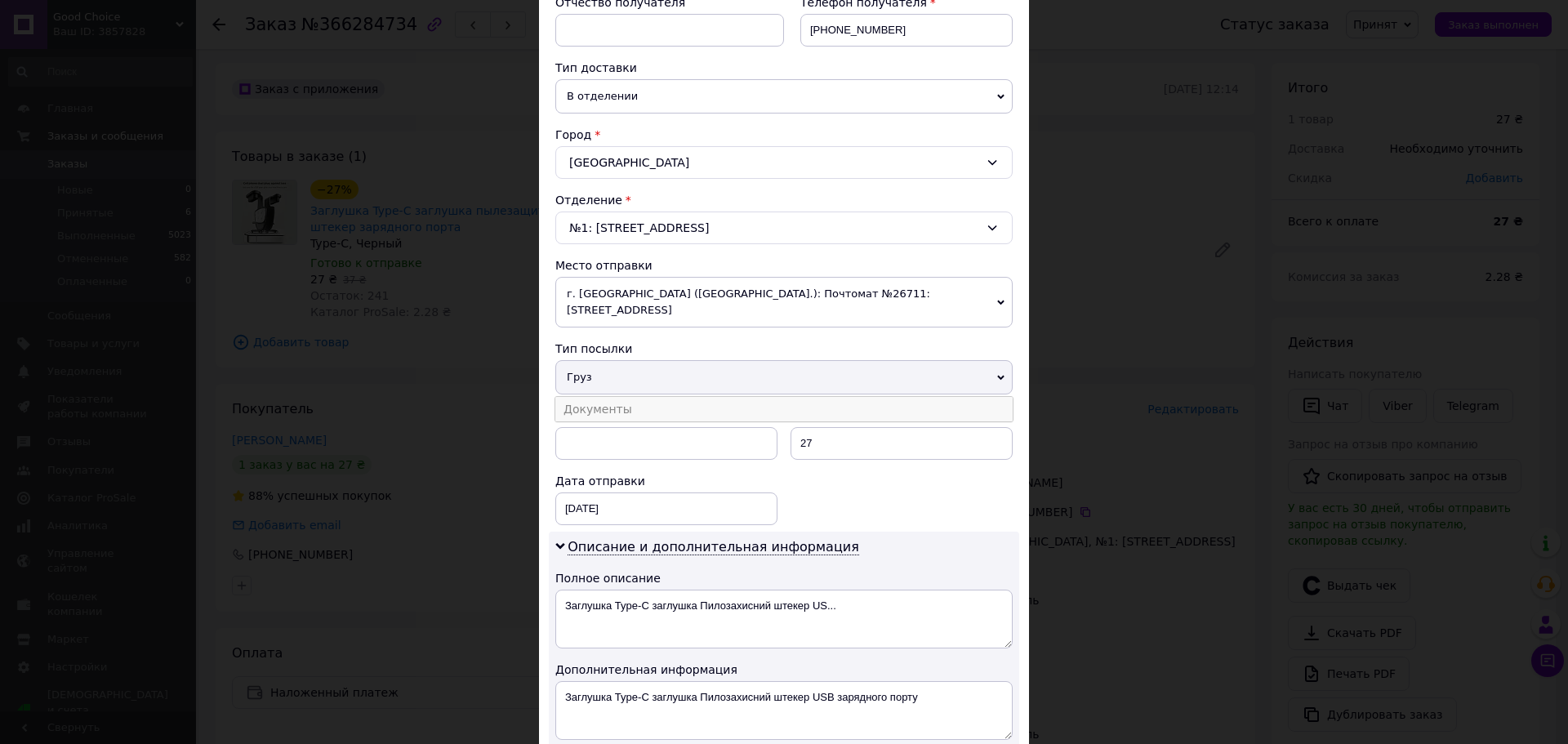
click at [627, 397] on li "Документы" at bounding box center [783, 408] width 457 height 24
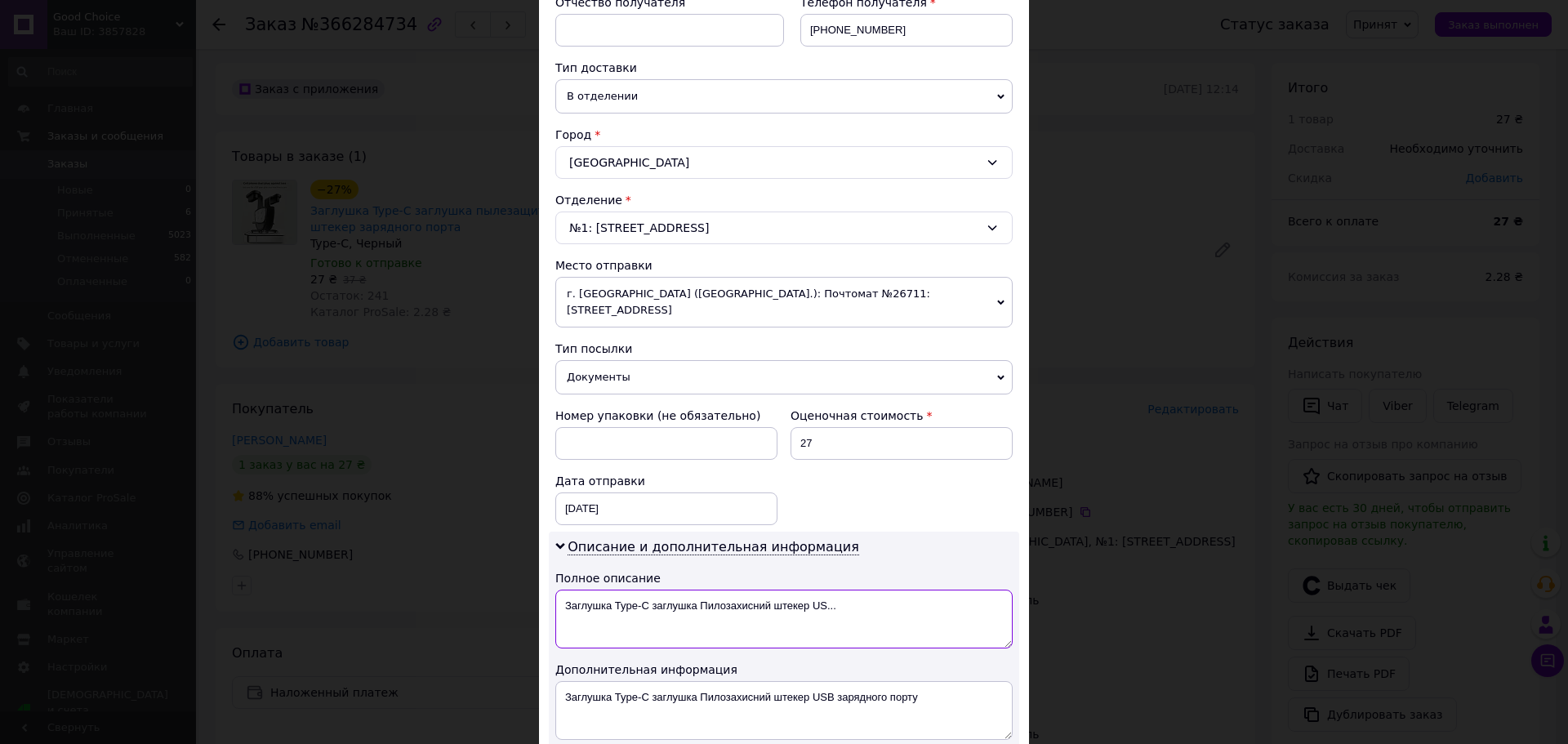
drag, startPoint x: 569, startPoint y: 591, endPoint x: 931, endPoint y: 662, distance: 368.9
click at [930, 662] on div "Описание и дополнительная информация Полное описание Заглушка Type-C заглушка П…" at bounding box center [784, 639] width 471 height 215
type textarea "З"
drag, startPoint x: 567, startPoint y: 677, endPoint x: 1096, endPoint y: 726, distance: 531.3
click at [1096, 726] on div "× Редактирование доставки Способ доставки Нова Пошта (платная) Плательщик Получ…" at bounding box center [784, 372] width 1568 height 744
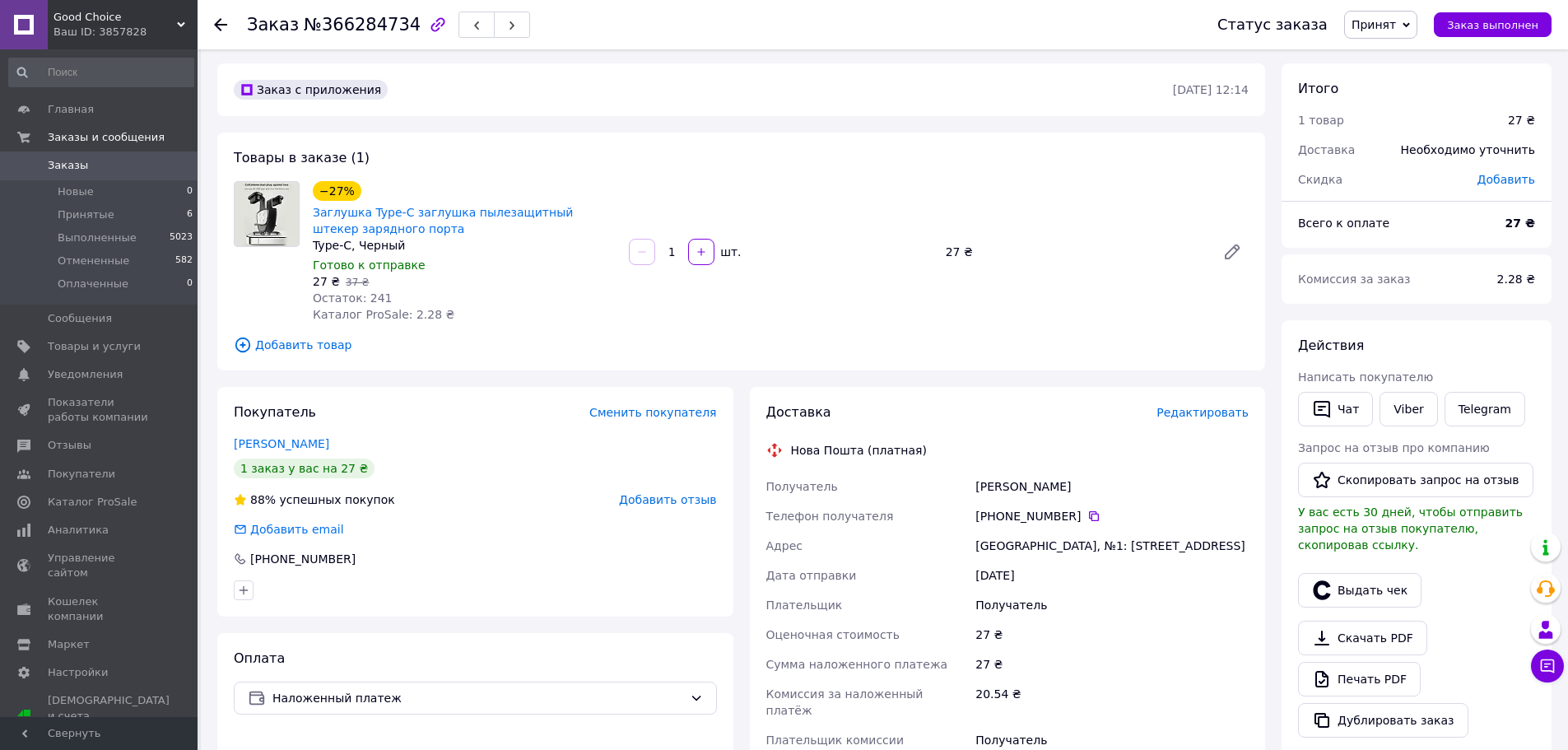
click at [1184, 409] on span "Редактировать" at bounding box center [1203, 412] width 92 height 13
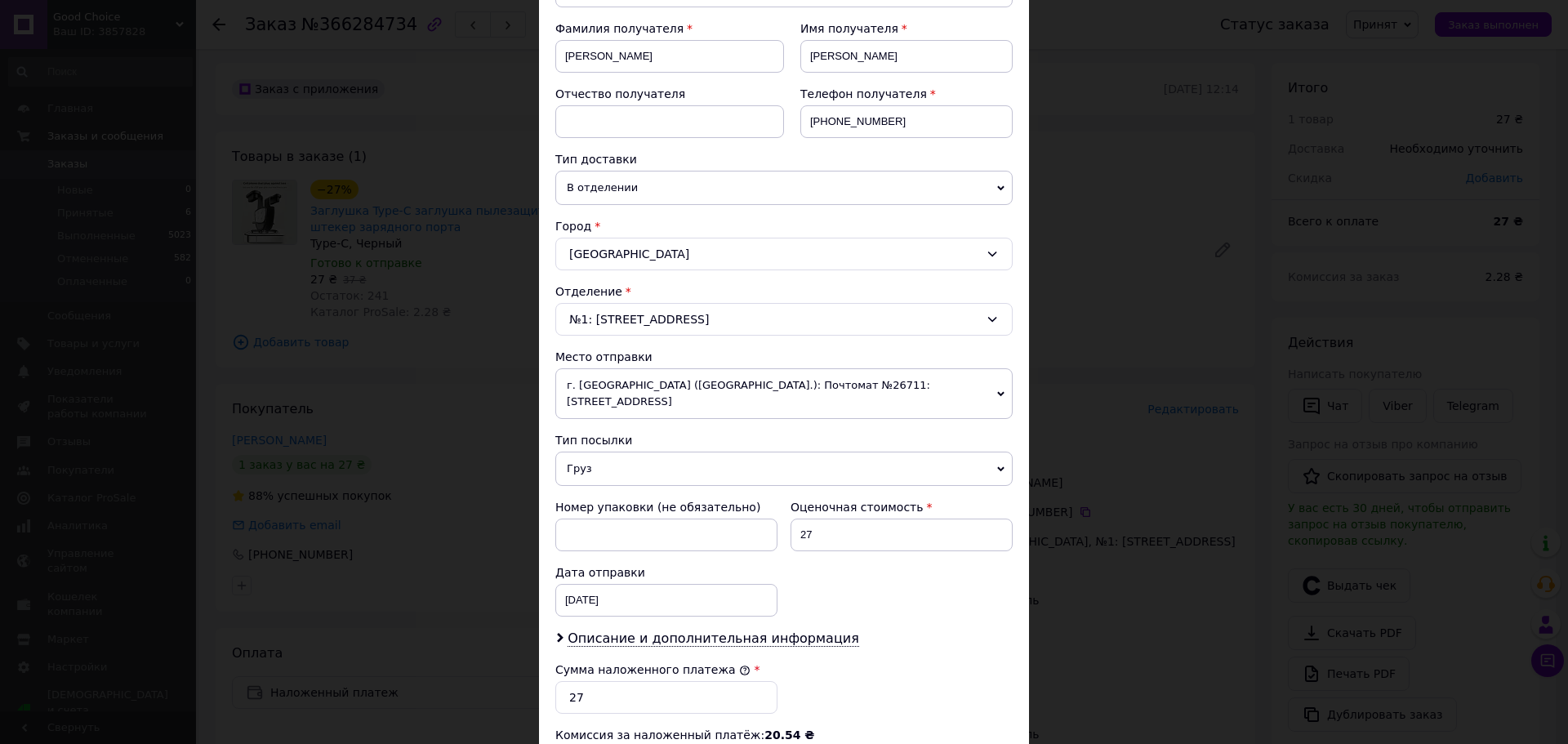
scroll to position [245, 0]
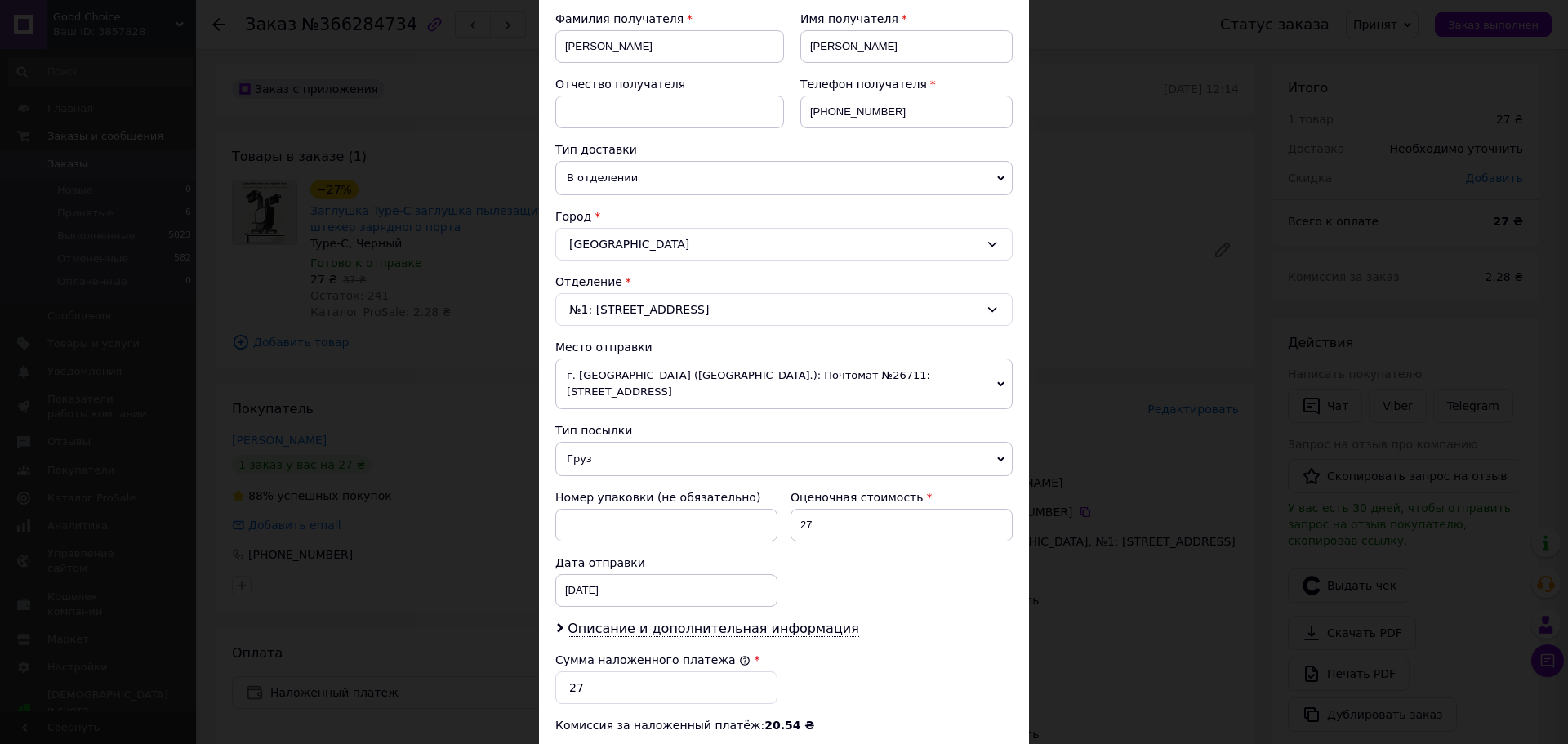
click at [640, 445] on span "Груз" at bounding box center [783, 458] width 457 height 34
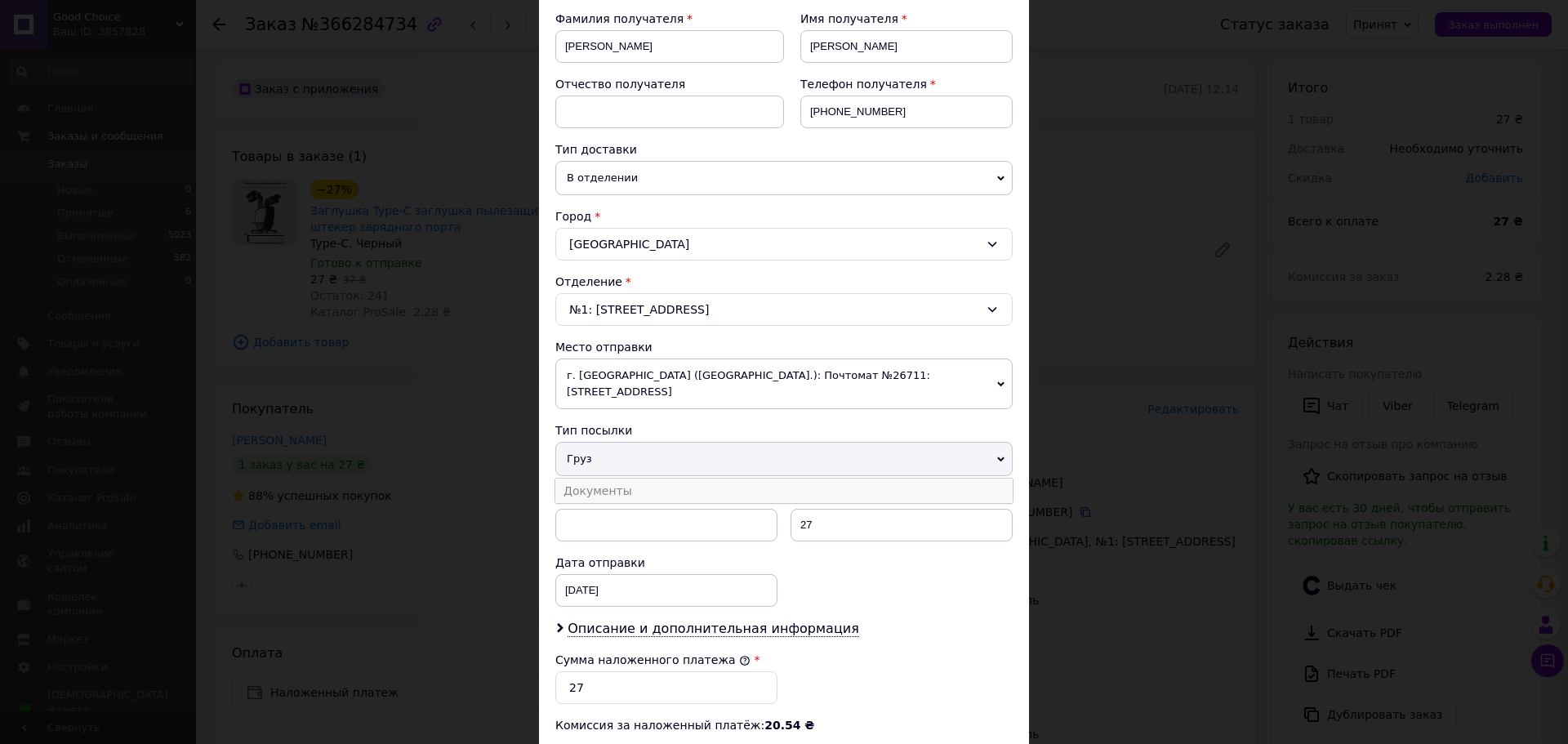
click at [617, 478] on li "Документы" at bounding box center [783, 490] width 457 height 24
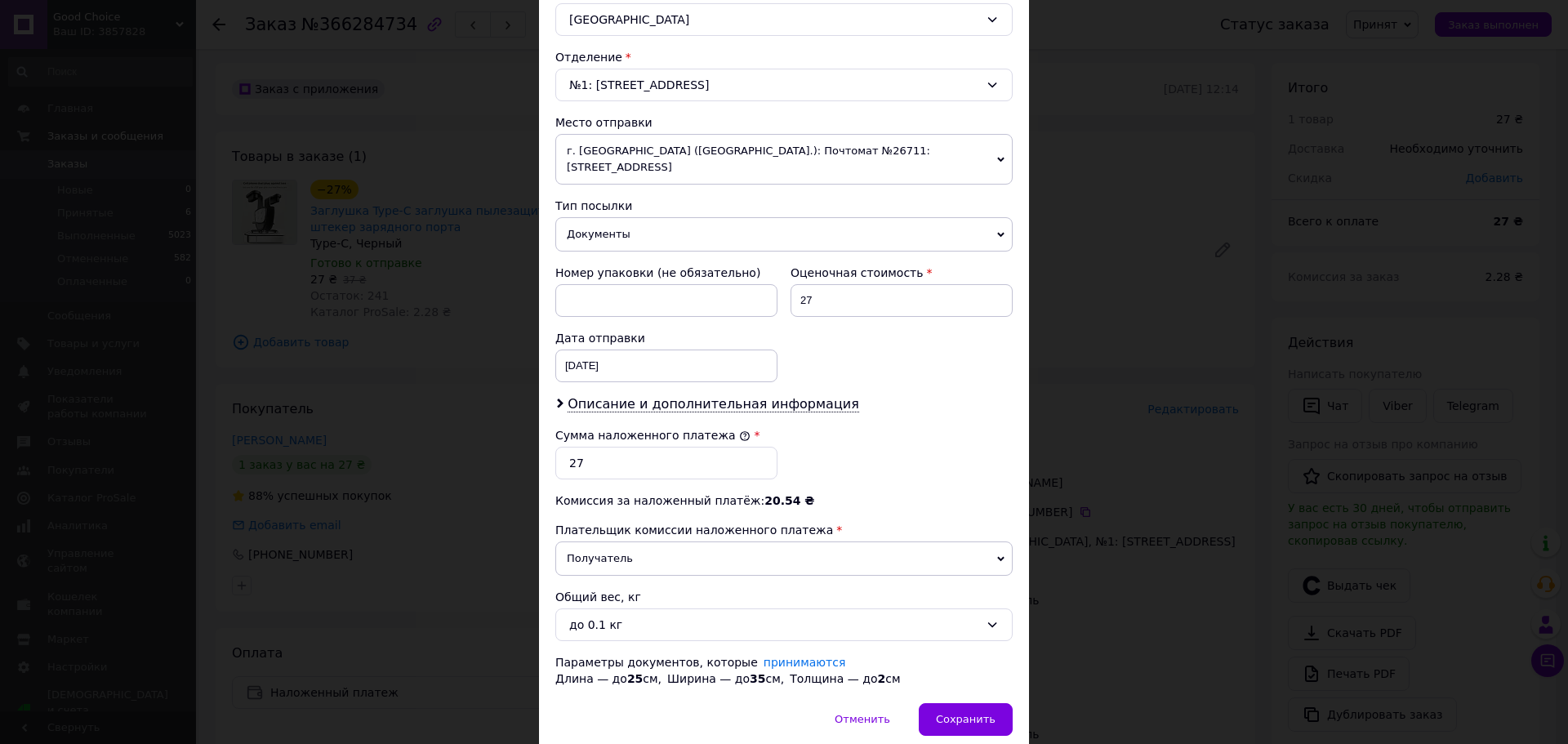
scroll to position [490, 0]
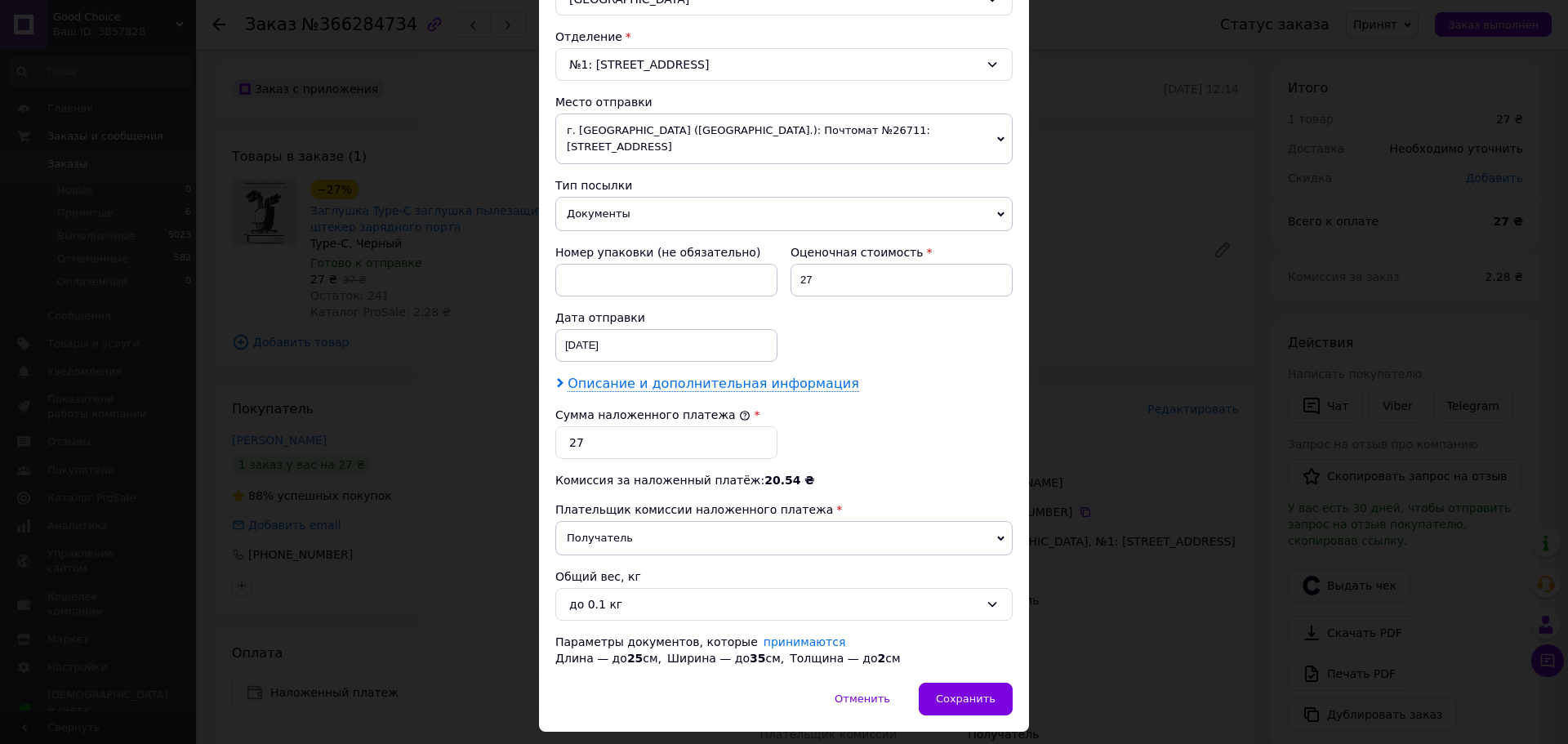
click at [627, 376] on span "Описание и дополнительная информация" at bounding box center [713, 384] width 292 height 17
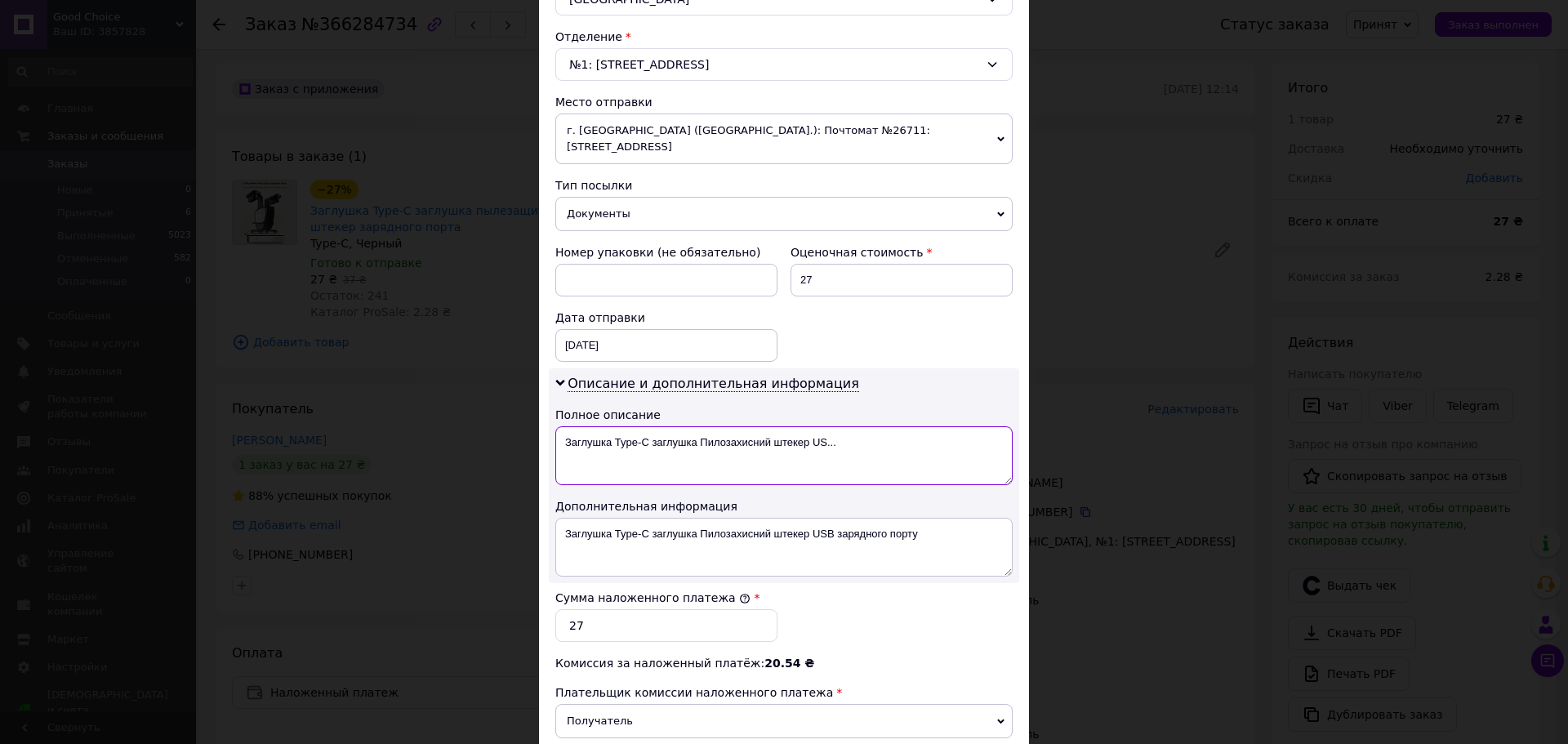
drag, startPoint x: 568, startPoint y: 426, endPoint x: 851, endPoint y: 434, distance: 283.1
click at [851, 434] on textarea "Заглушка Type-C заглушка Пилозахисний штекер US..." at bounding box center [783, 456] width 457 height 59
type textarea "З"
drag, startPoint x: 572, startPoint y: 514, endPoint x: 962, endPoint y: 532, distance: 390.4
click at [962, 532] on textarea "Заглушка Type-C заглушка Пилозахисний штекер USB зарядного порту" at bounding box center [783, 547] width 457 height 59
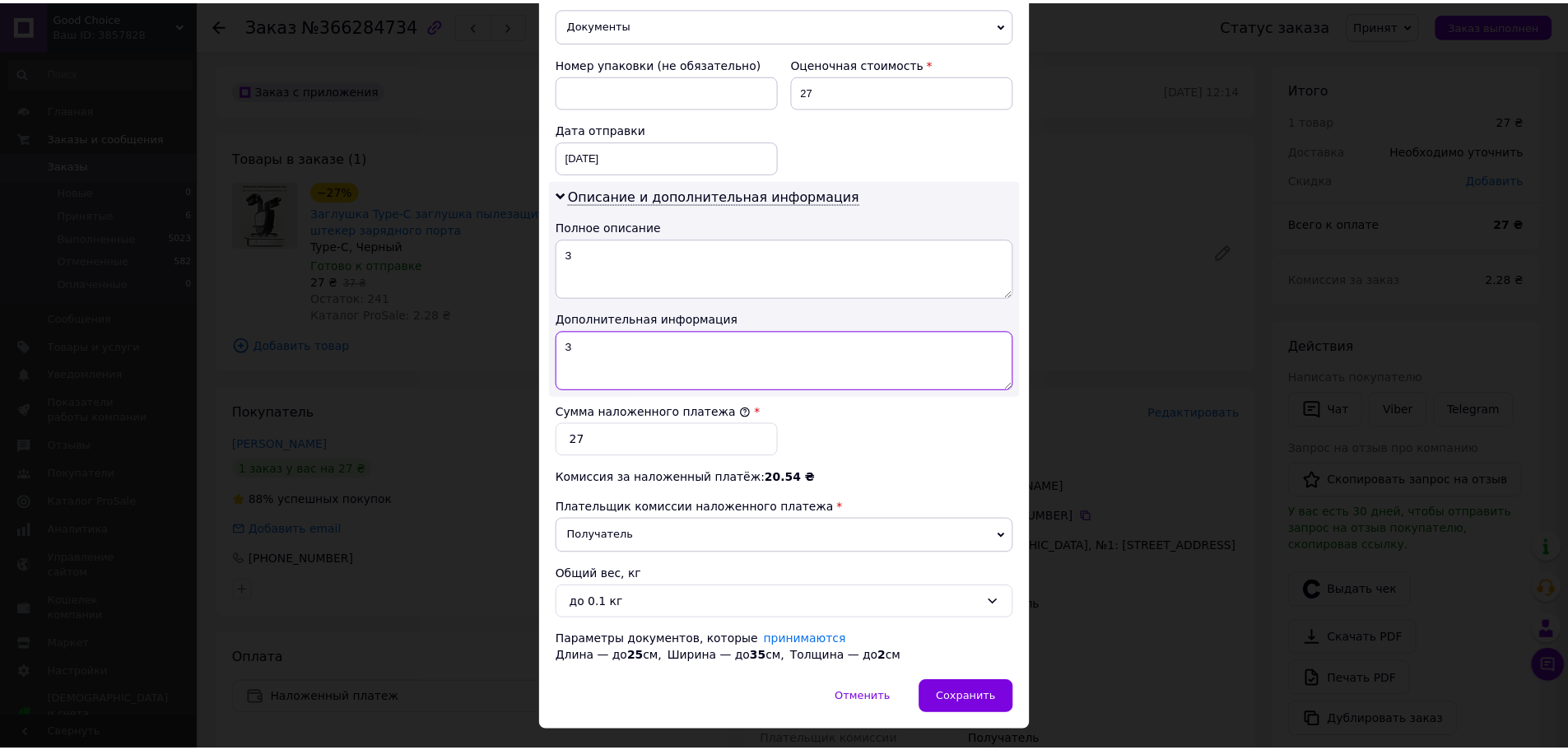
scroll to position [707, 0]
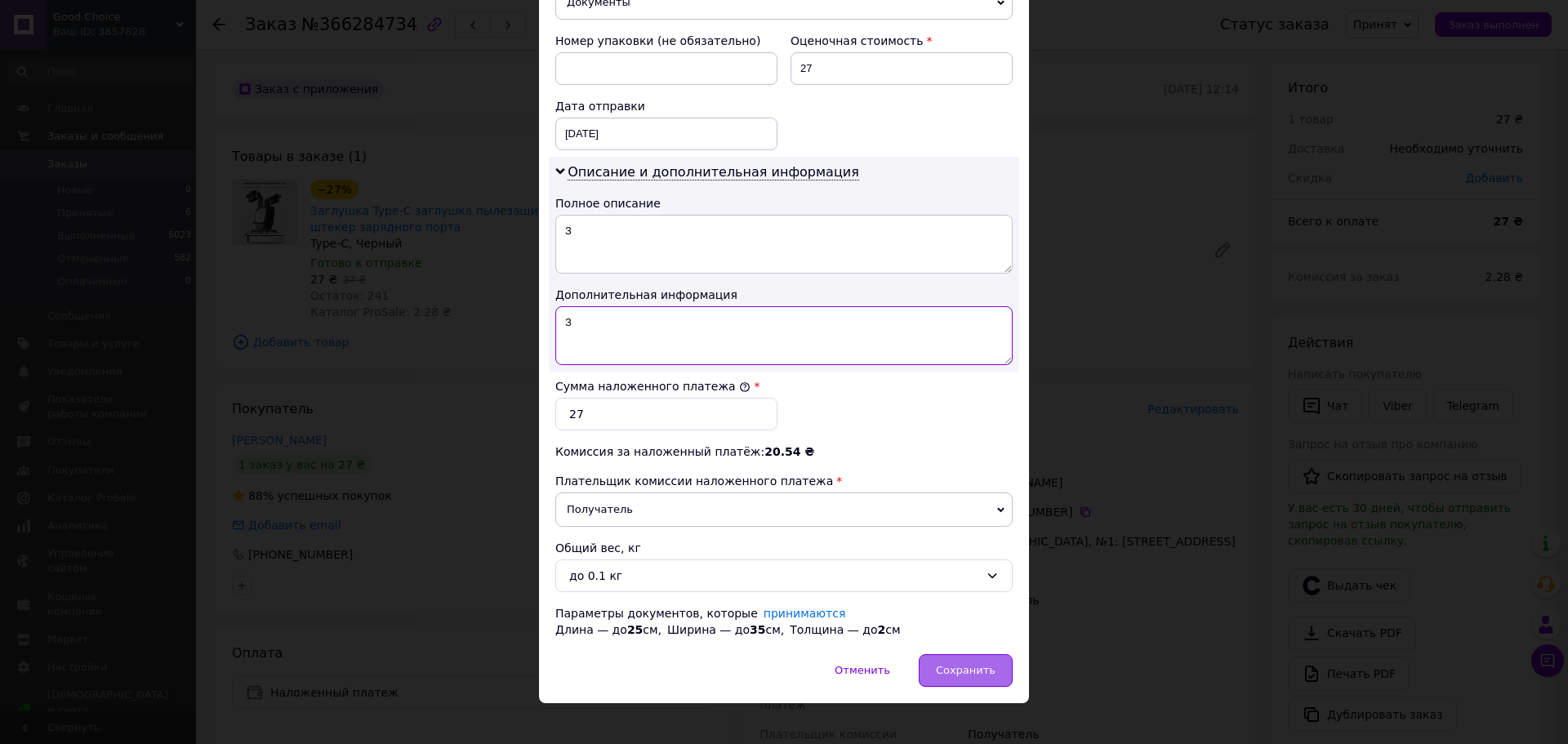
type textarea "З"
click at [976, 664] on span "Сохранить" at bounding box center [966, 670] width 60 height 12
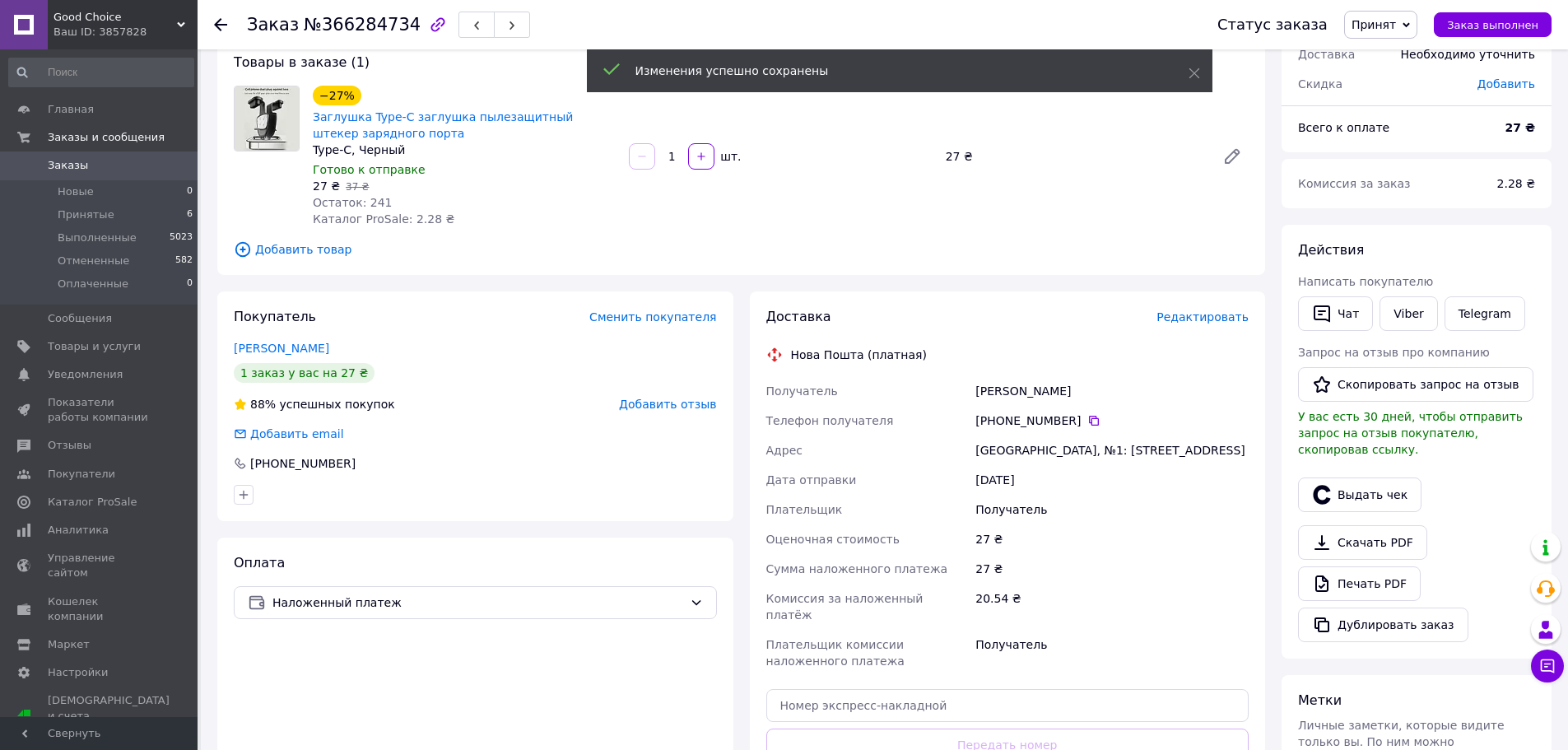
scroll to position [332, 0]
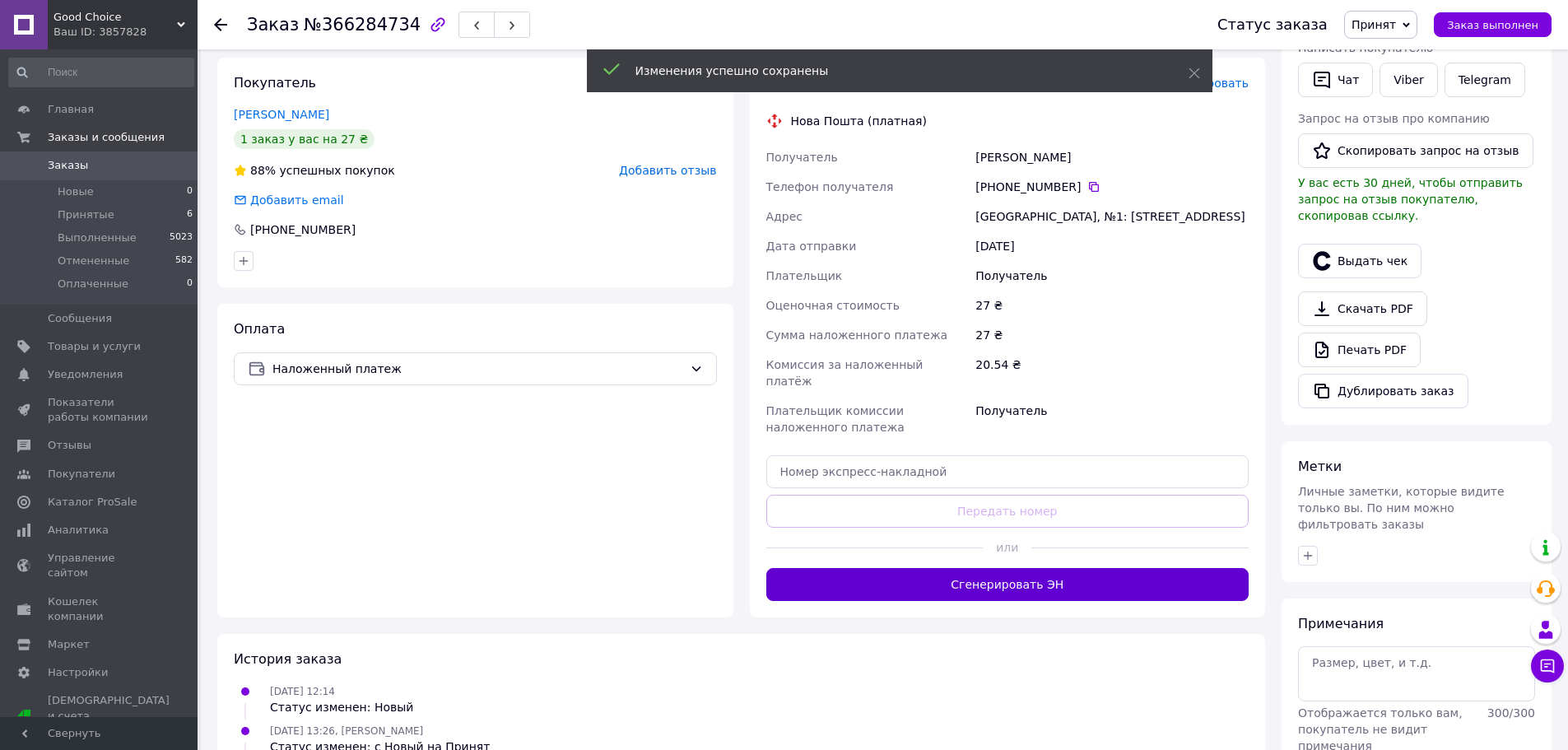
click at [1017, 568] on button "Сгенерировать ЭН" at bounding box center [1007, 584] width 483 height 33
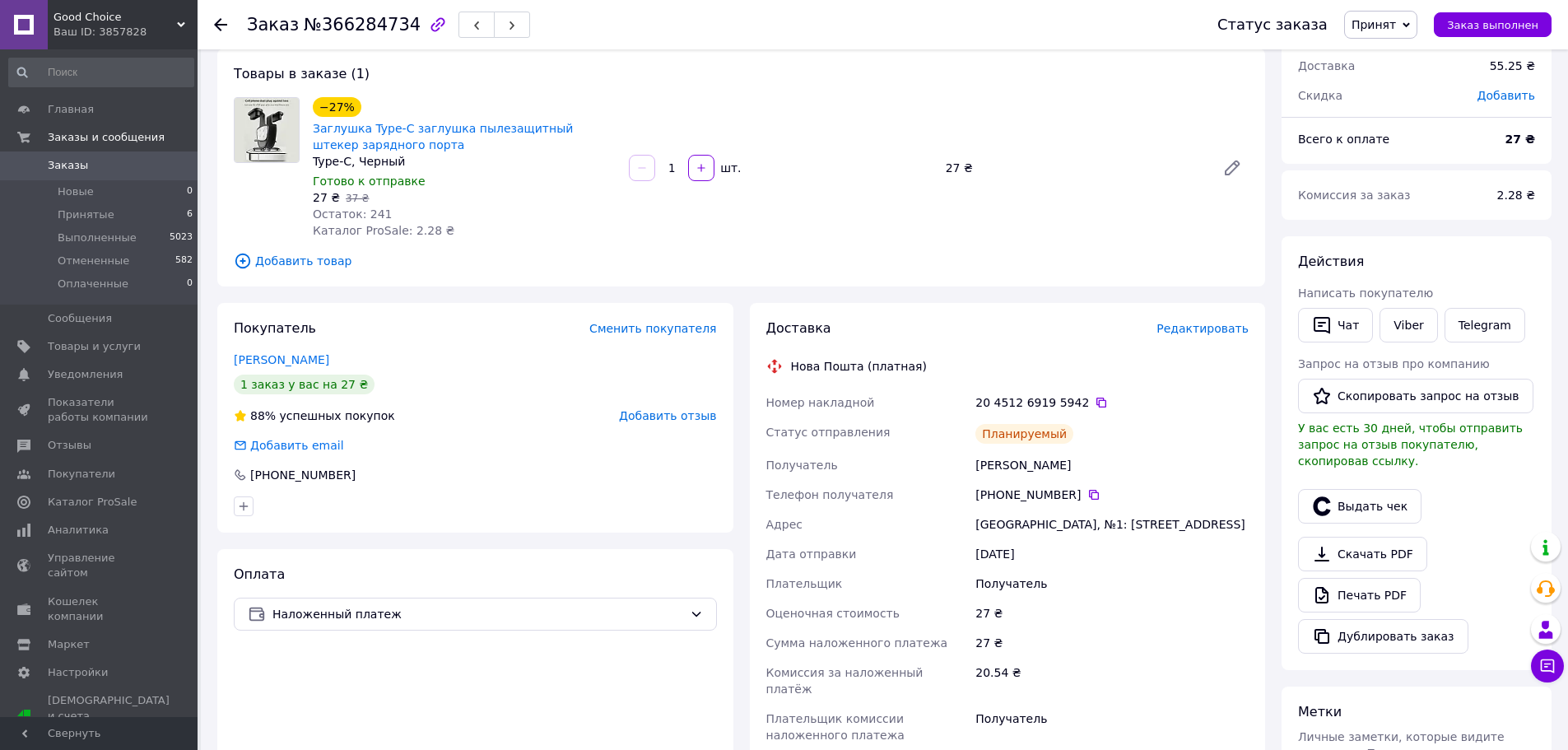
scroll to position [85, 0]
click at [1094, 401] on icon at bounding box center [1101, 404] width 13 height 13
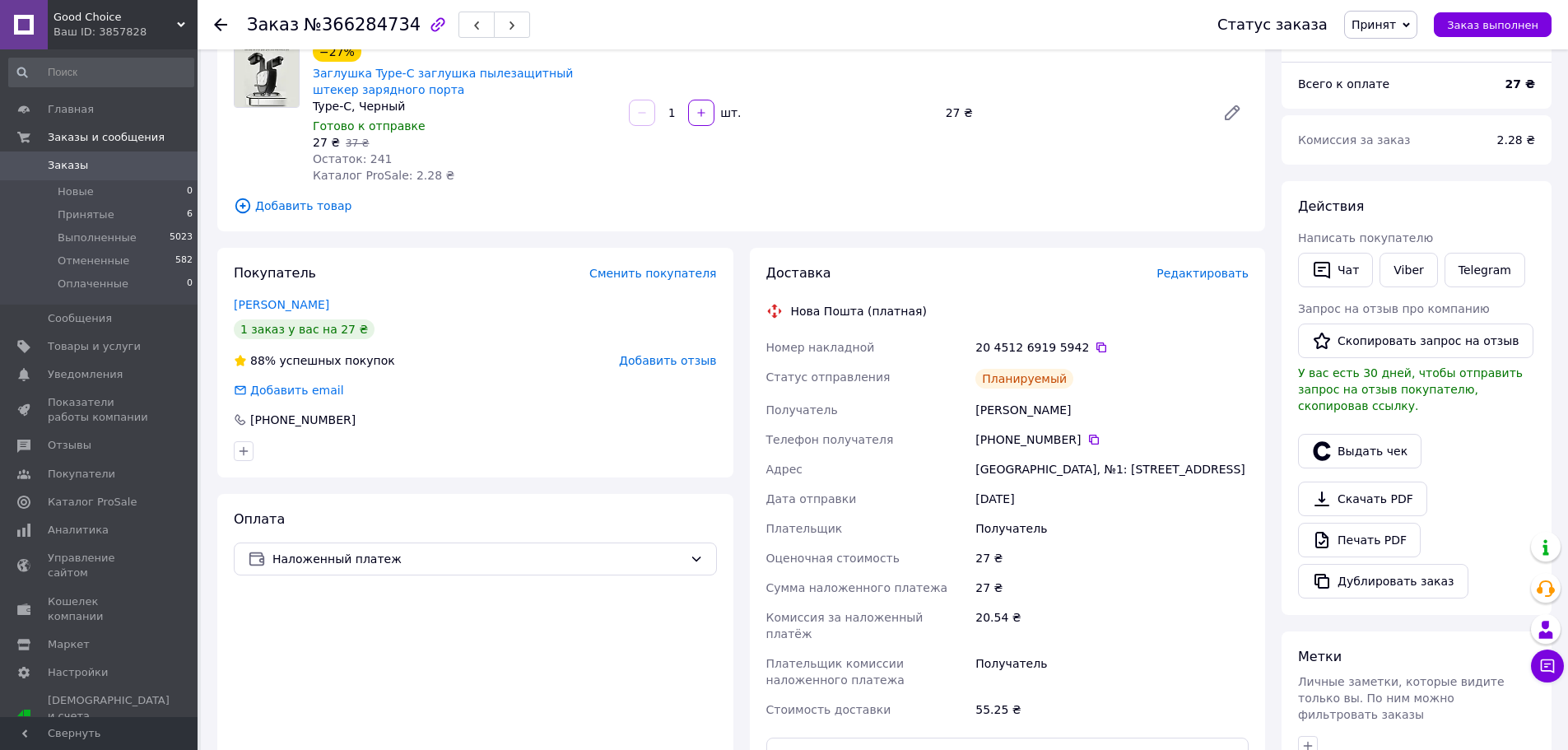
scroll to position [414, 0]
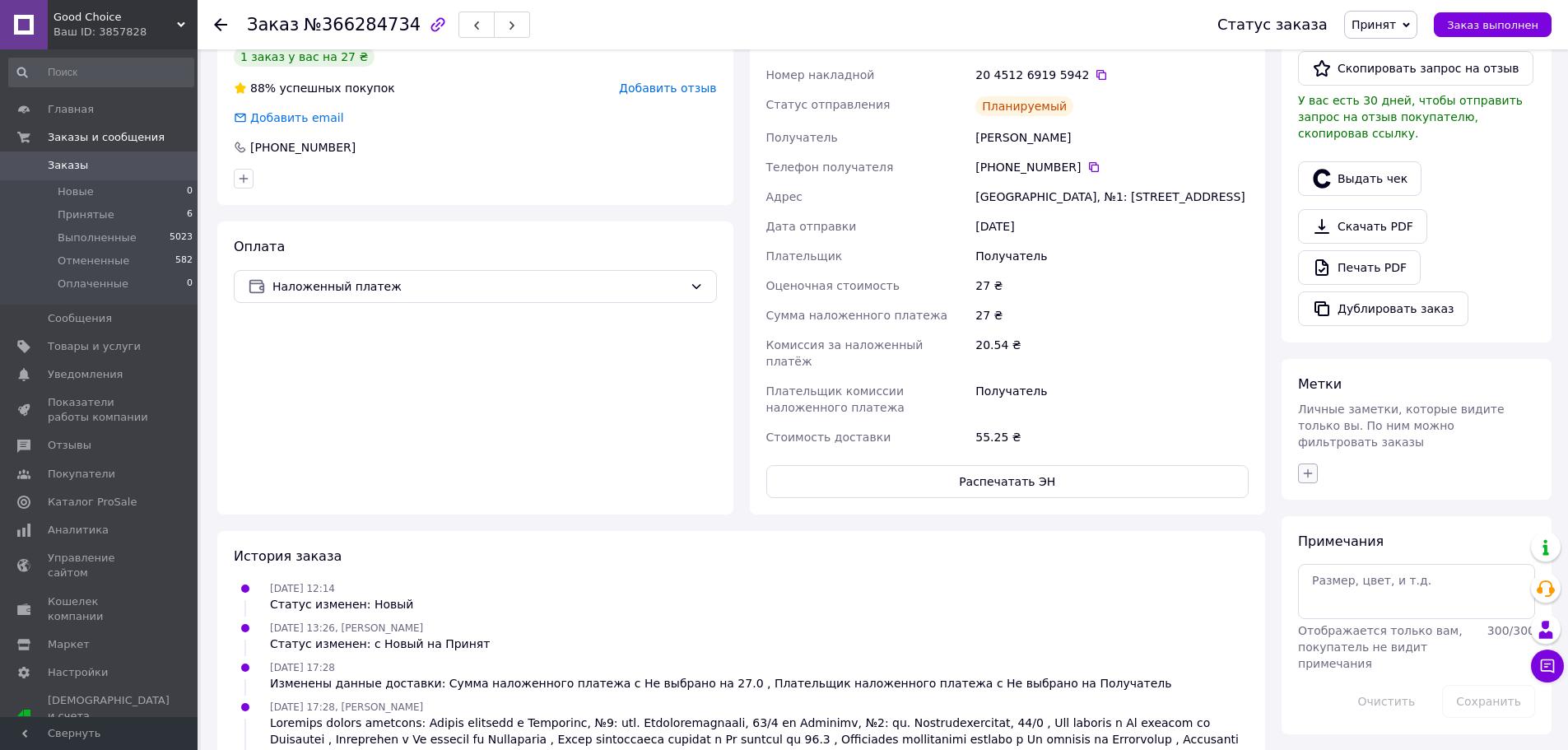
click at [1305, 467] on icon "button" at bounding box center [1308, 474] width 13 height 13
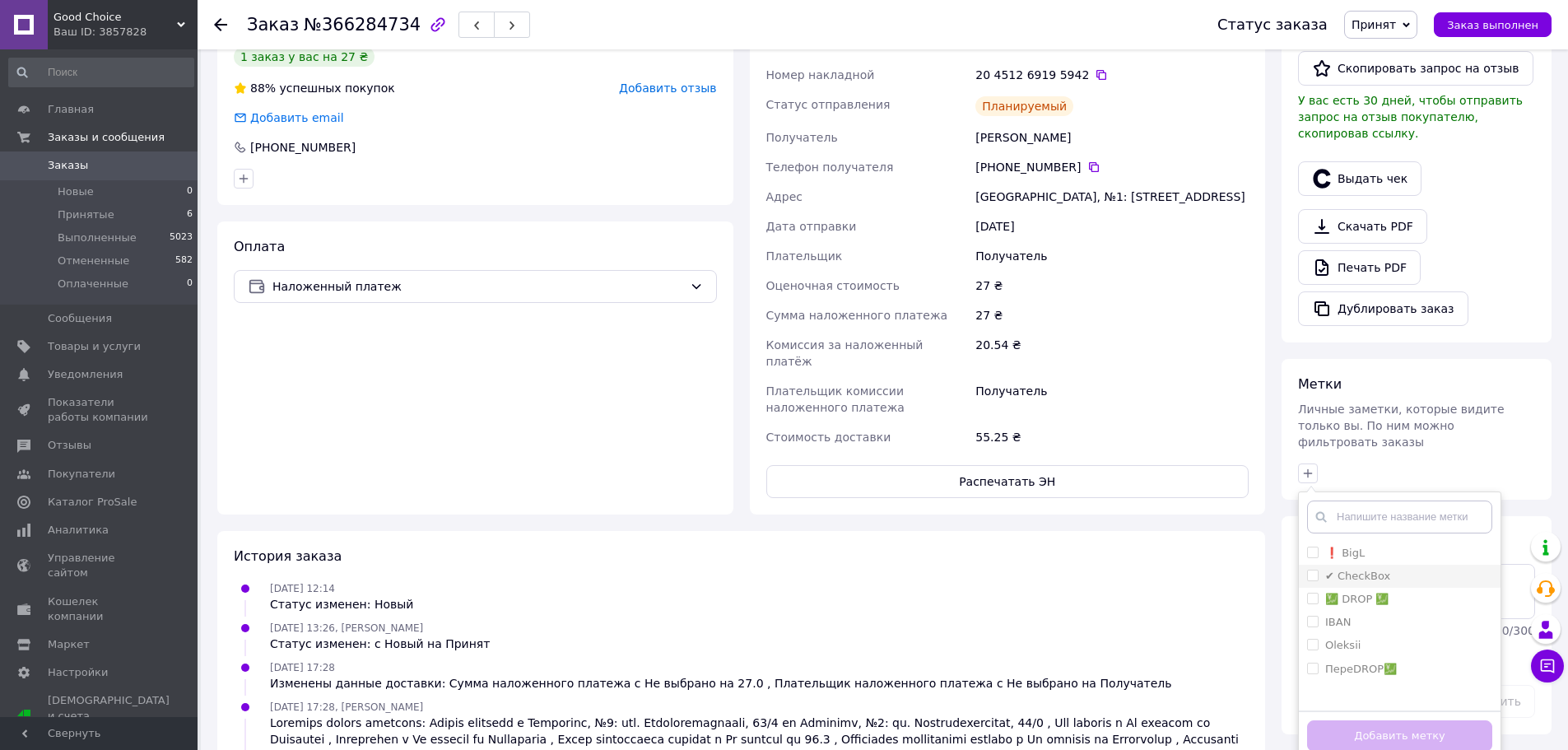
click at [1350, 569] on label "✔ CheckBox" at bounding box center [1357, 575] width 65 height 13
checkbox input "true"
click at [1404, 721] on button "Добавить метку" at bounding box center [1399, 737] width 186 height 32
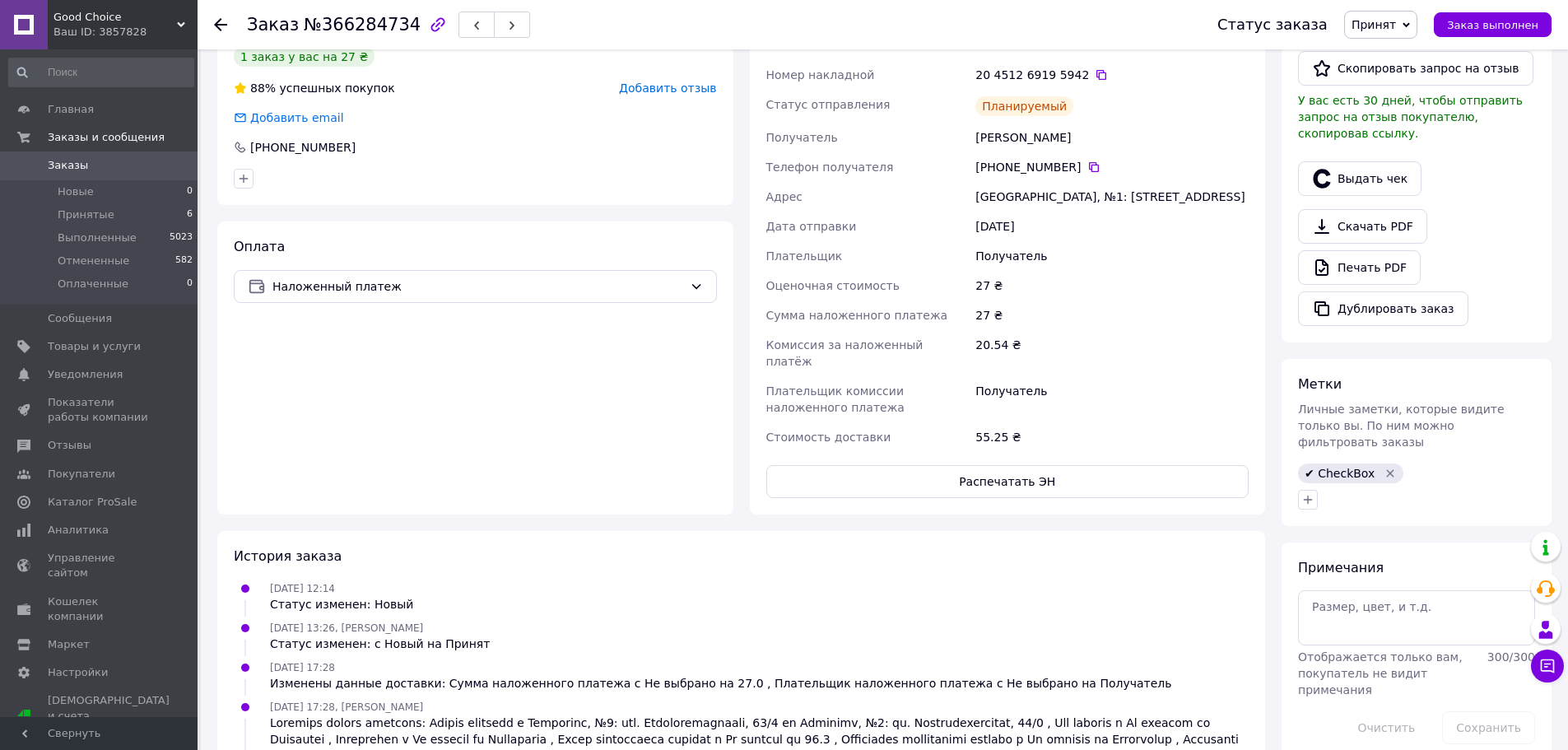
click at [1466, 24] on span "Заказ выполнен" at bounding box center [1492, 25] width 92 height 13
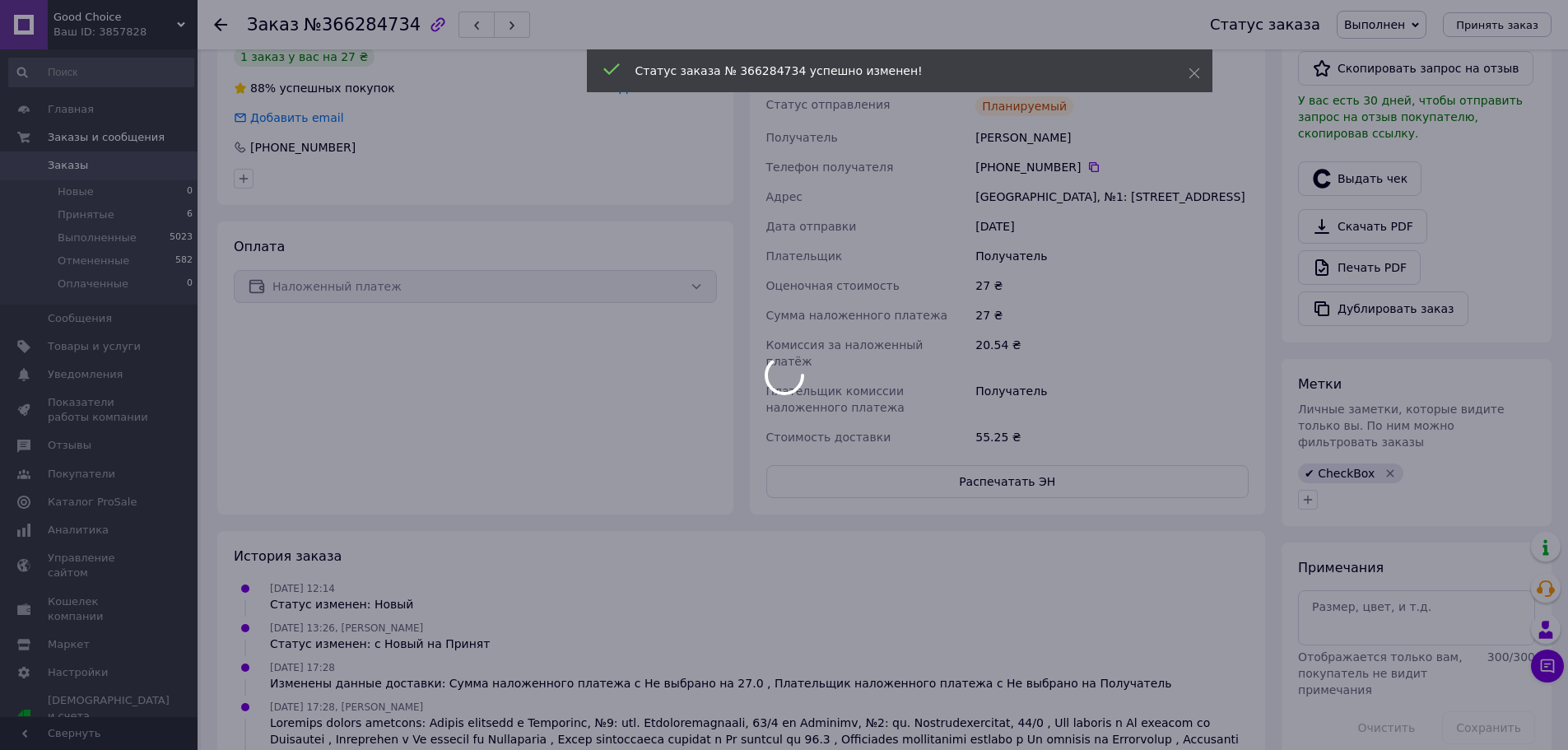
scroll to position [383, 0]
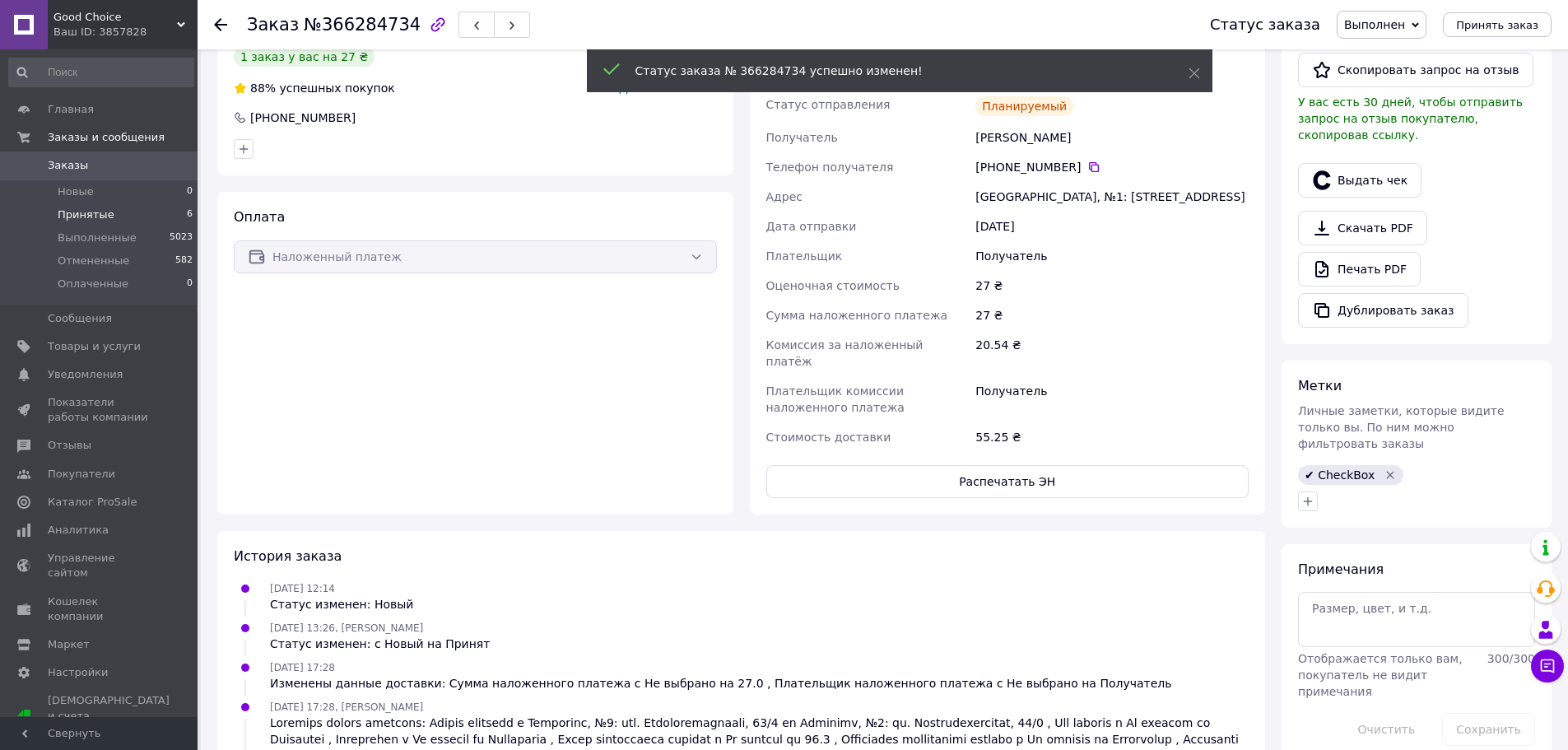
click at [127, 220] on li "Принятые 6" at bounding box center [101, 214] width 202 height 23
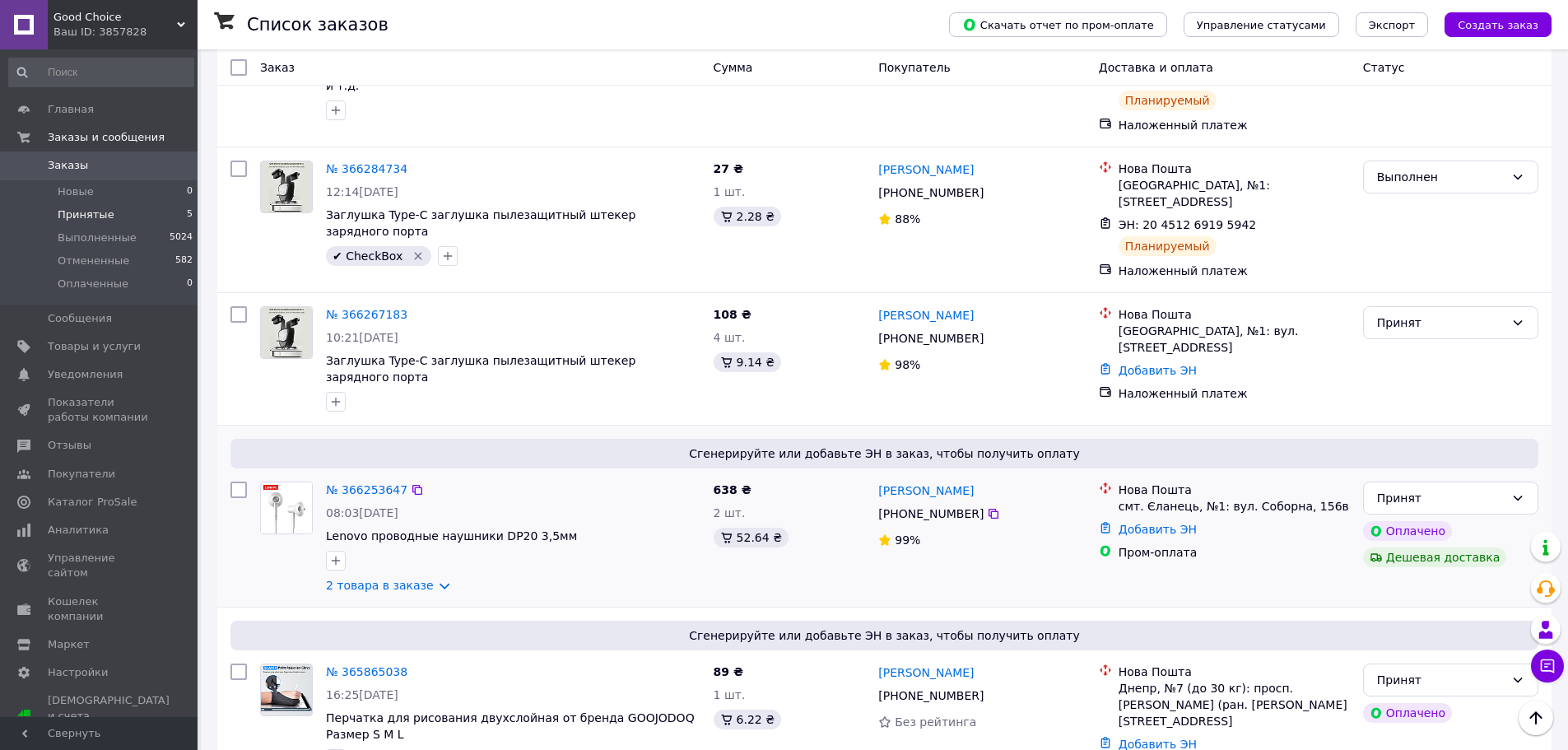
scroll to position [286, 0]
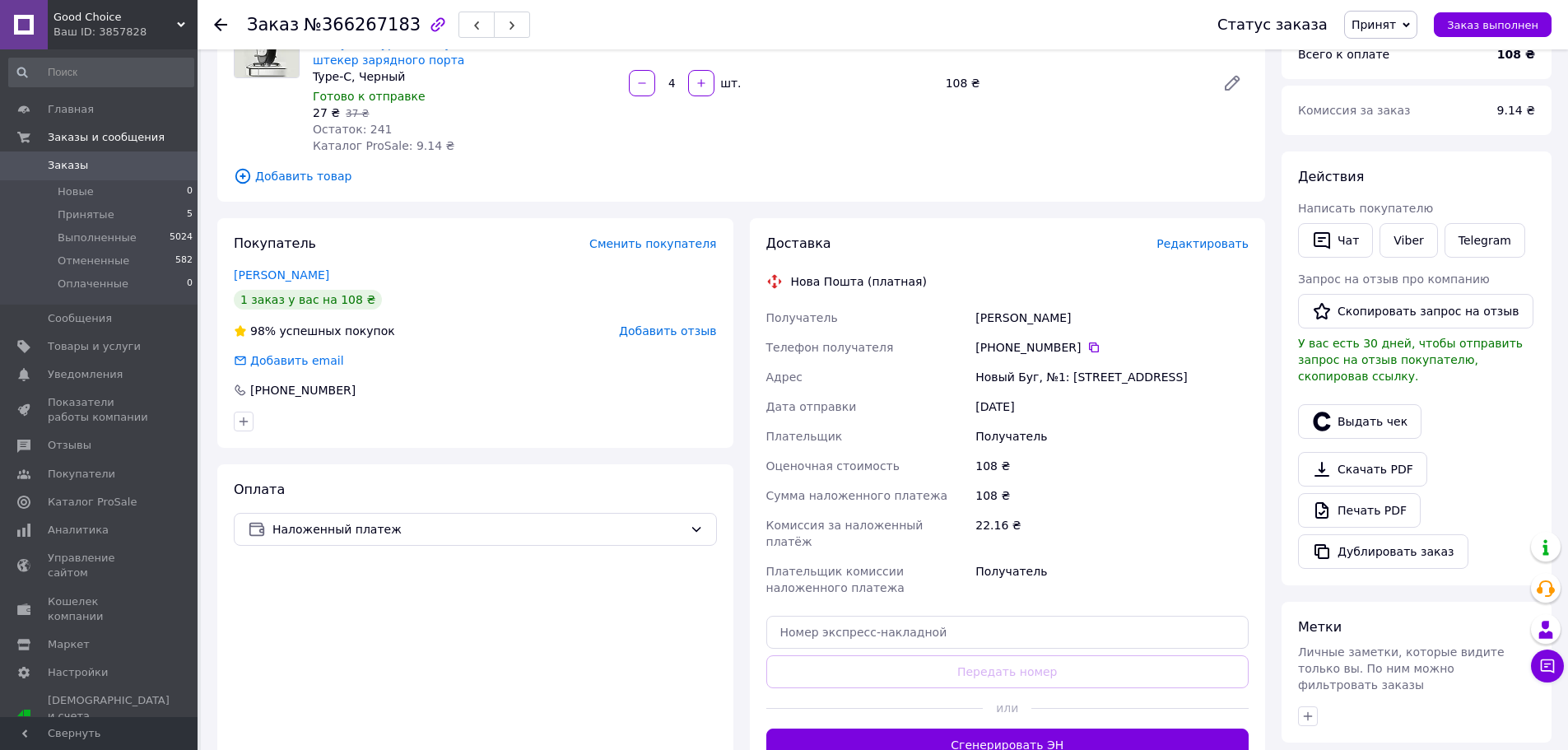
scroll to position [382, 0]
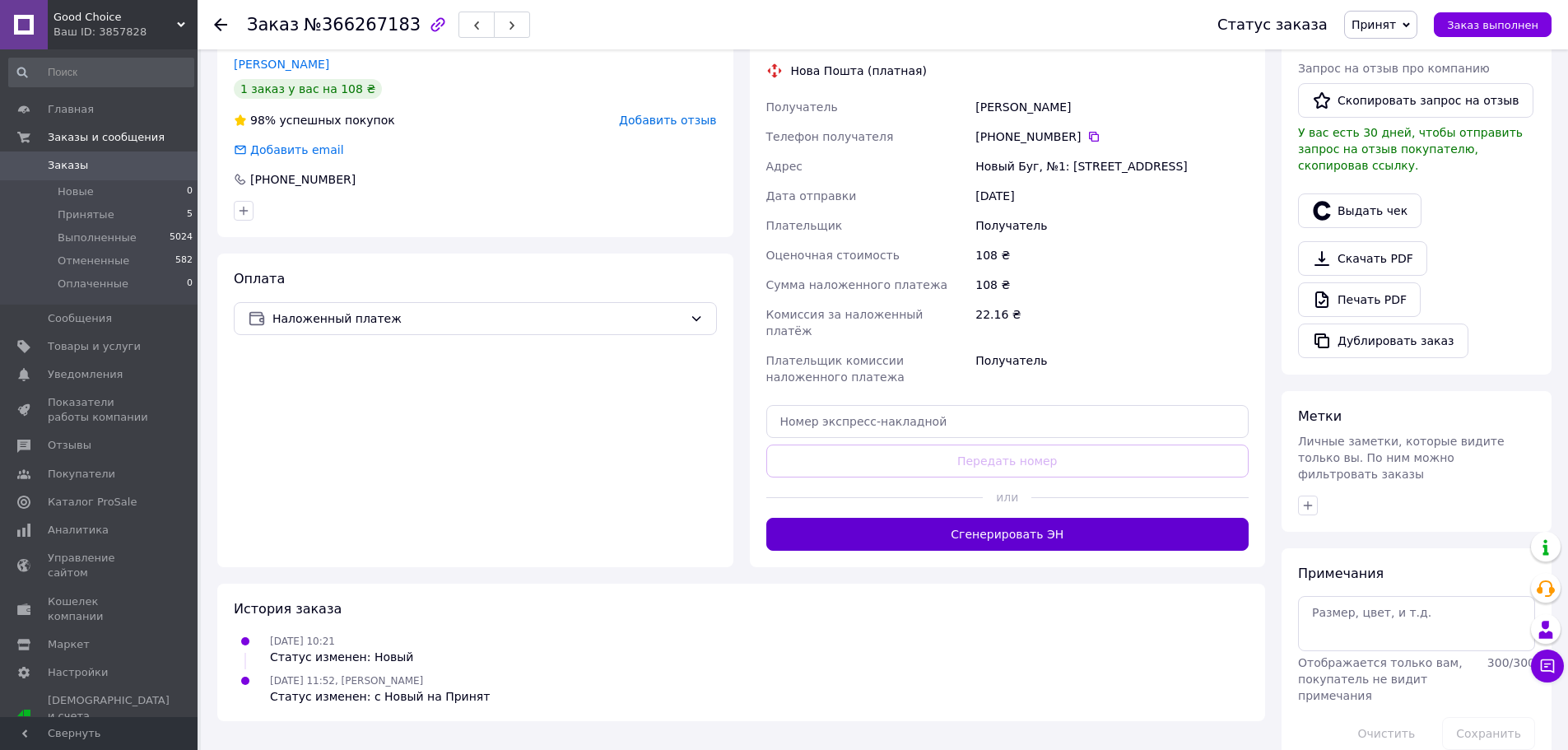
click at [1119, 521] on button "Сгенерировать ЭН" at bounding box center [1007, 533] width 483 height 33
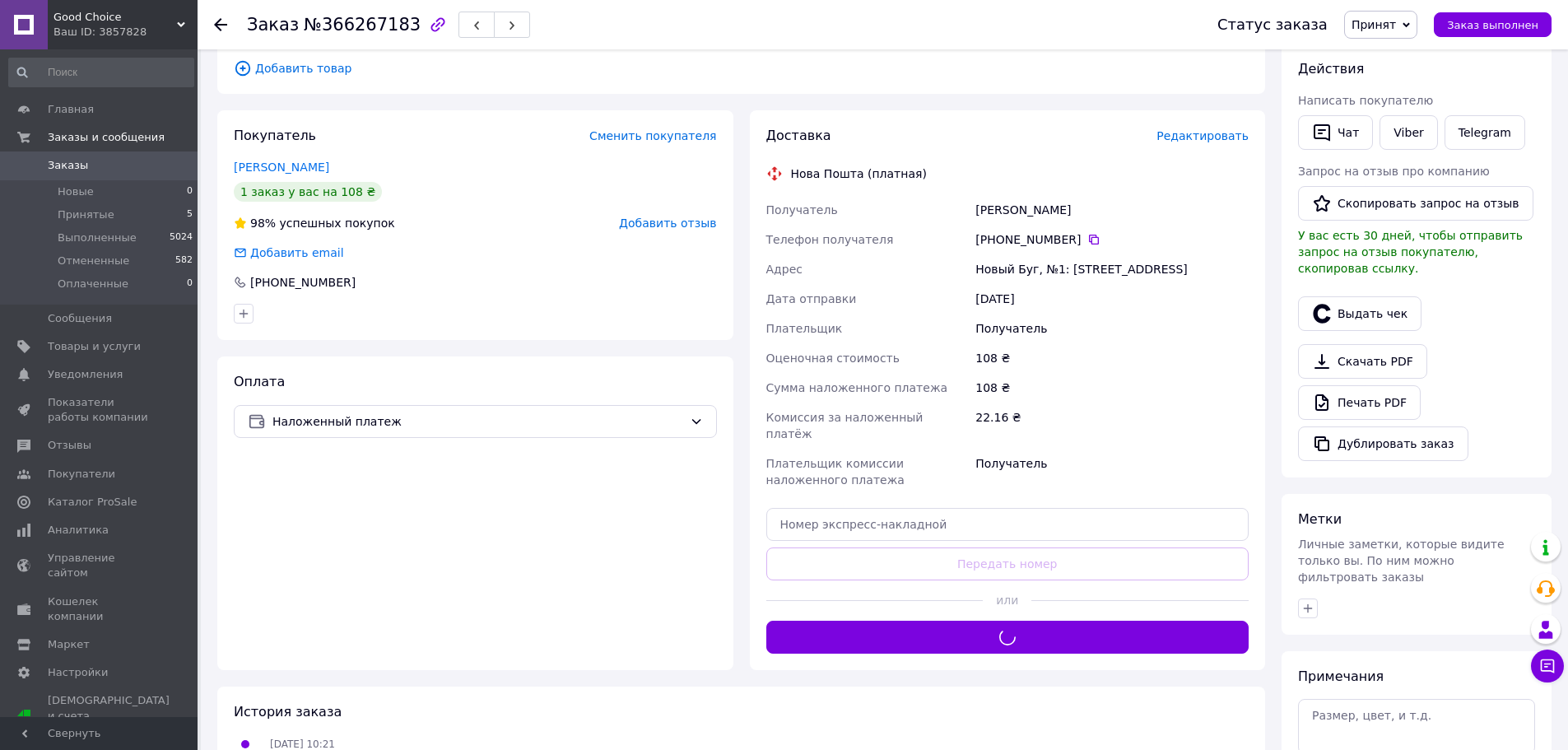
scroll to position [135, 0]
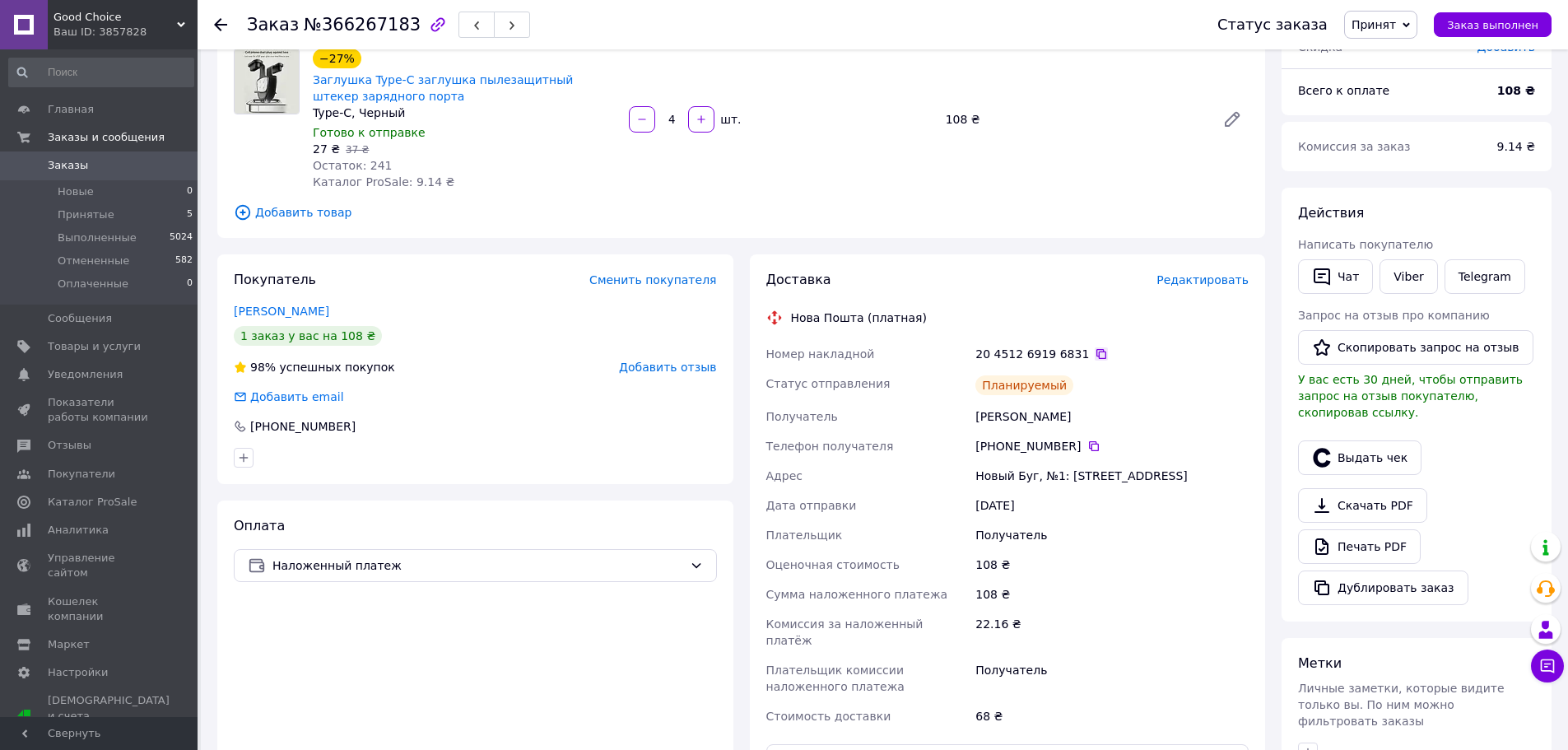
click at [1094, 353] on icon at bounding box center [1101, 354] width 13 height 13
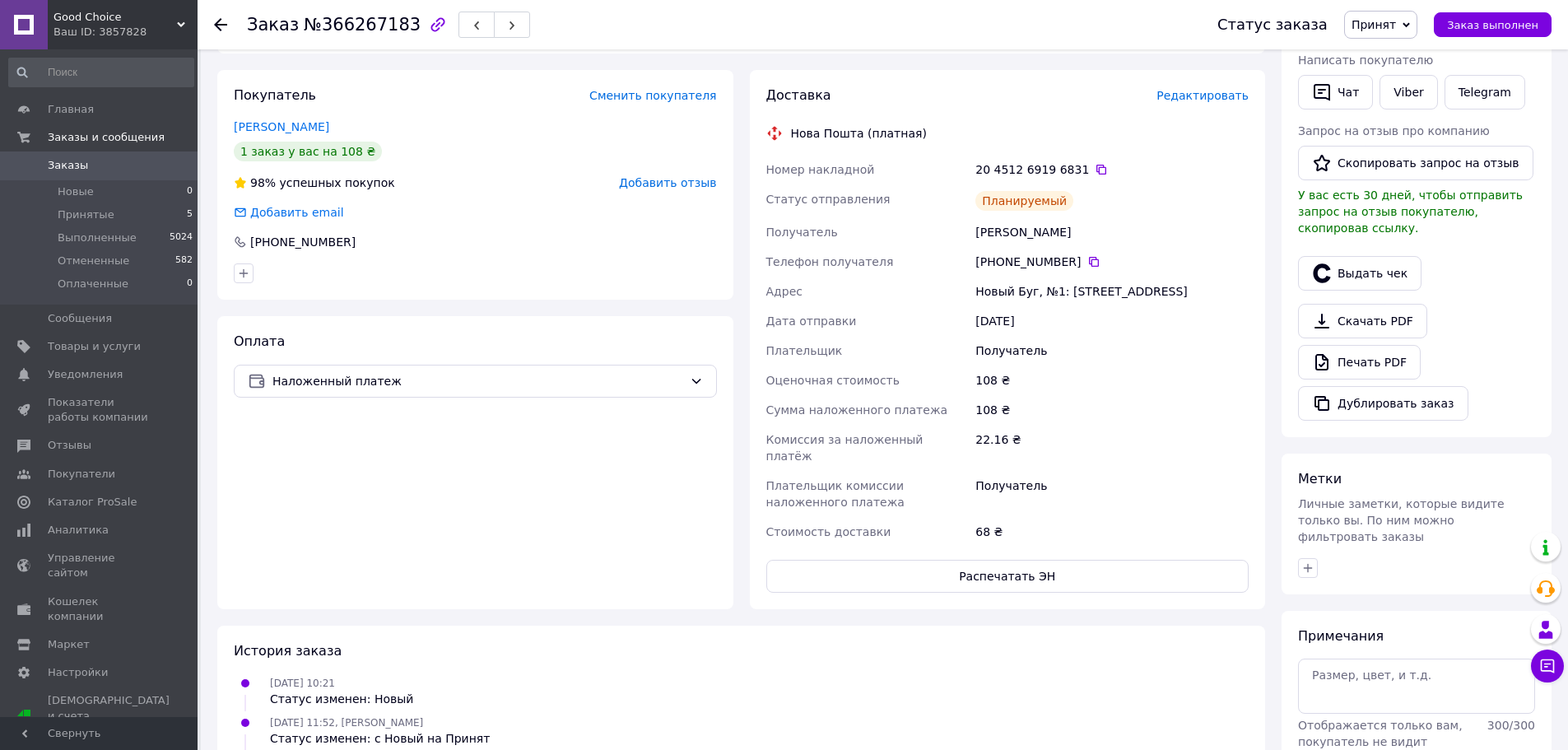
scroll to position [329, 0]
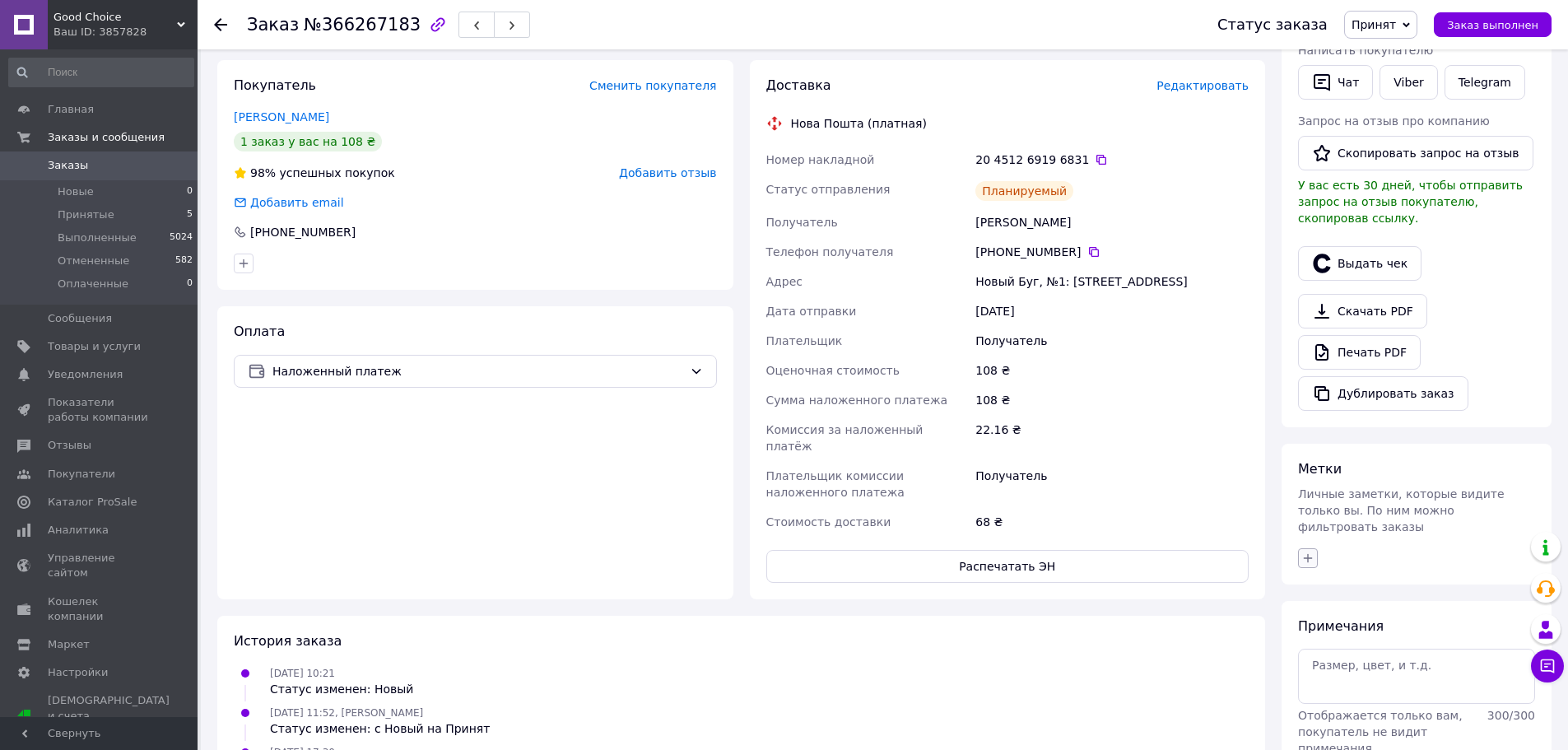
click at [1307, 552] on icon "button" at bounding box center [1308, 559] width 13 height 13
click at [1348, 653] on div "✔ CheckBox" at bounding box center [1357, 661] width 65 height 15
click at [1318, 654] on input "✔ CheckBox" at bounding box center [1312, 659] width 11 height 11
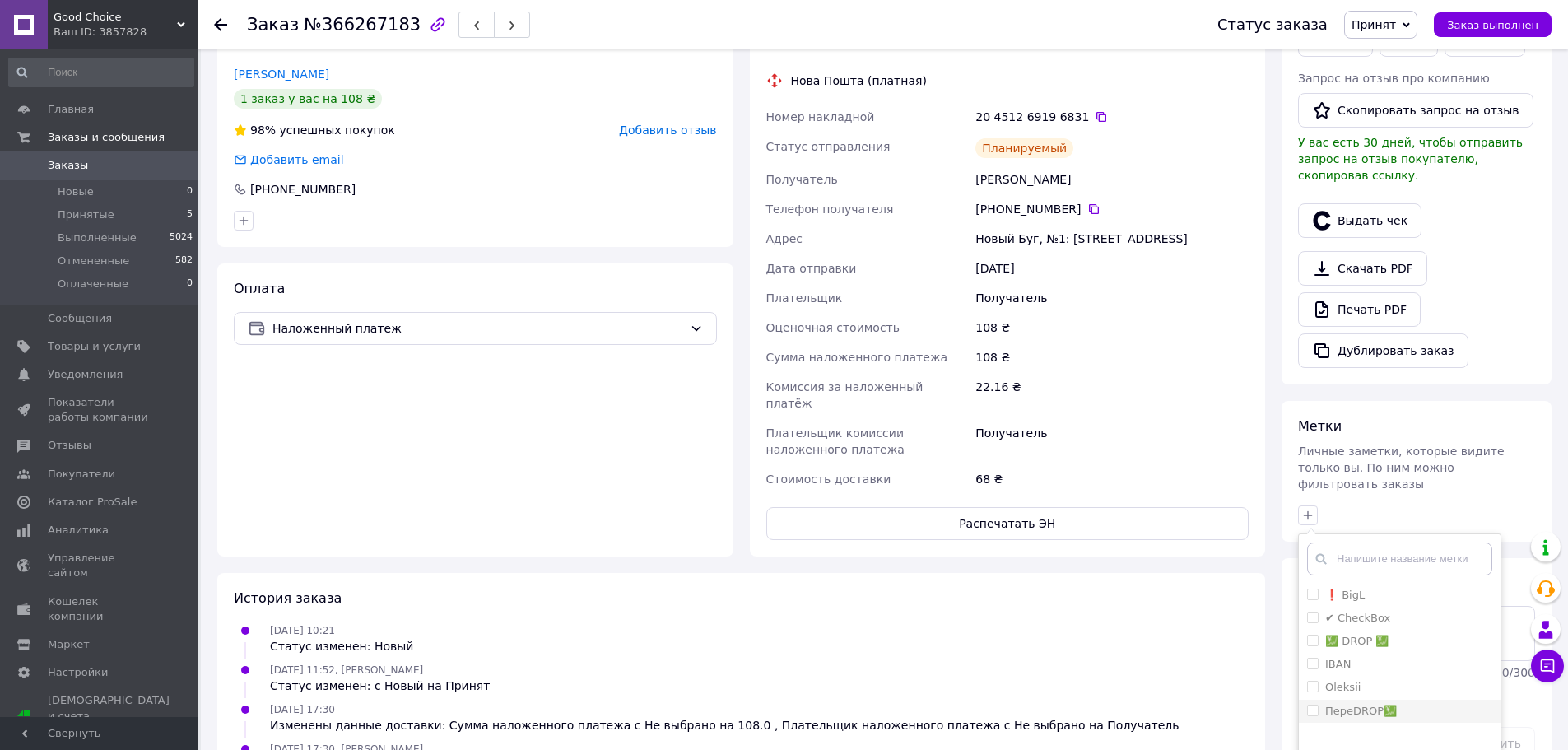
scroll to position [412, 0]
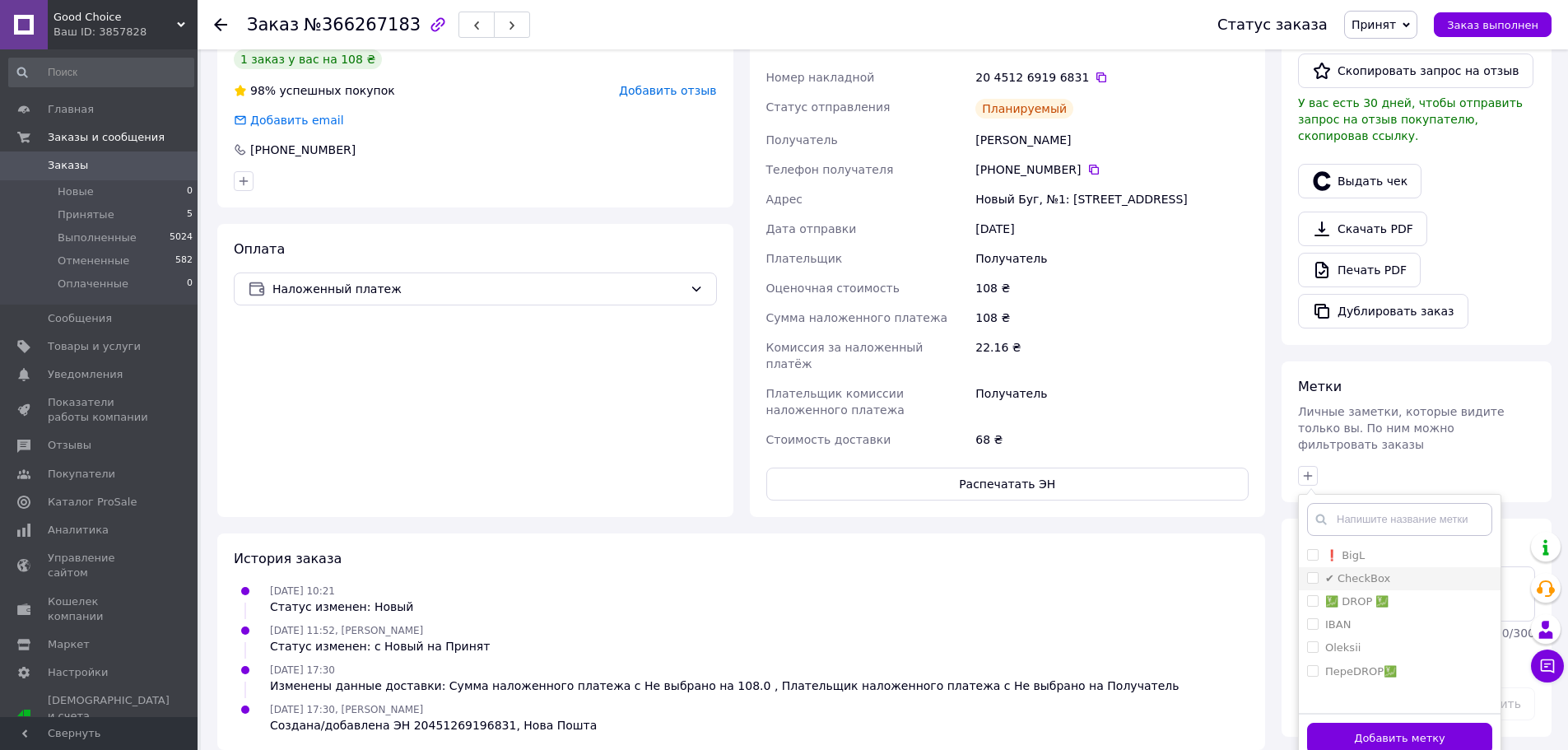
click at [1314, 572] on input "✔ CheckBox" at bounding box center [1312, 577] width 11 height 11
checkbox input "true"
click at [1383, 722] on button "Добавить метку" at bounding box center [1399, 738] width 186 height 32
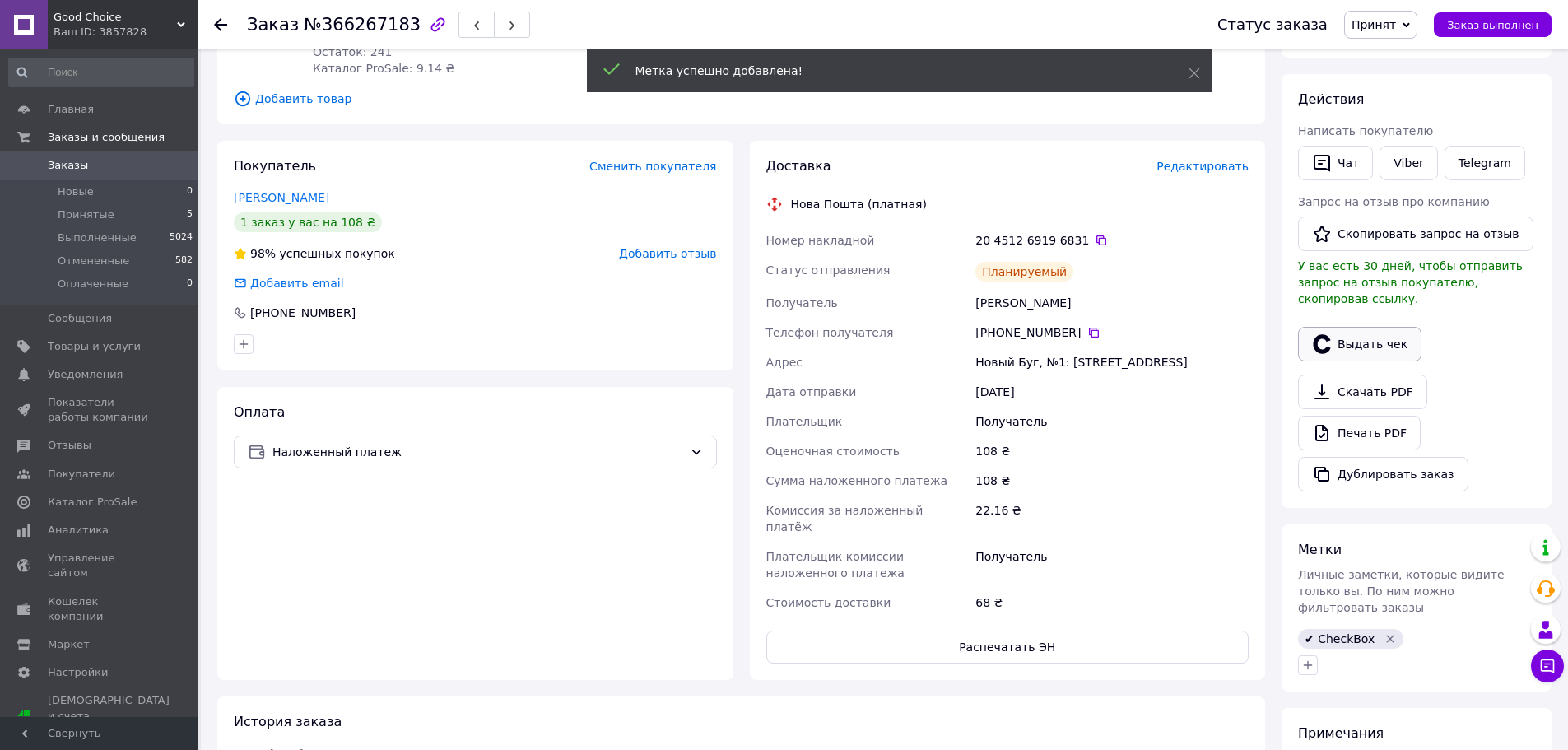
scroll to position [247, 0]
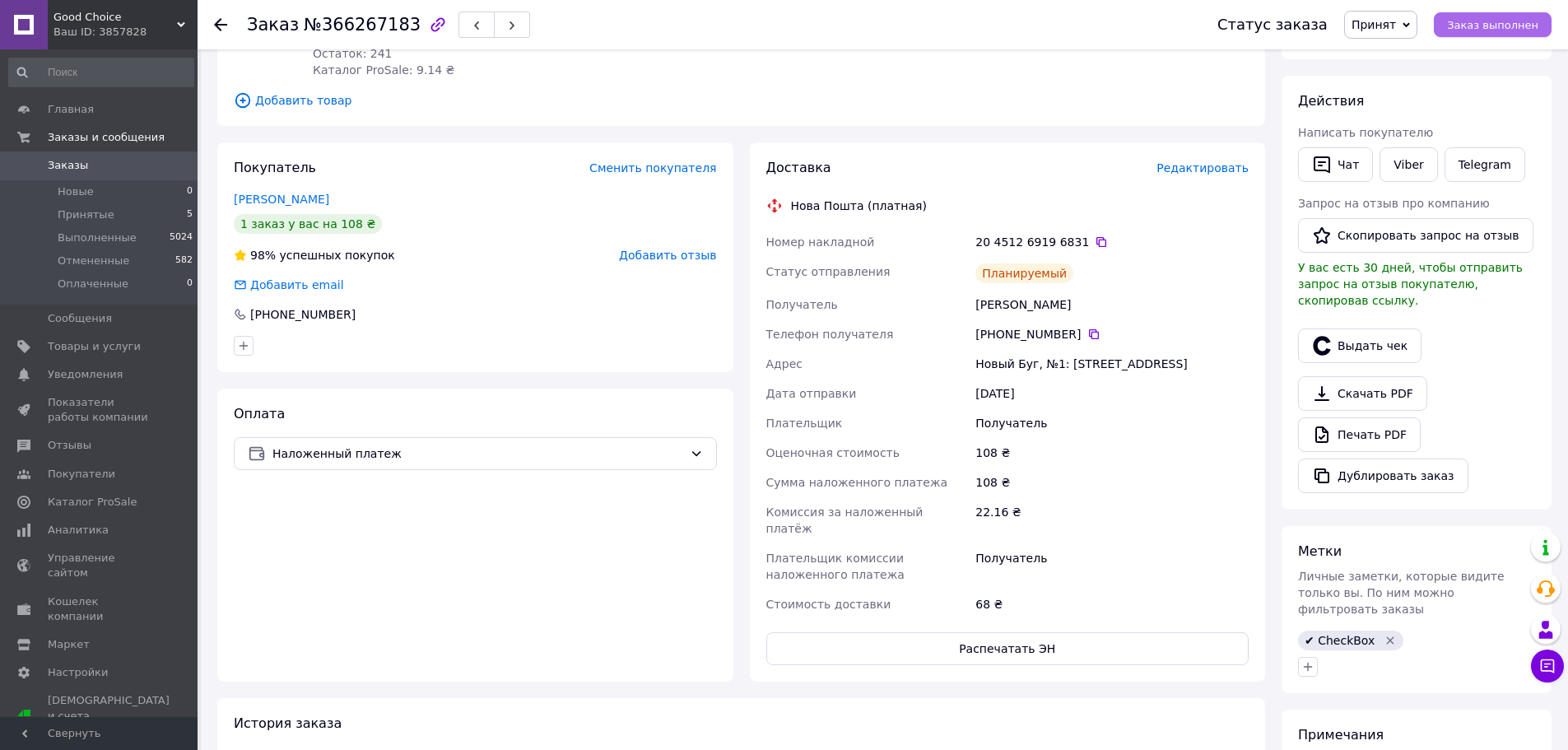
click at [1469, 24] on span "Заказ выполнен" at bounding box center [1492, 25] width 92 height 13
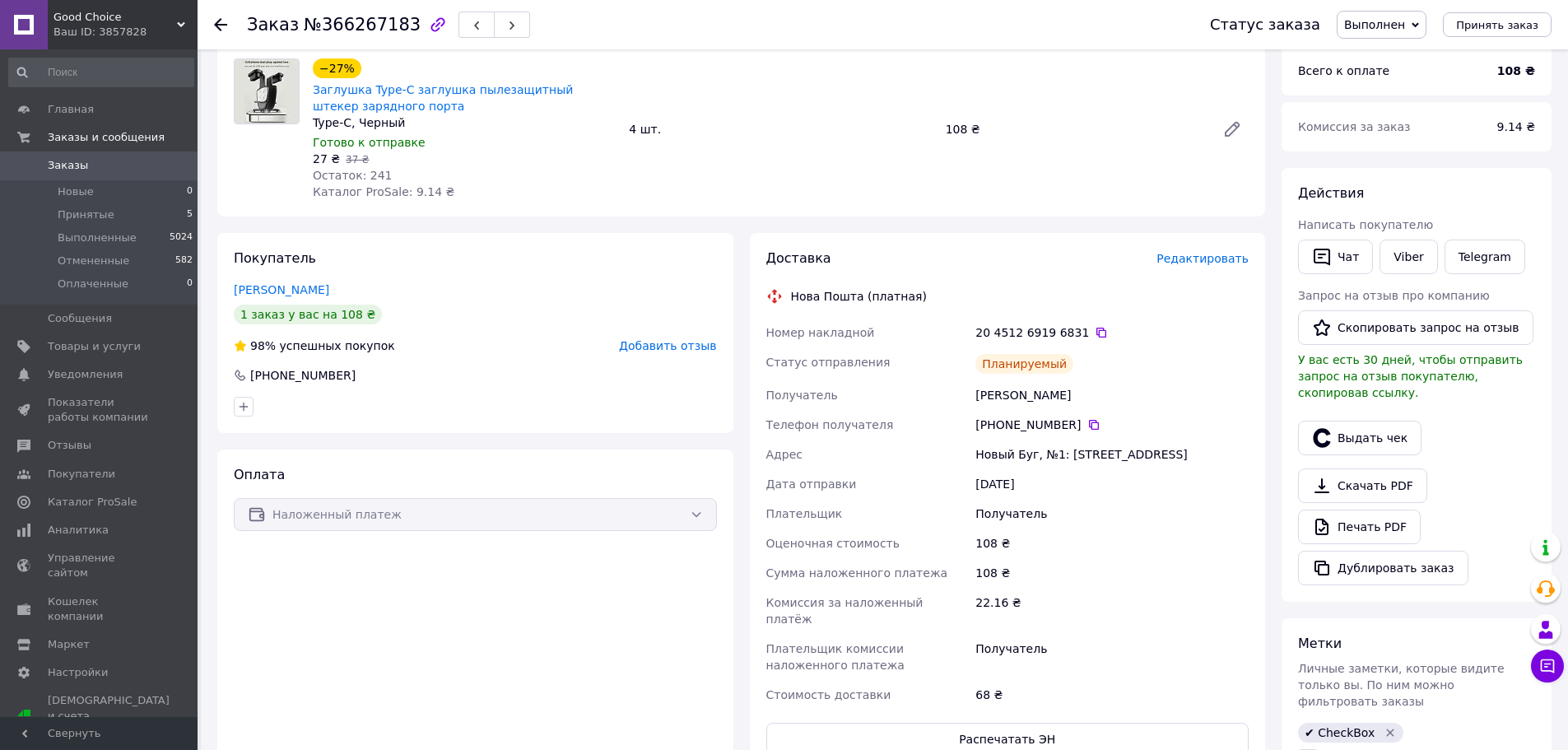
scroll to position [0, 0]
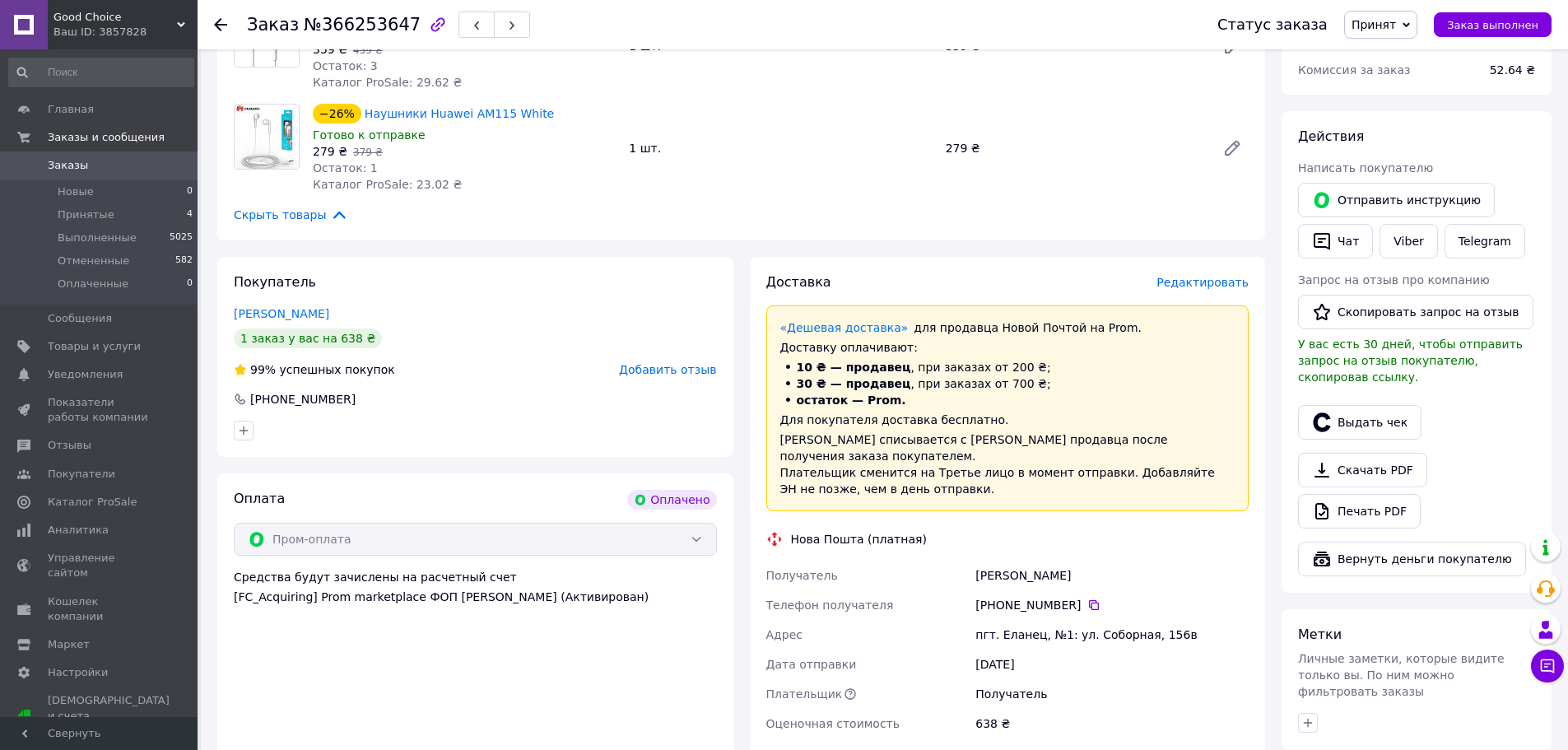
scroll to position [494, 0]
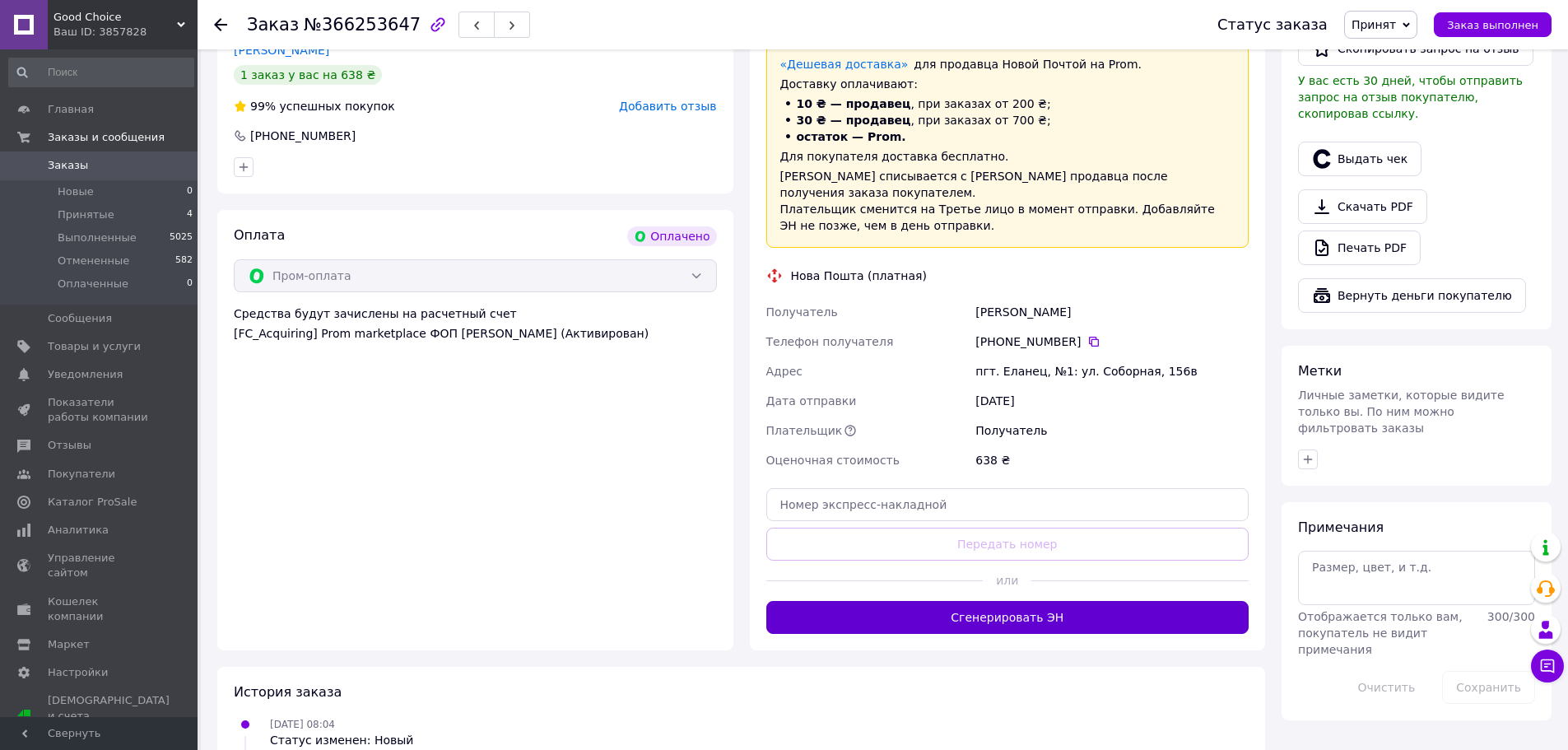
click at [1127, 606] on button "Сгенерировать ЭН" at bounding box center [1007, 616] width 483 height 33
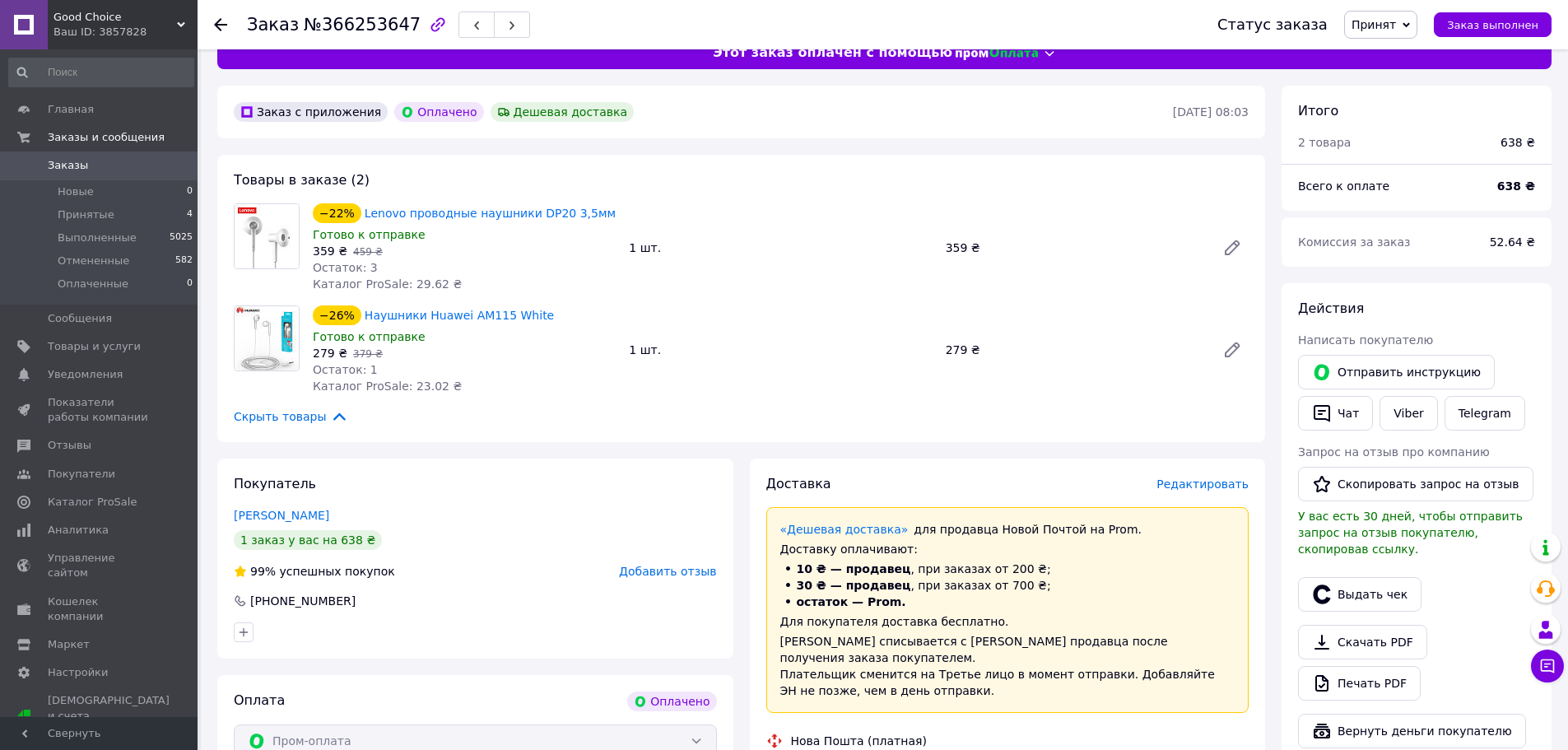
scroll to position [0, 0]
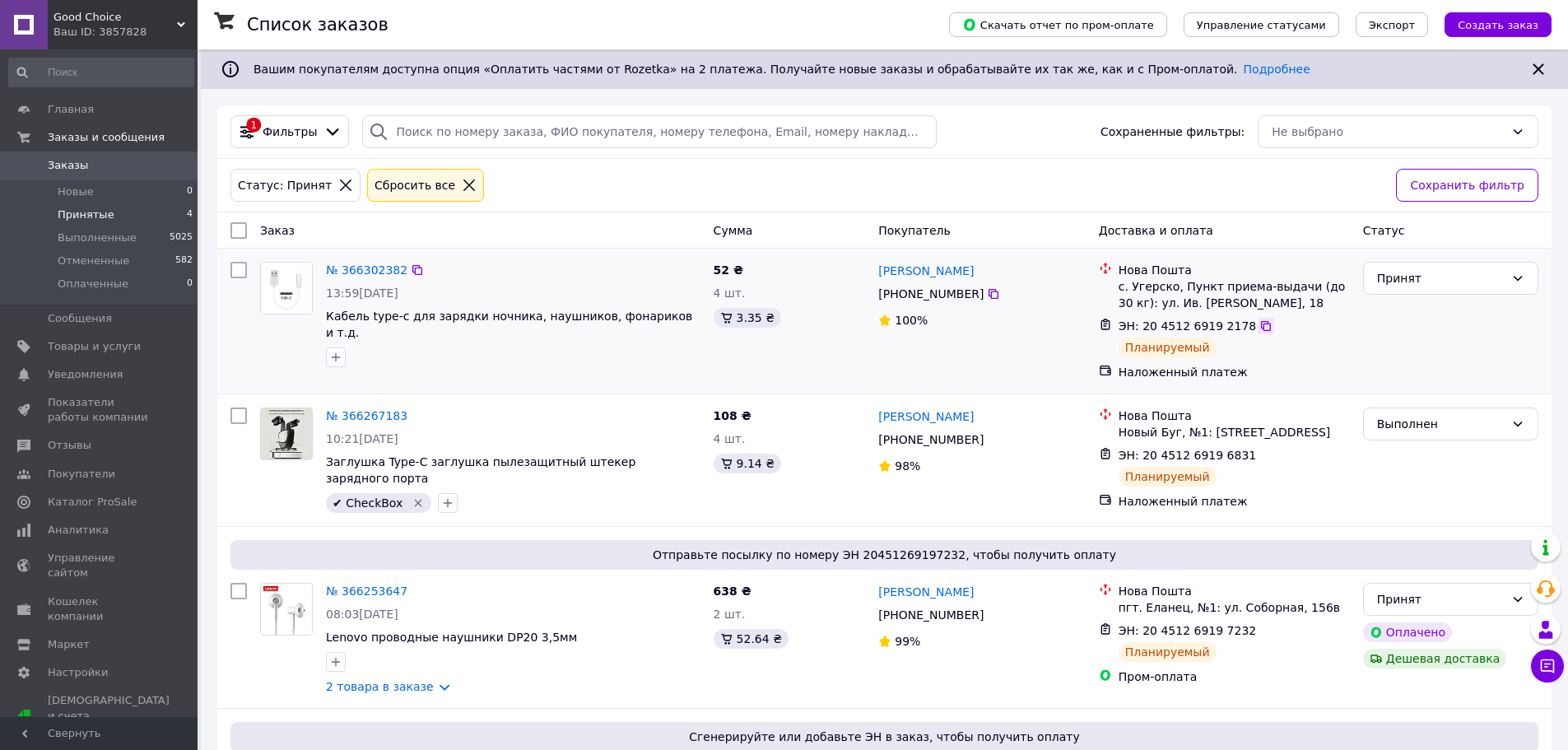
click at [1261, 328] on icon at bounding box center [1266, 326] width 10 height 10
click at [358, 274] on link "№ 366302382" at bounding box center [366, 270] width 81 height 13
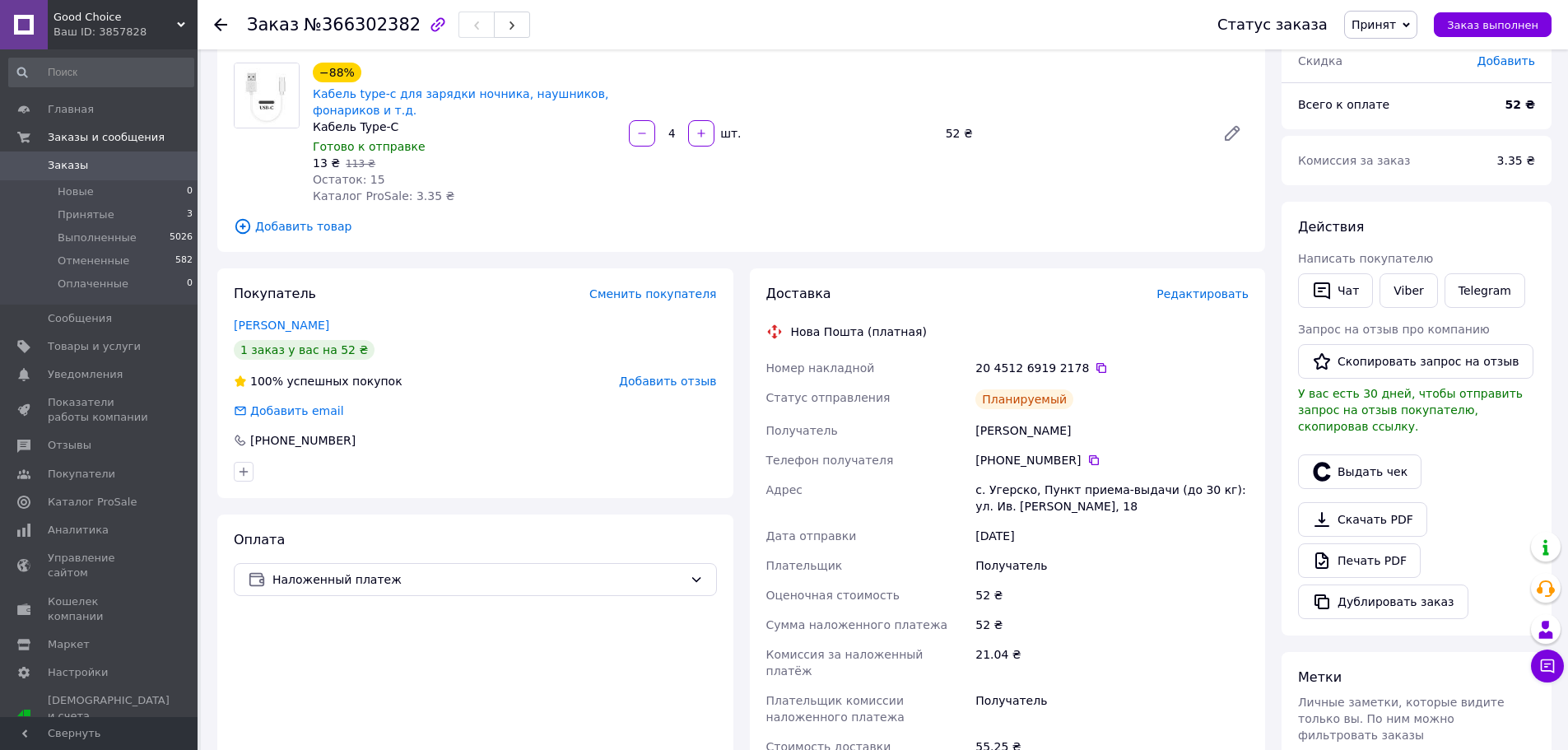
scroll to position [247, 0]
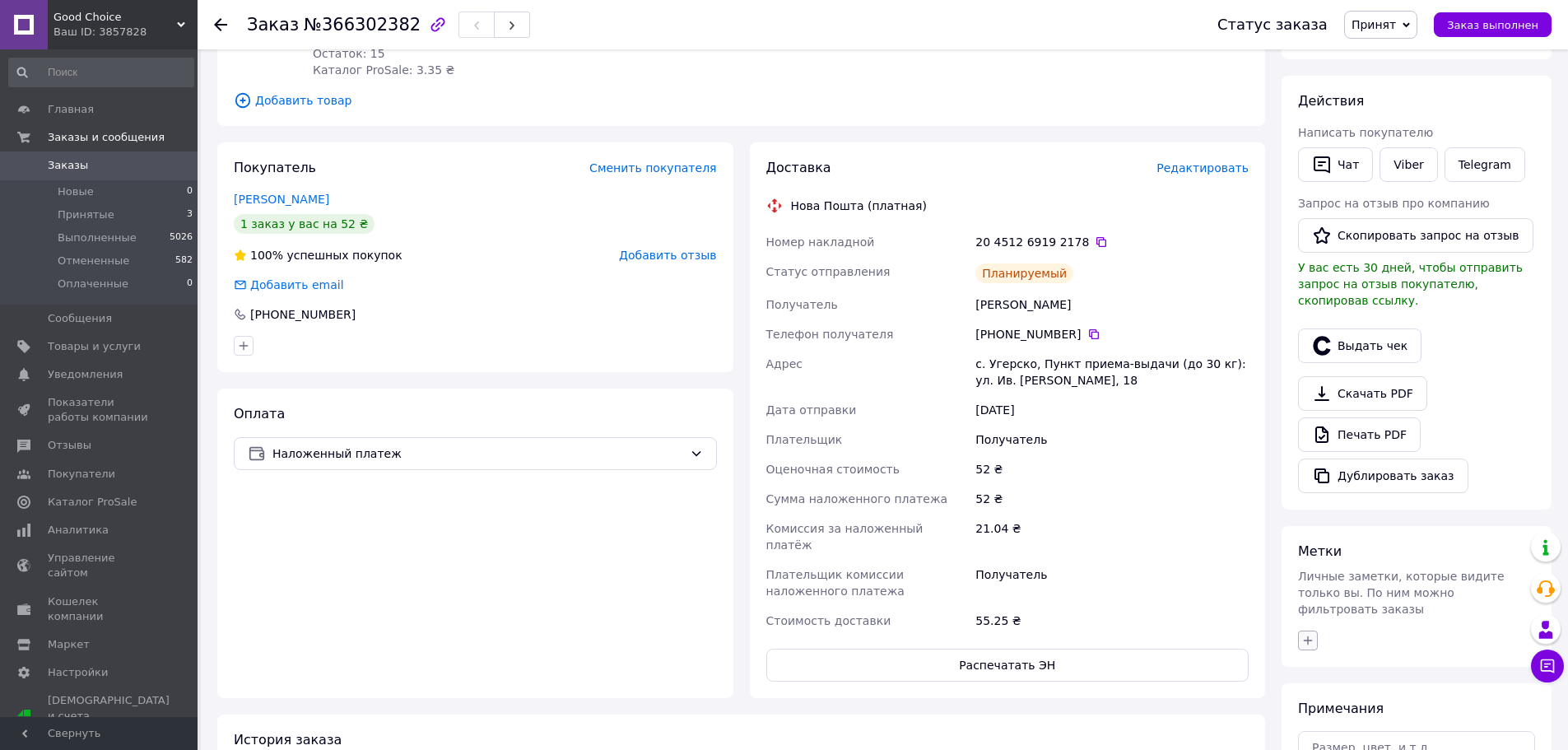
click at [1313, 631] on button "button" at bounding box center [1308, 641] width 20 height 20
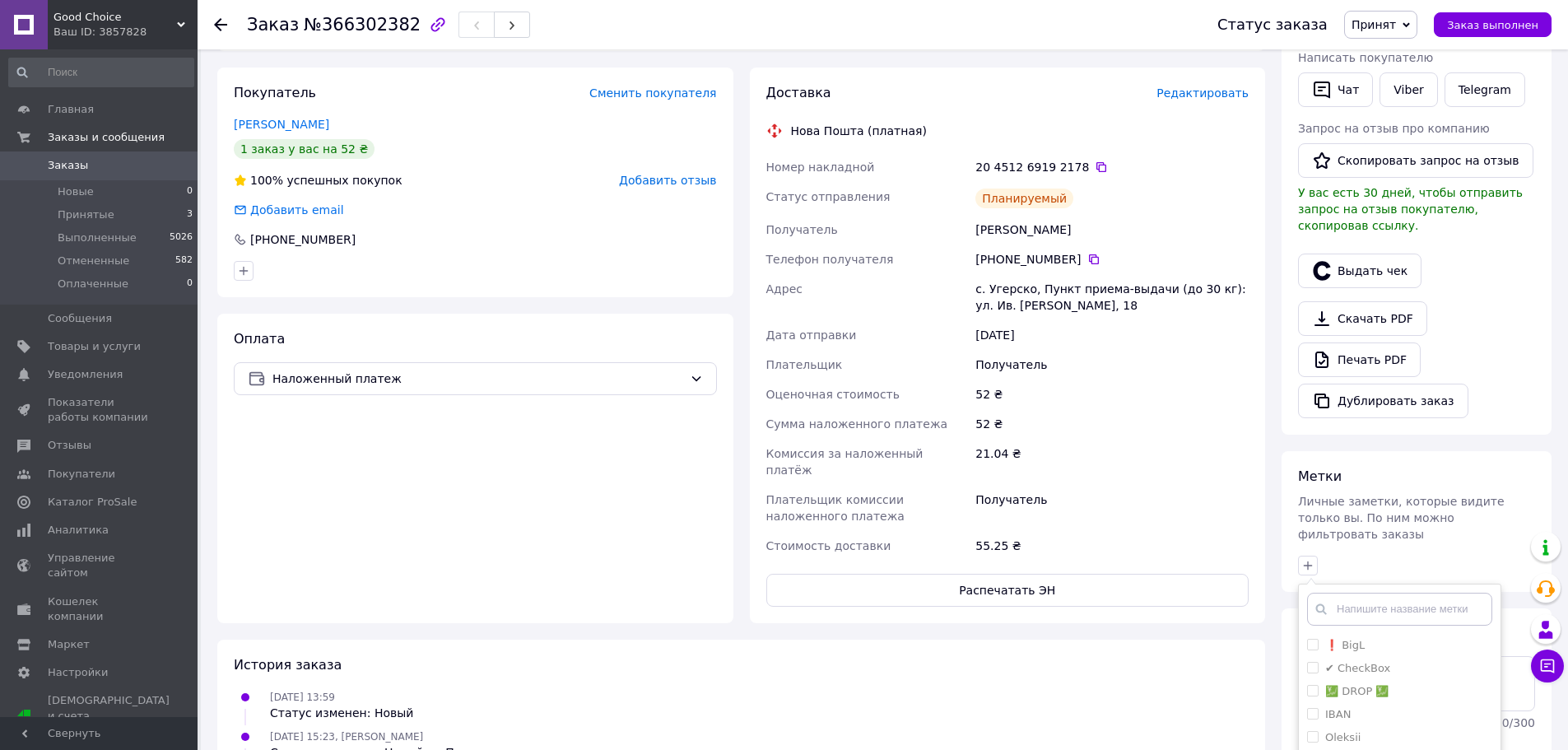
scroll to position [412, 0]
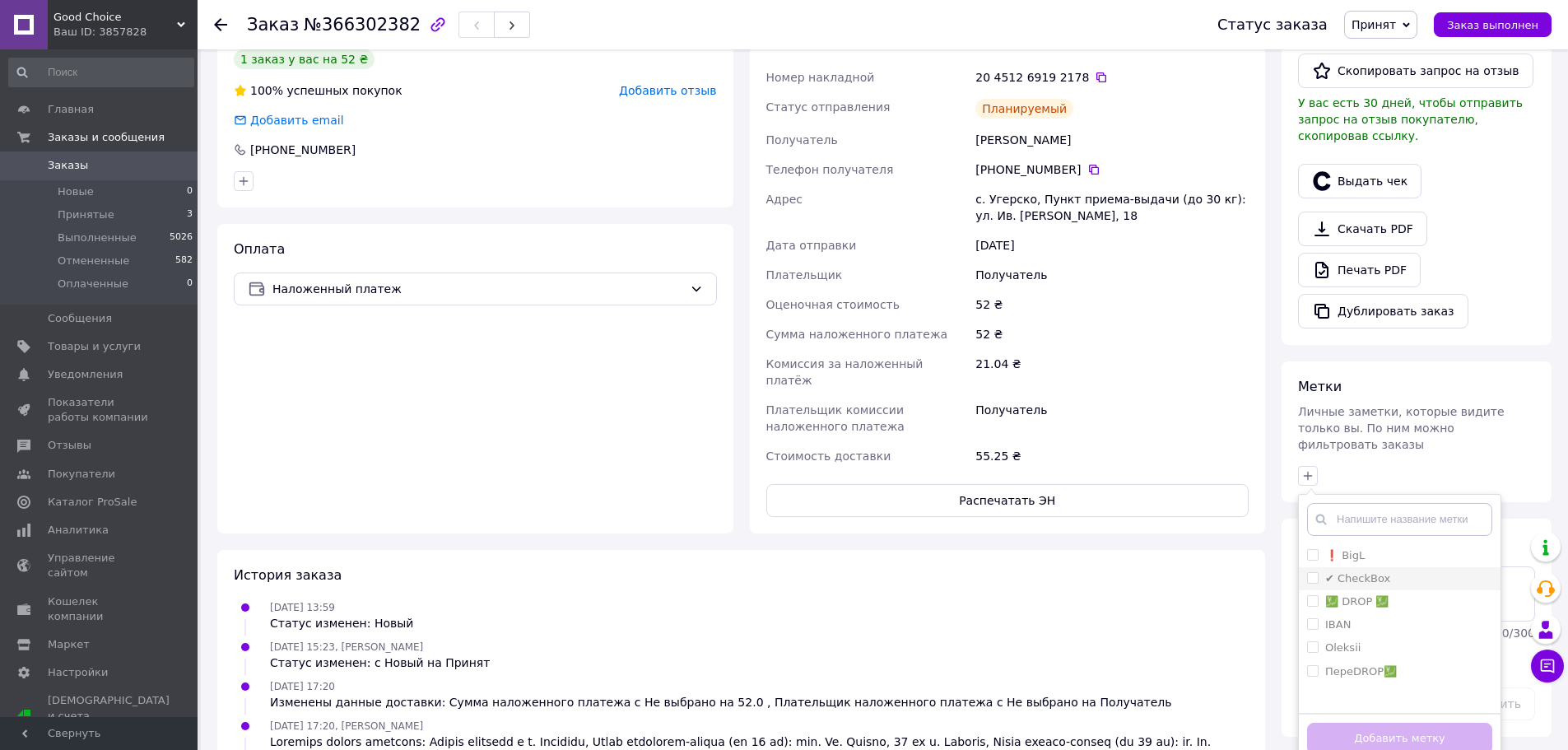
click at [1315, 572] on input "✔ CheckBox" at bounding box center [1312, 577] width 11 height 11
checkbox input "true"
click at [1392, 722] on button "Добавить метку" at bounding box center [1399, 738] width 186 height 32
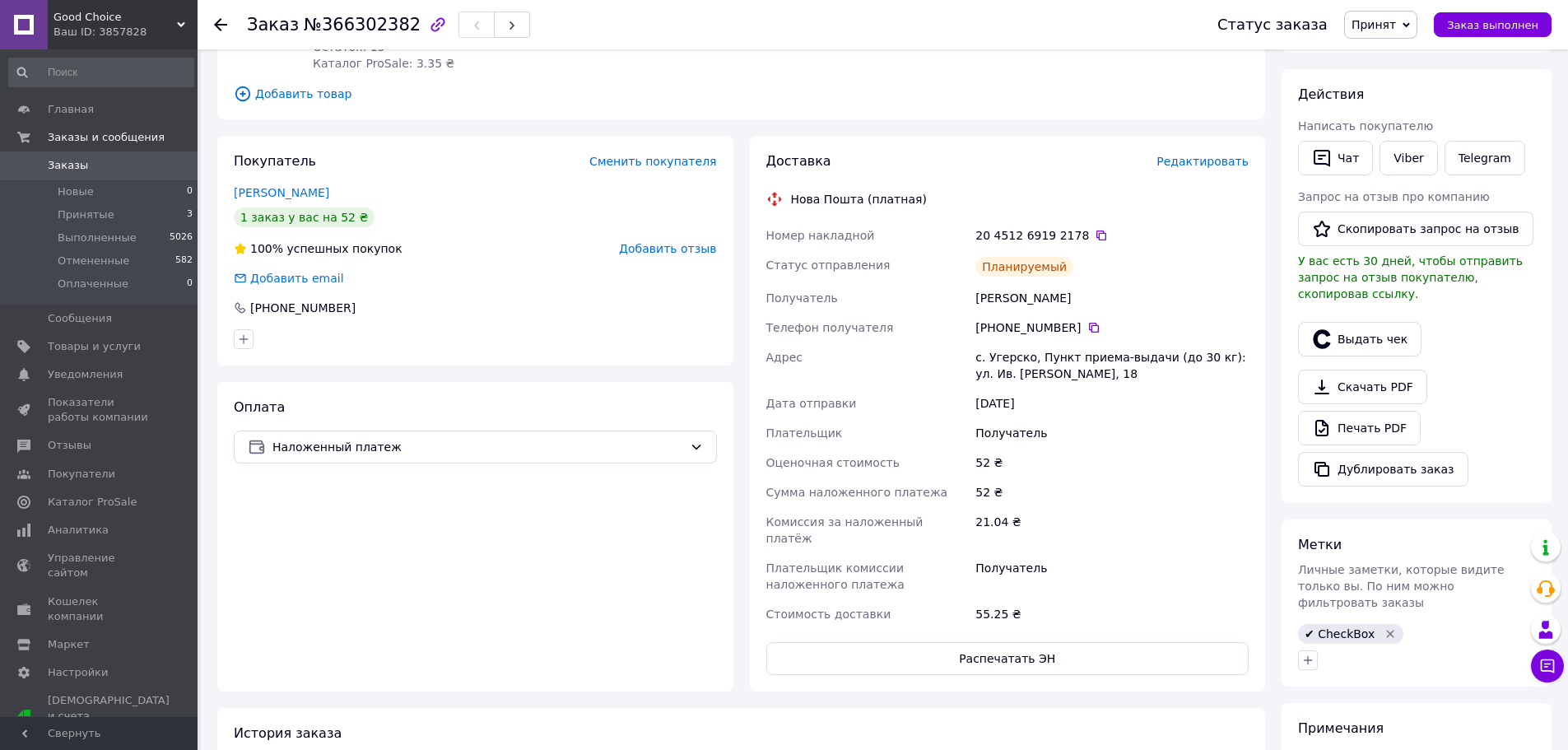
scroll to position [247, 0]
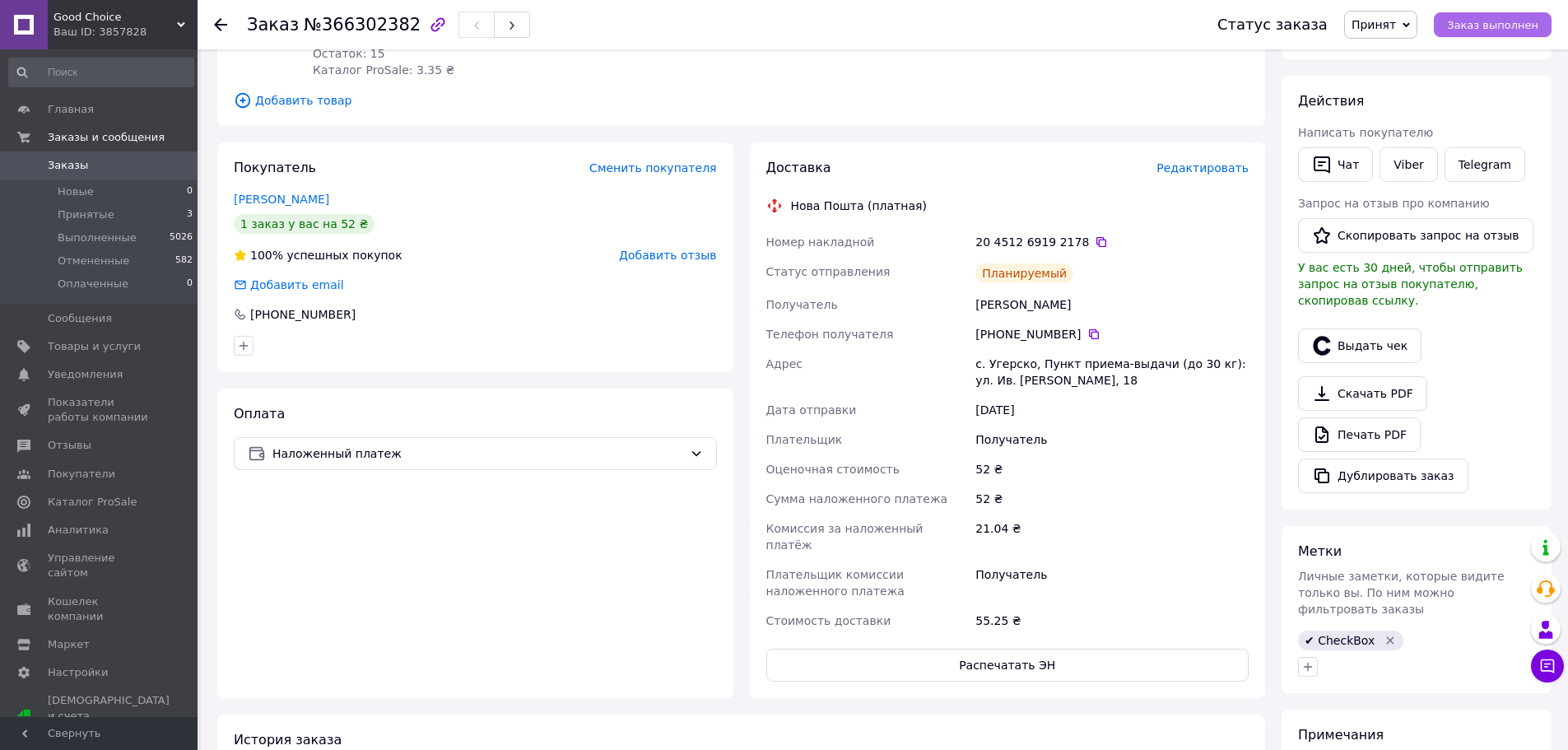
click at [1495, 27] on span "Заказ выполнен" at bounding box center [1492, 25] width 92 height 13
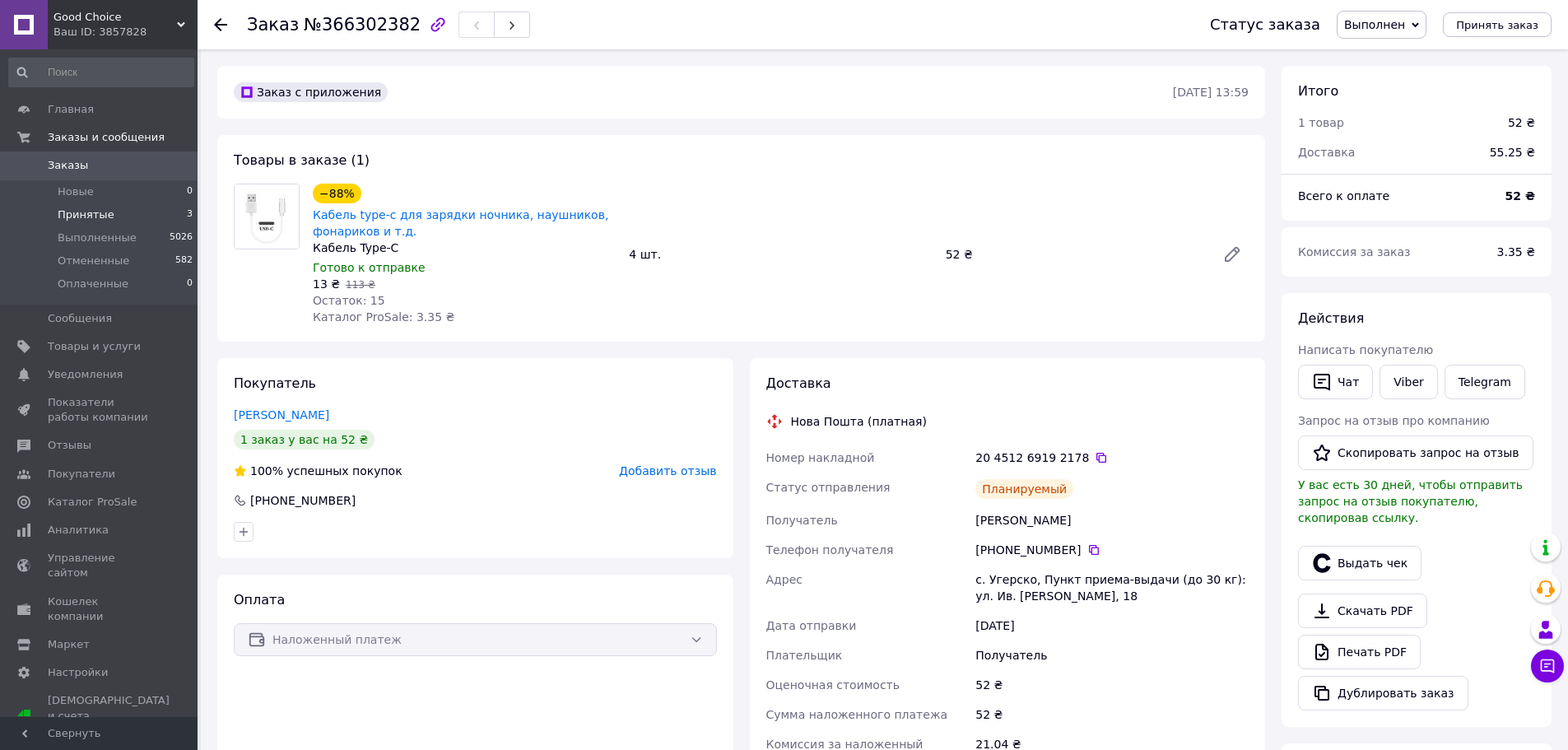
click at [91, 218] on span "Принятые" at bounding box center [87, 215] width 57 height 15
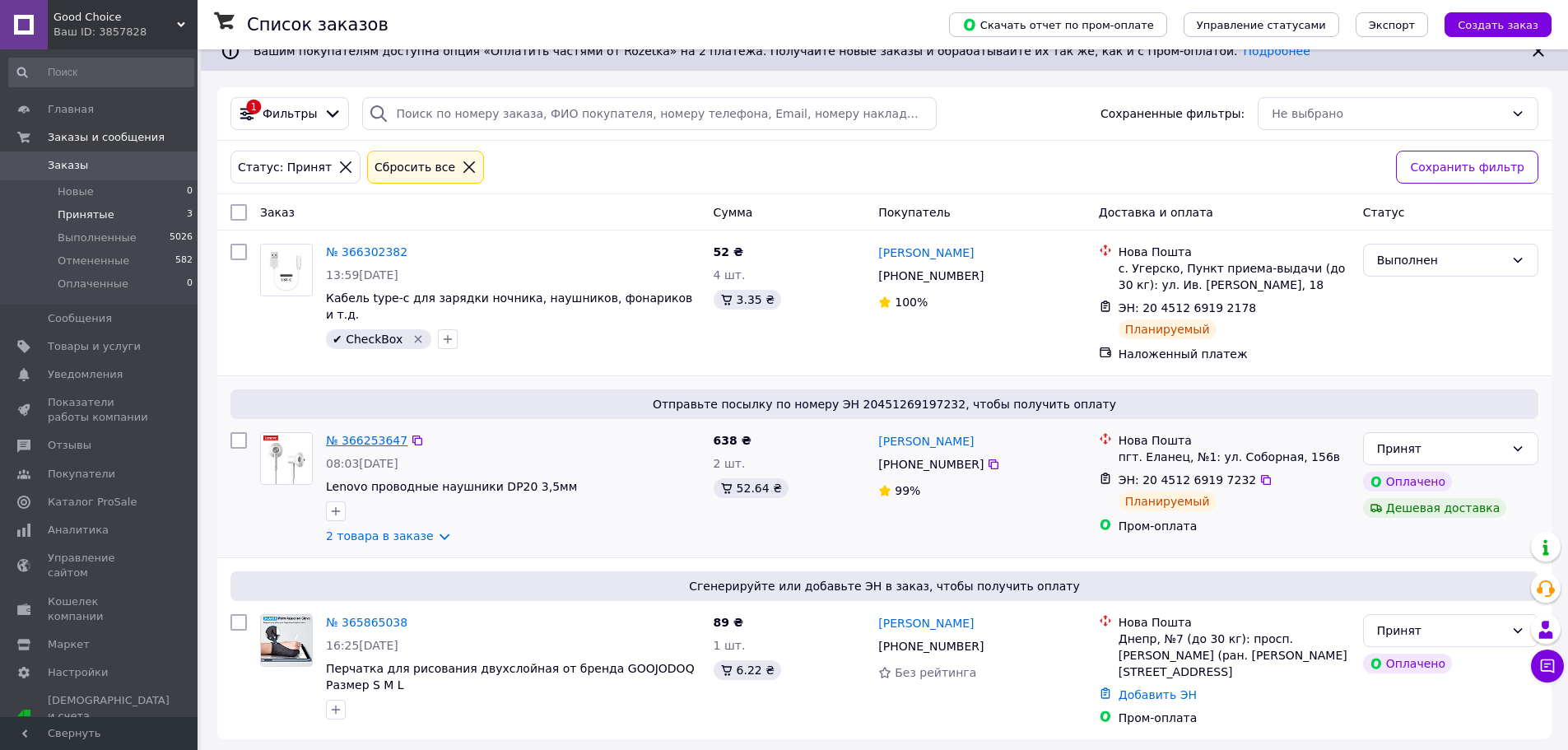
click at [362, 435] on link "№ 366253647" at bounding box center [366, 440] width 81 height 13
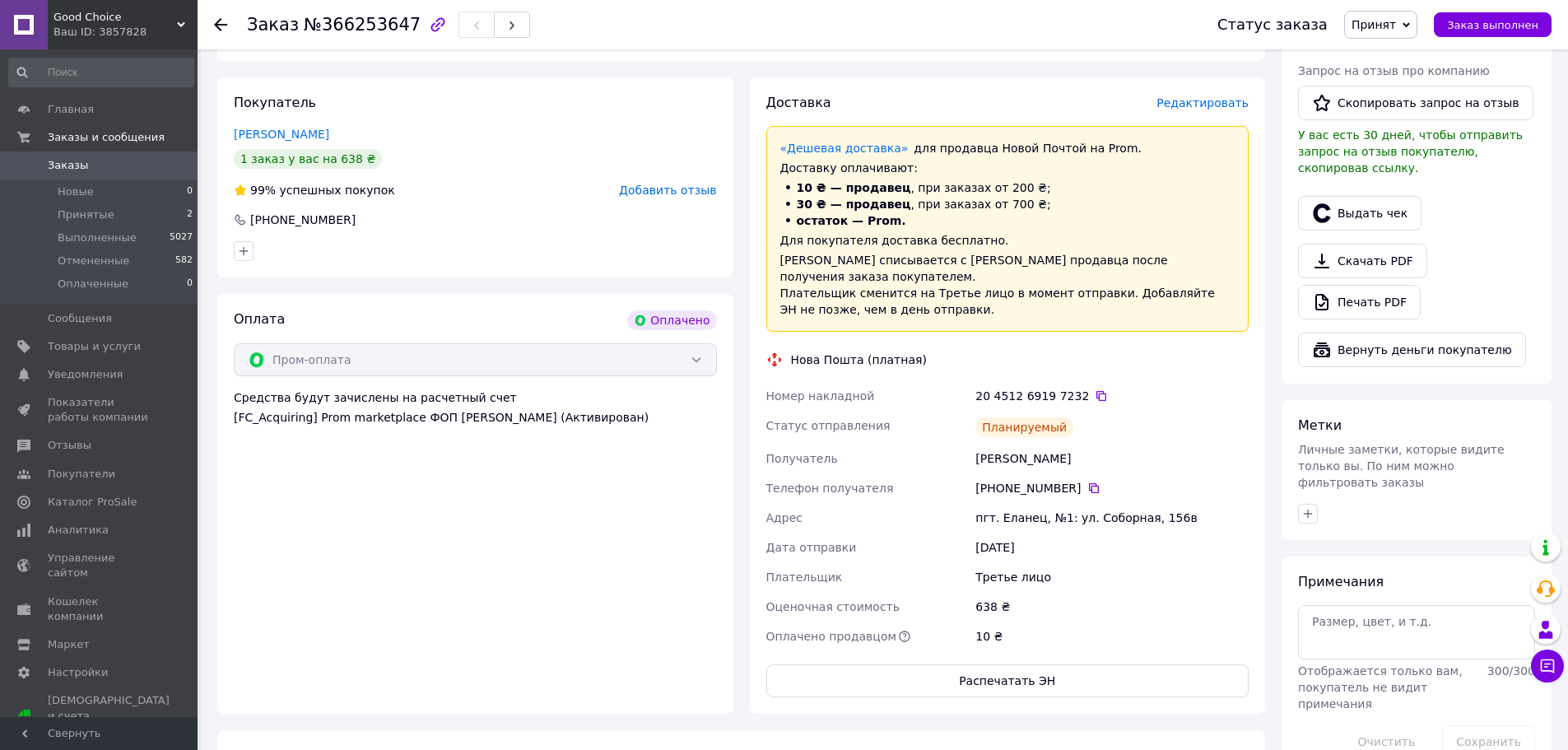
scroll to position [430, 0]
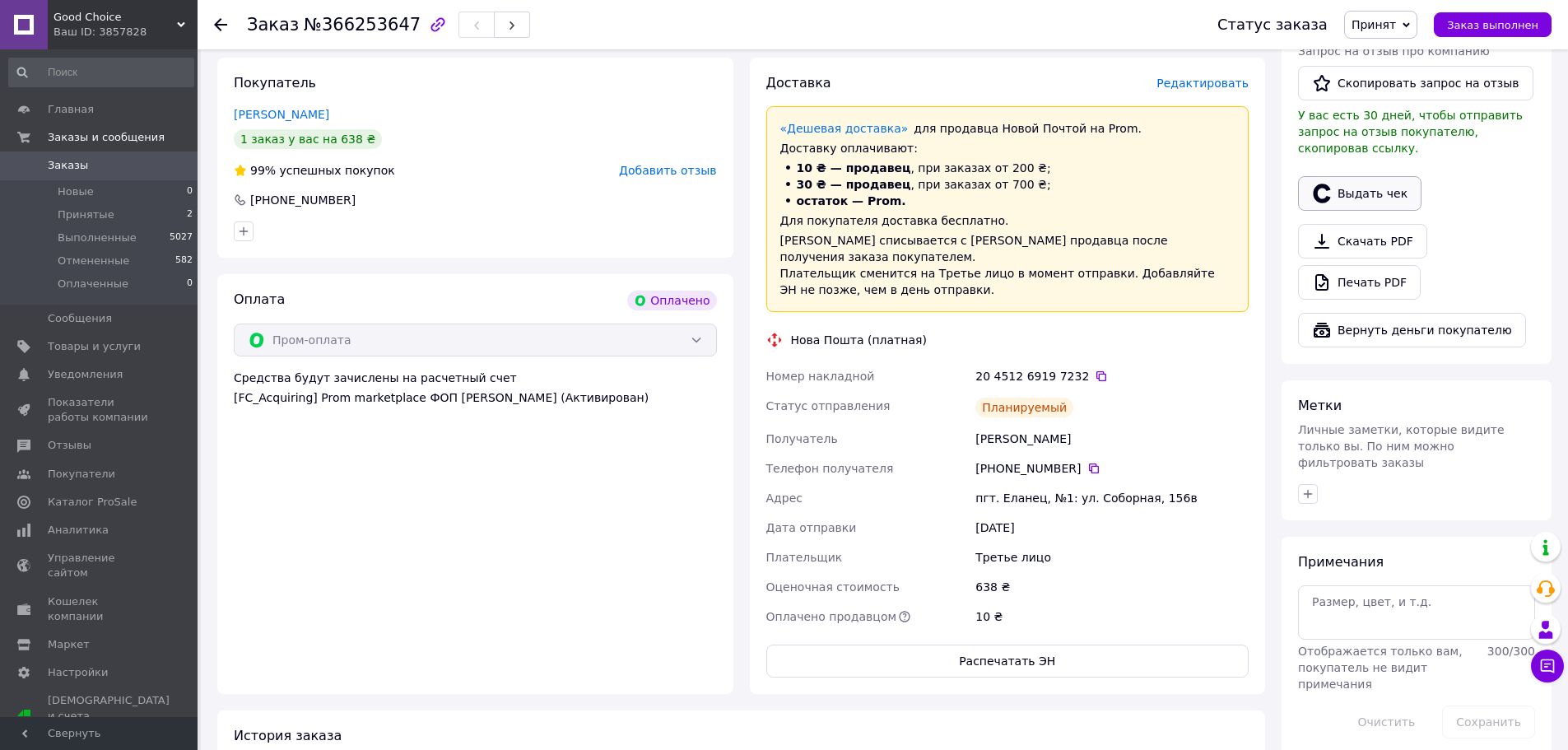
click at [1387, 176] on button "Выдать чек" at bounding box center [1360, 193] width 123 height 34
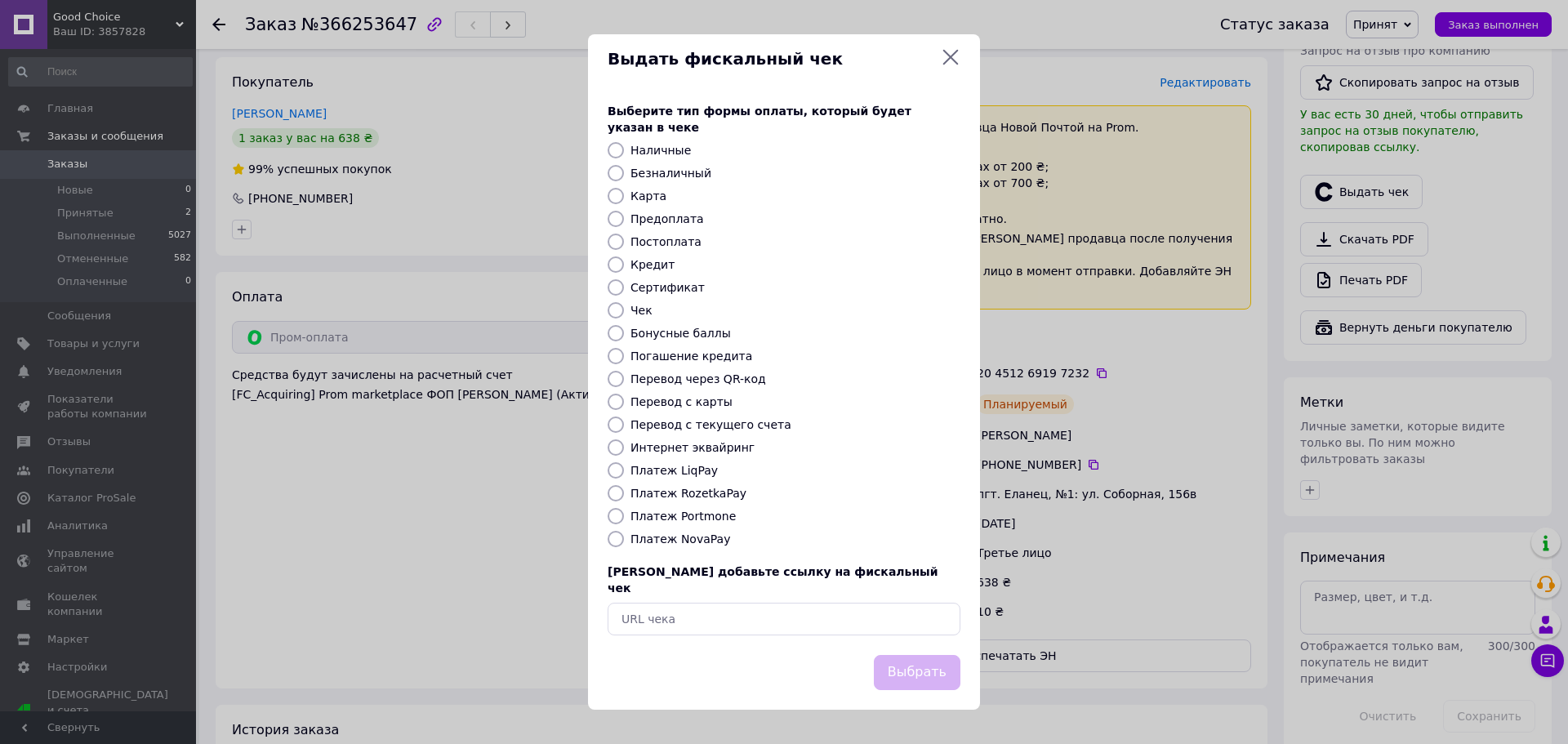
click at [713, 491] on label "Платеж RozetkaPay" at bounding box center [688, 493] width 116 height 13
click at [624, 491] on input "Платеж RozetkaPay" at bounding box center [616, 493] width 17 height 17
radio input "true"
click at [1204, 318] on div "Выдать фискальный чек Выберите тип формы оплаты, который будет указан в чеке На…" at bounding box center [784, 372] width 1568 height 744
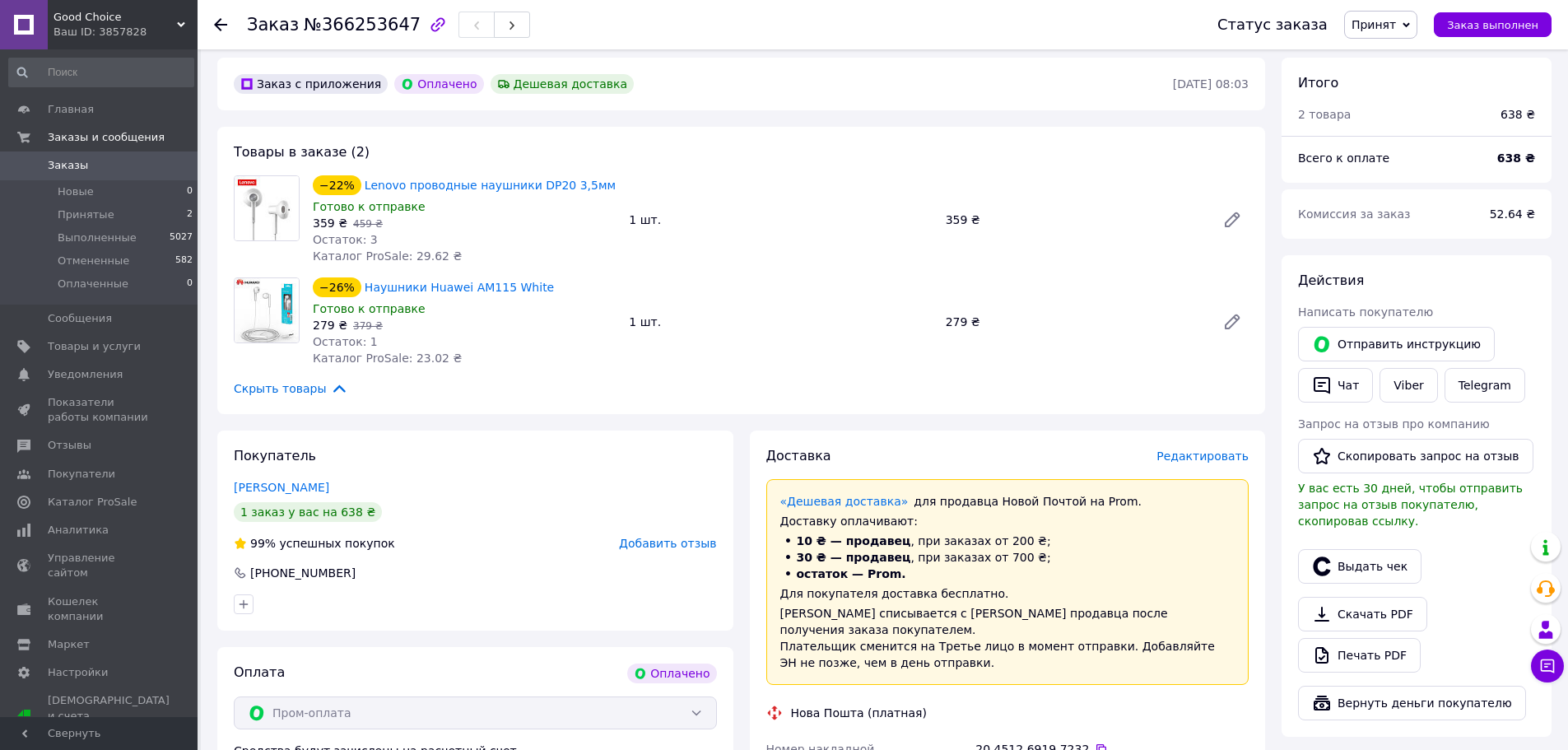
scroll to position [0, 0]
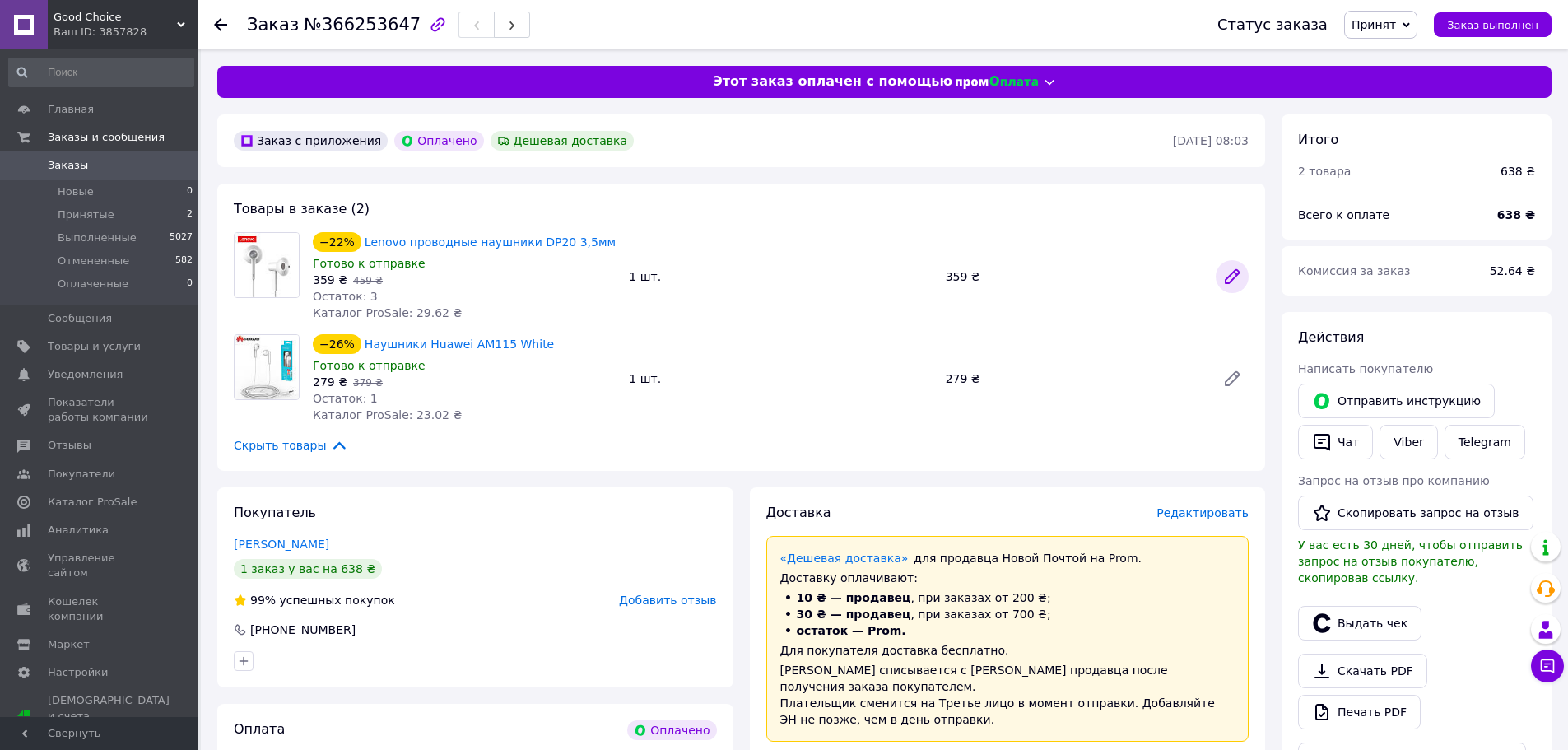
click at [1229, 271] on icon at bounding box center [1232, 277] width 20 height 20
click at [1230, 382] on icon at bounding box center [1232, 379] width 13 height 13
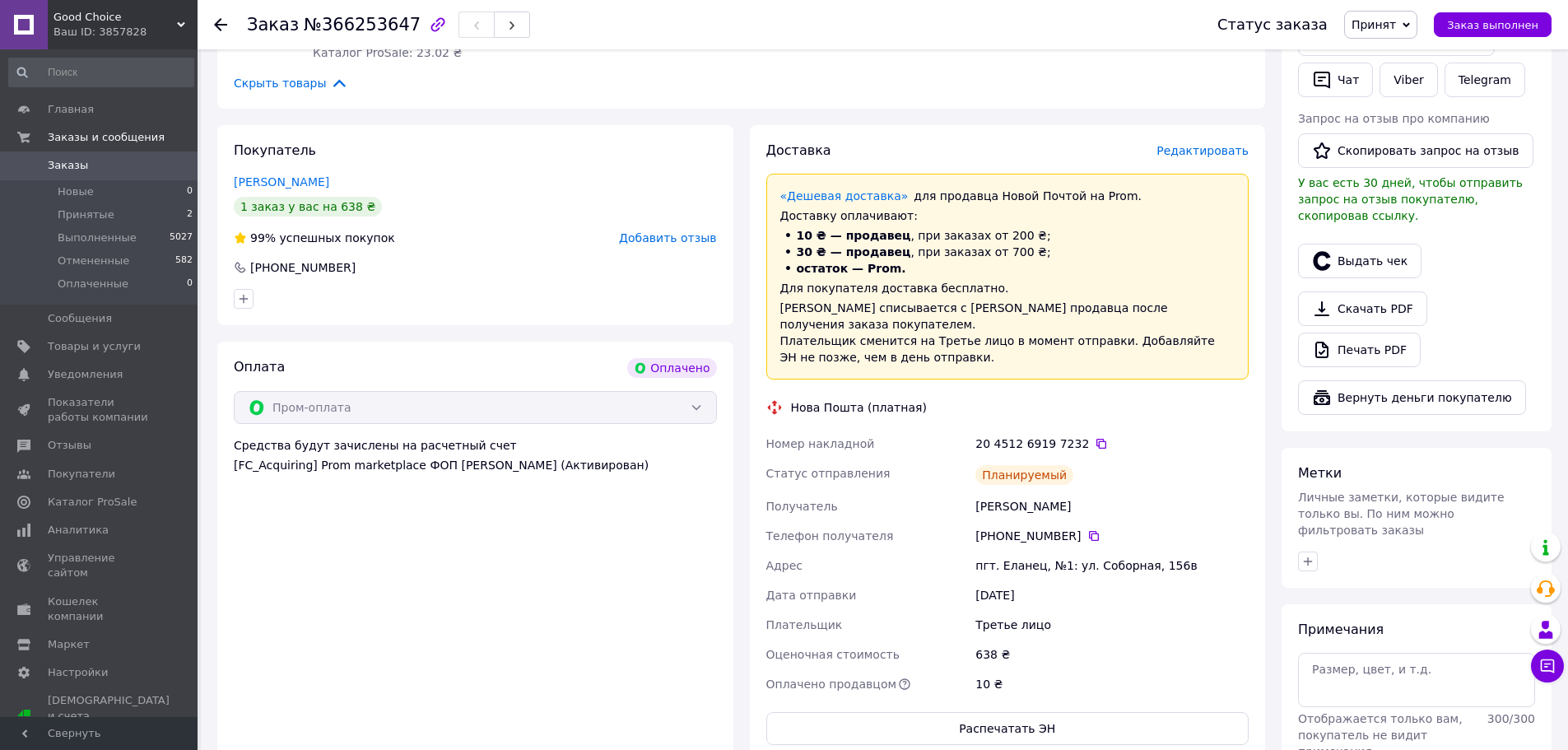
scroll to position [355, 0]
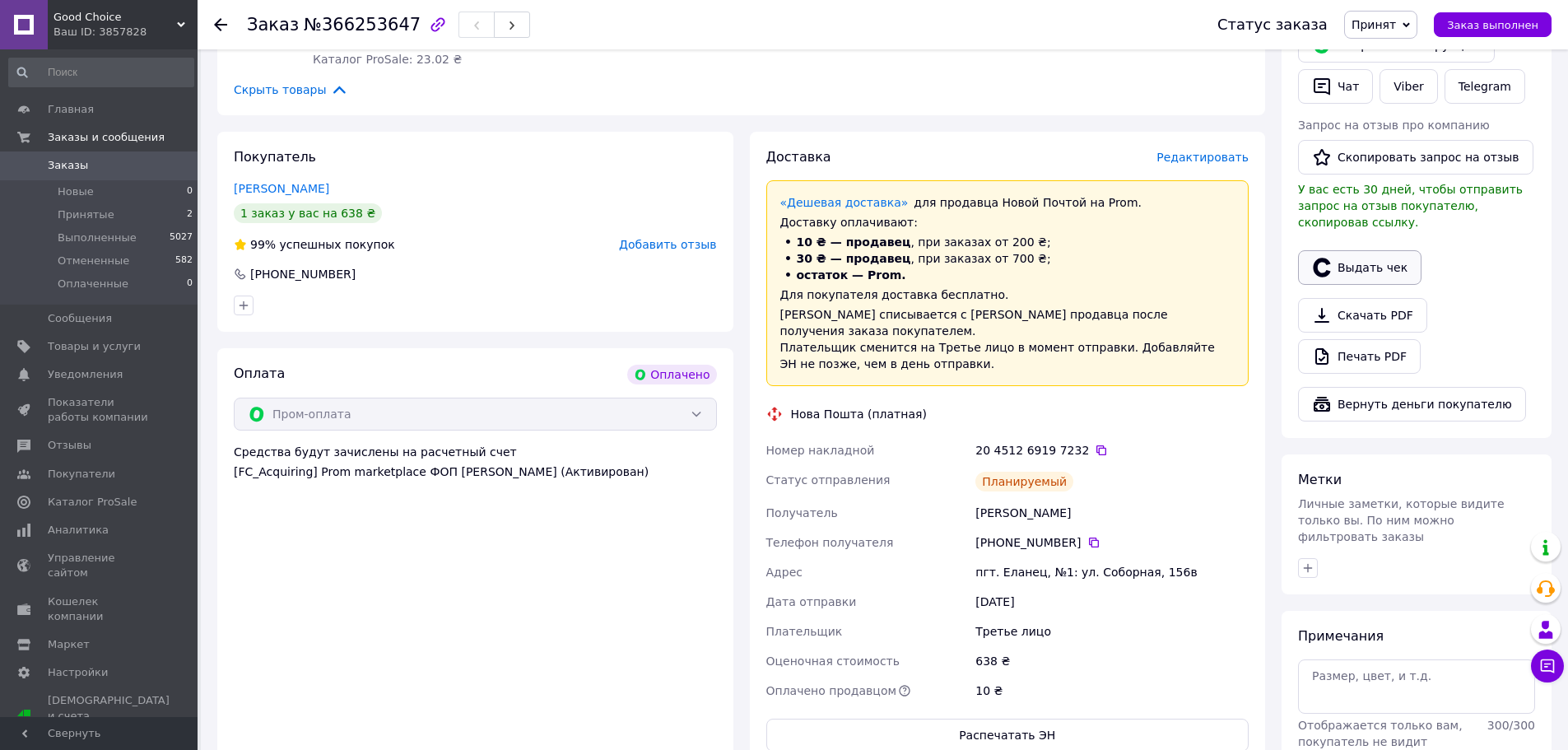
click at [1390, 263] on button "Выдать чек" at bounding box center [1360, 267] width 123 height 34
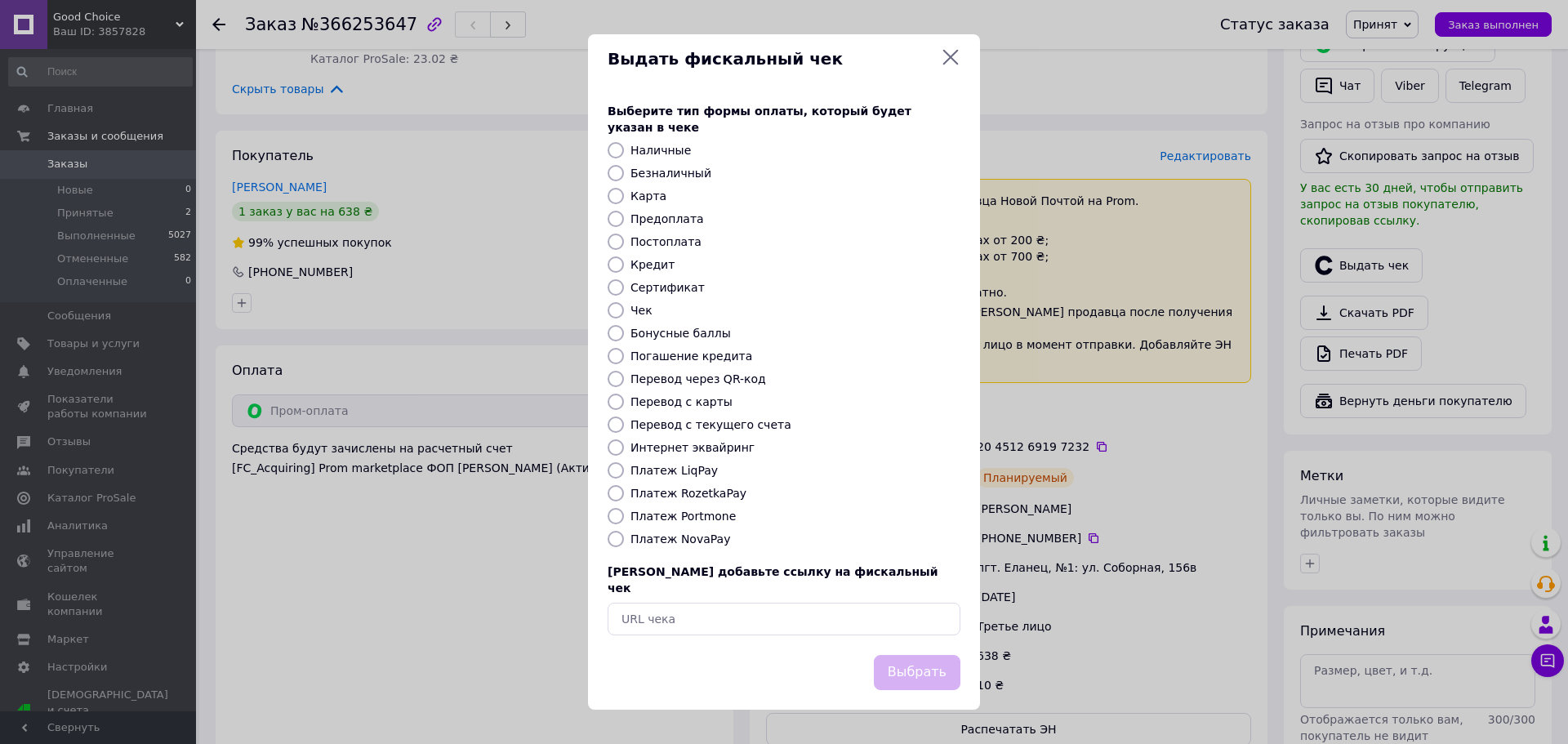
click at [681, 488] on label "Платеж RozetkaPay" at bounding box center [688, 493] width 116 height 13
click at [624, 488] on input "Платеж RozetkaPay" at bounding box center [616, 493] width 17 height 17
radio input "true"
click at [931, 659] on button "Выбрать" at bounding box center [917, 672] width 87 height 35
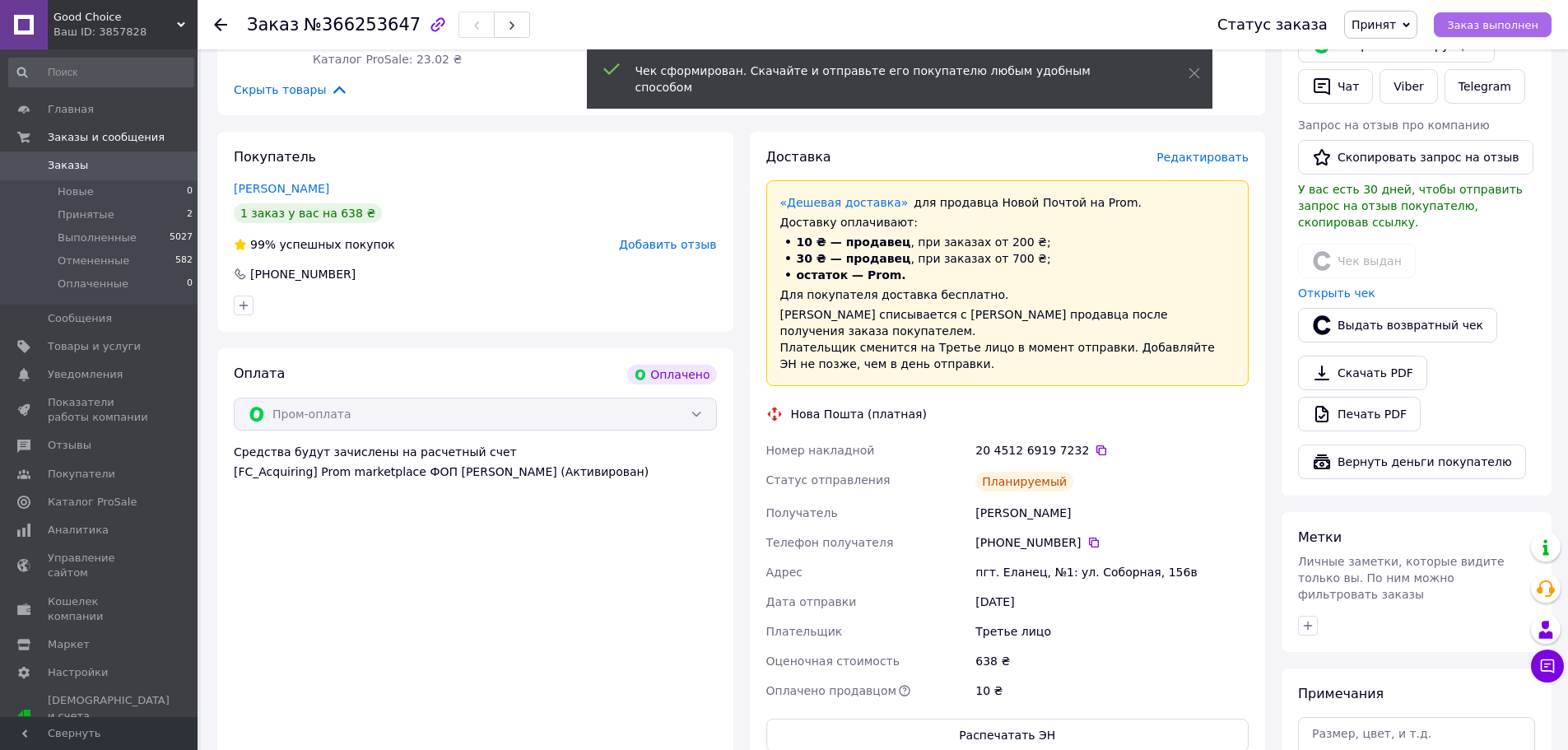
click at [1476, 22] on span "Заказ выполнен" at bounding box center [1492, 25] width 92 height 13
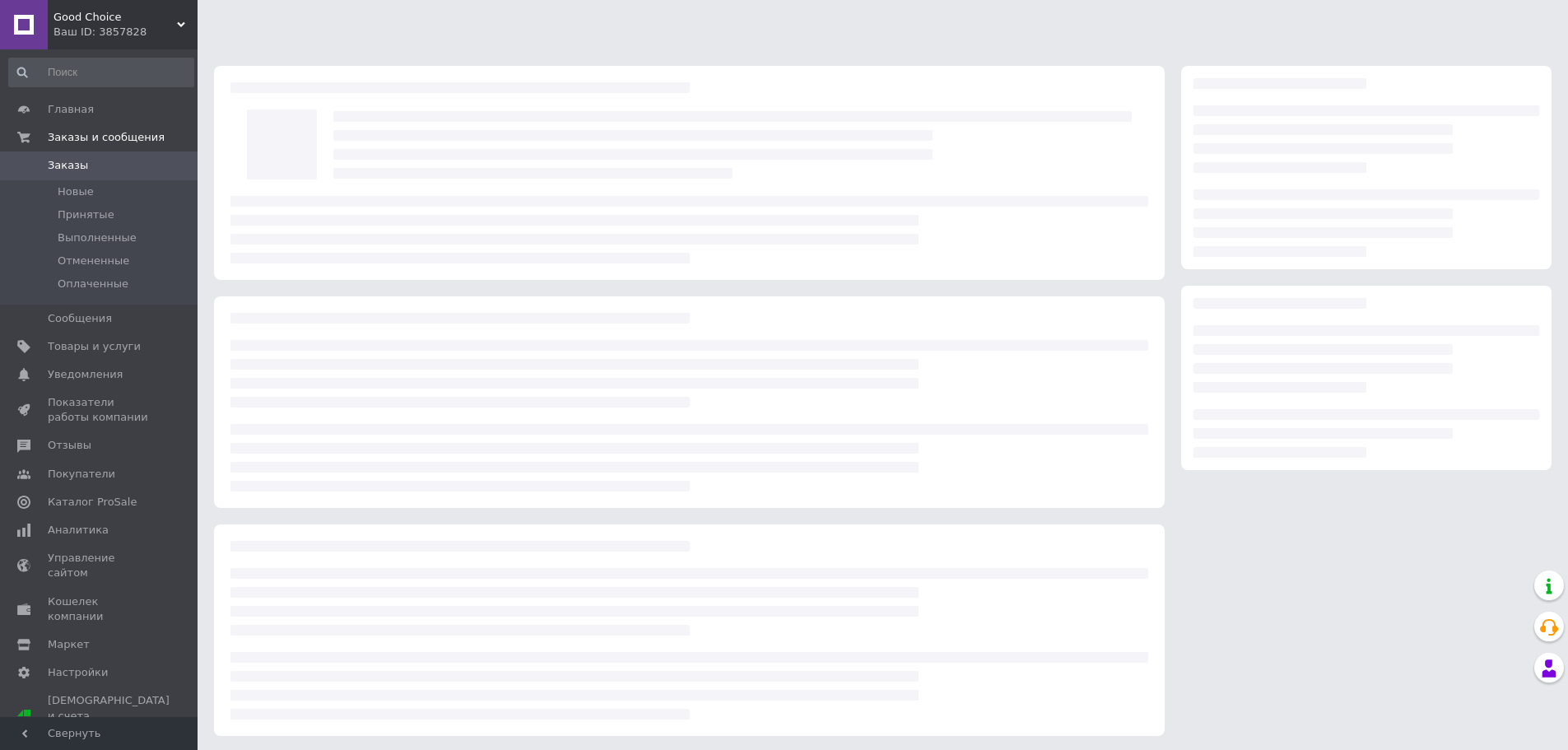
scroll to position [3, 0]
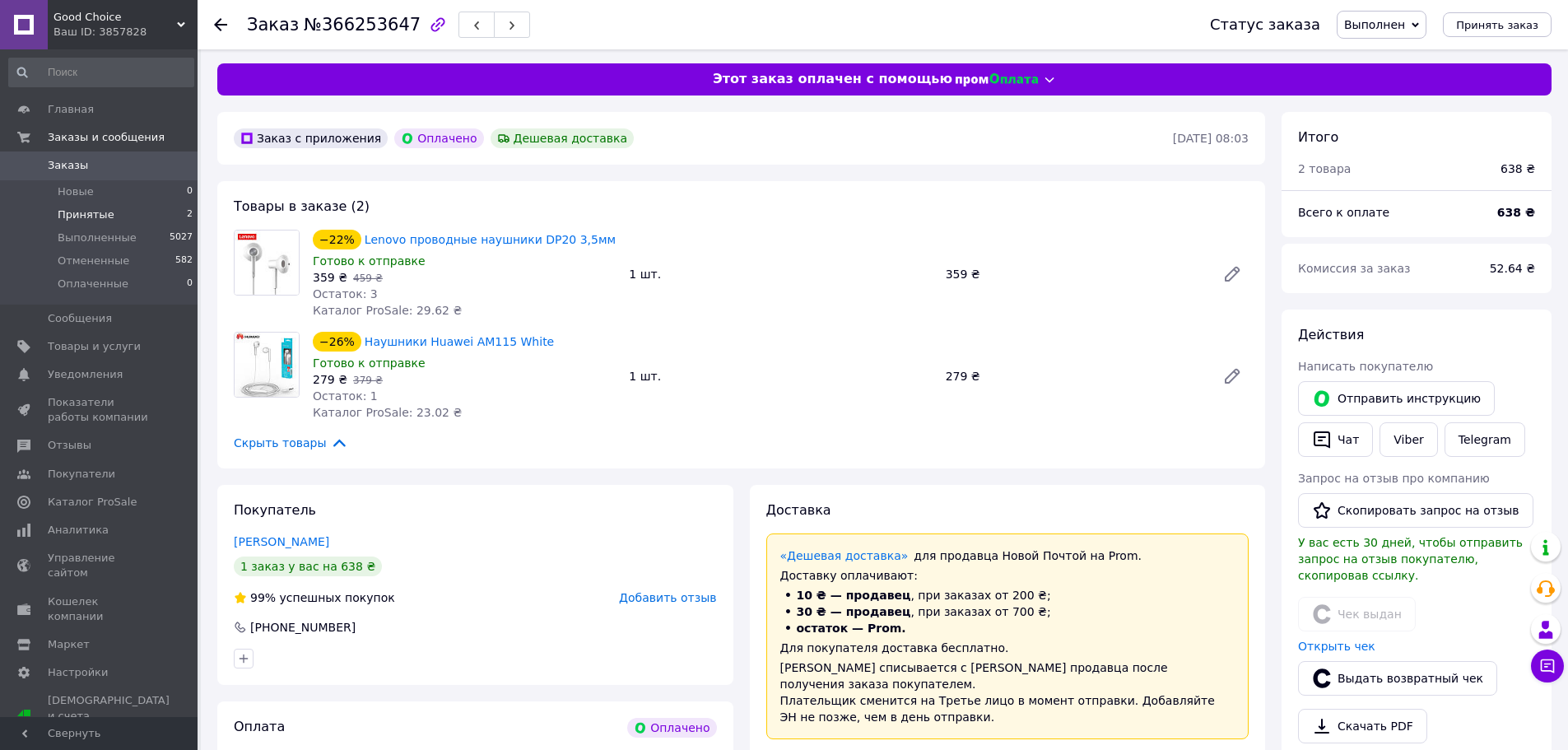
click at [135, 207] on li "Принятые 2" at bounding box center [101, 214] width 202 height 23
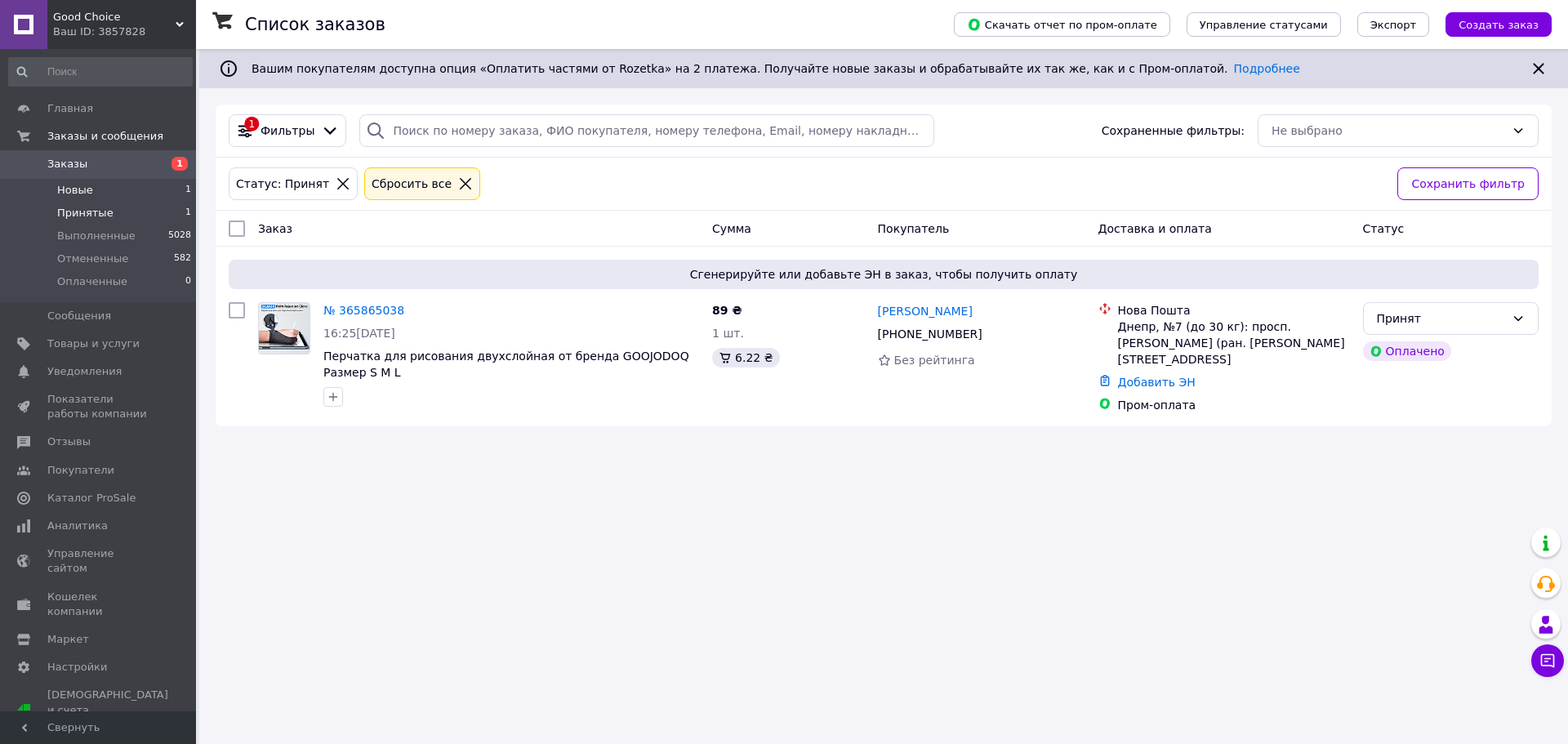
click at [156, 189] on li "Новые 1" at bounding box center [100, 190] width 201 height 22
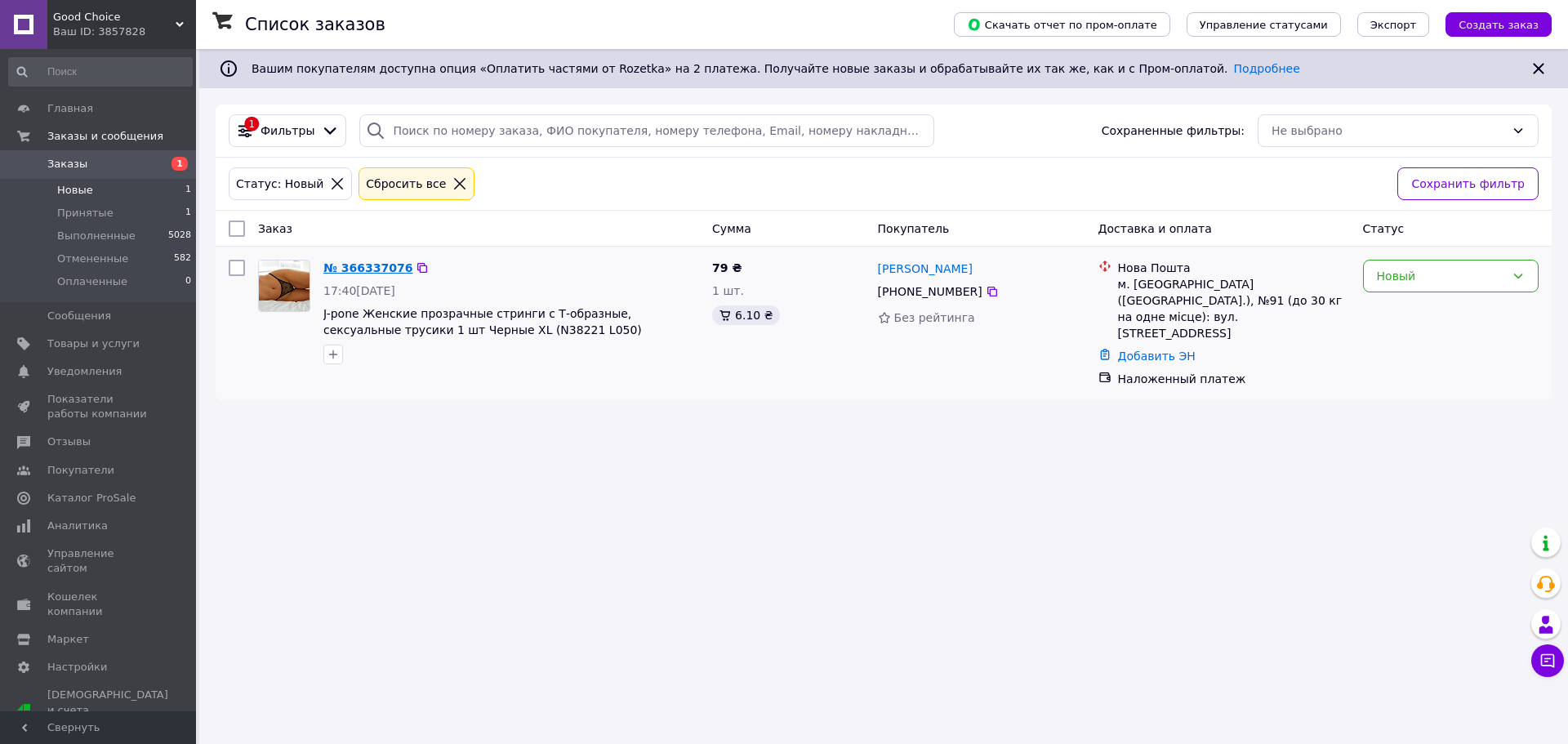
click at [368, 267] on link "№ 366337076" at bounding box center [367, 268] width 89 height 13
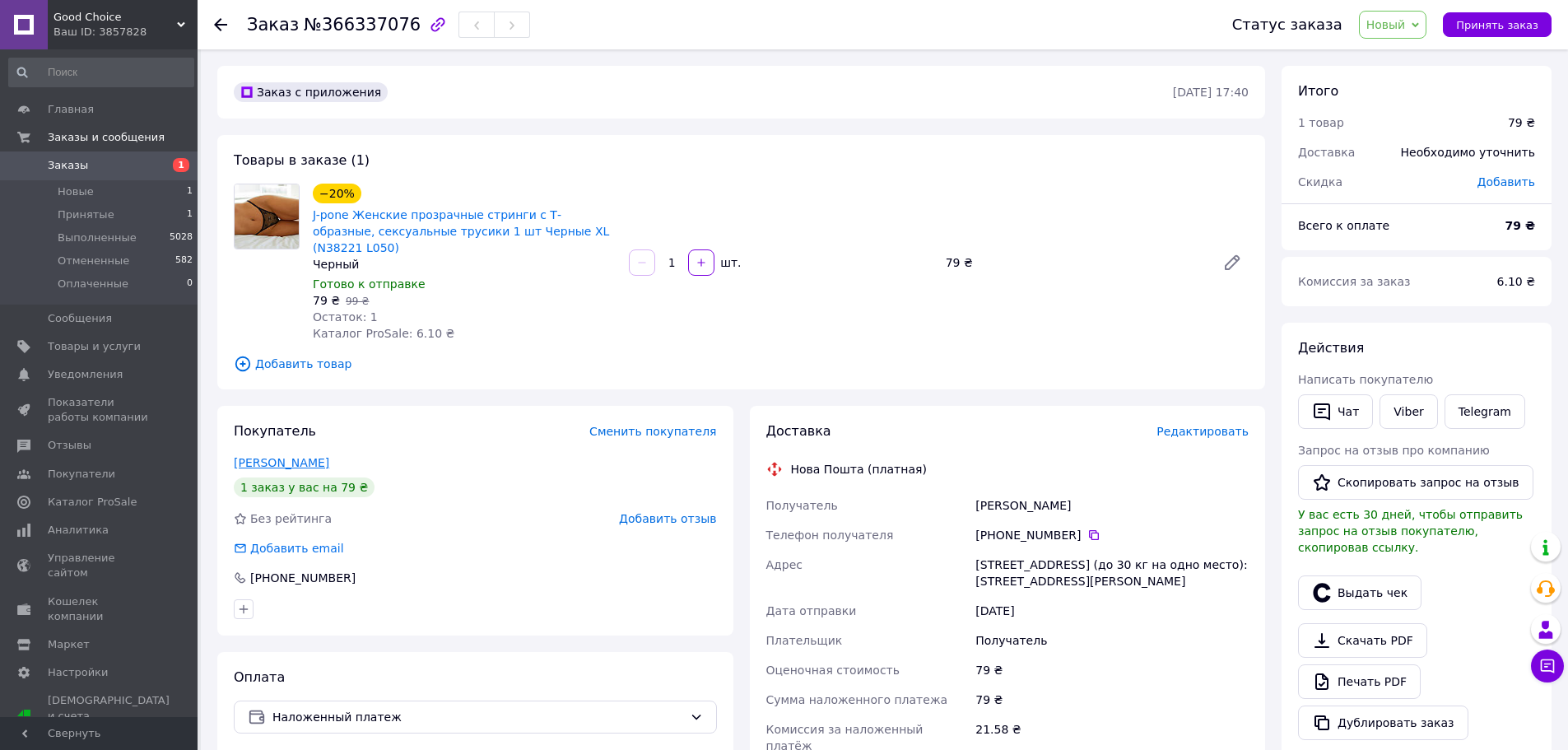
click at [300, 456] on link "[PERSON_NAME]" at bounding box center [281, 463] width 96 height 13
